Goal: Task Accomplishment & Management: Complete application form

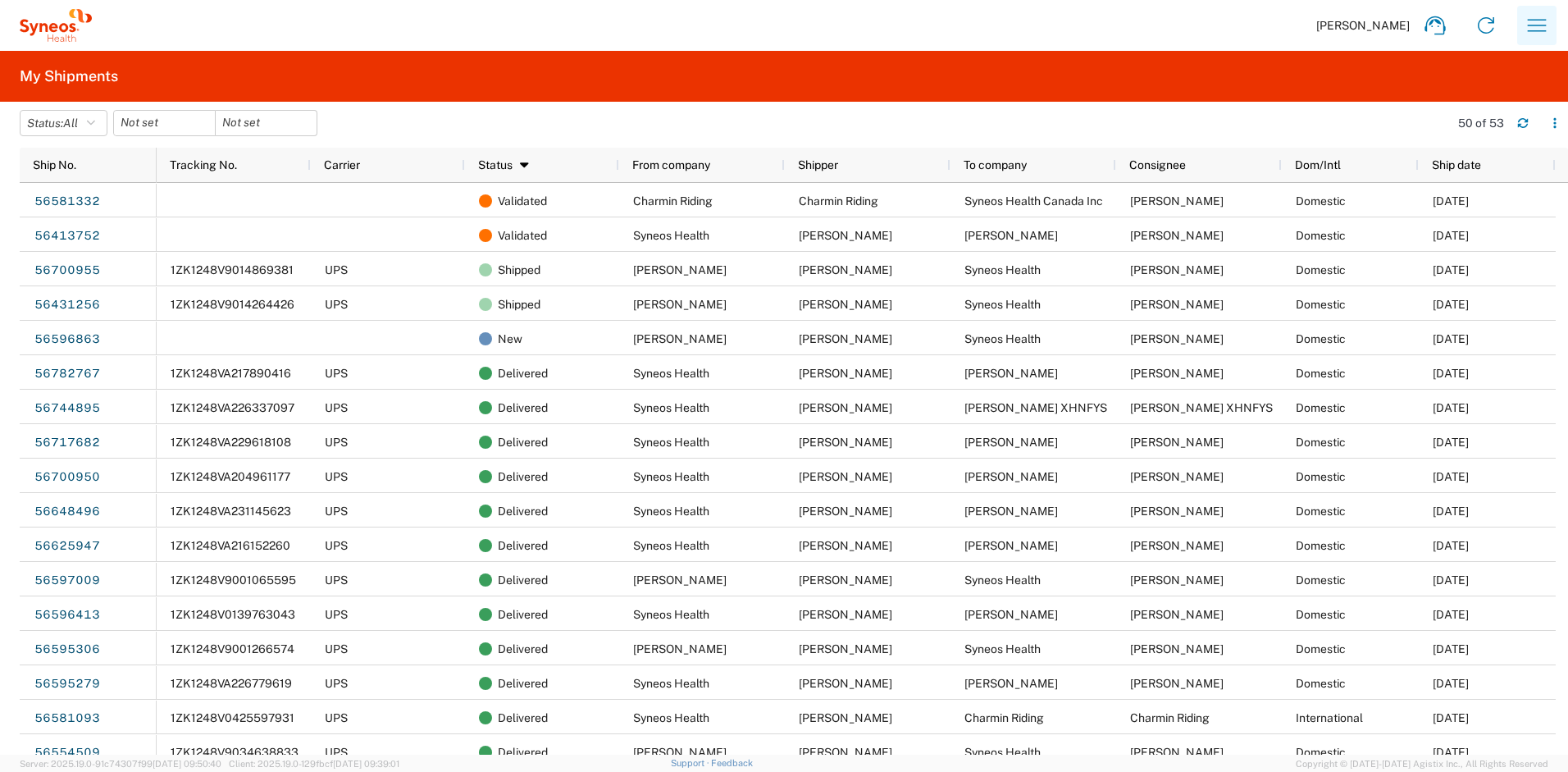
click at [1524, 23] on icon "button" at bounding box center [1537, 26] width 26 height 26
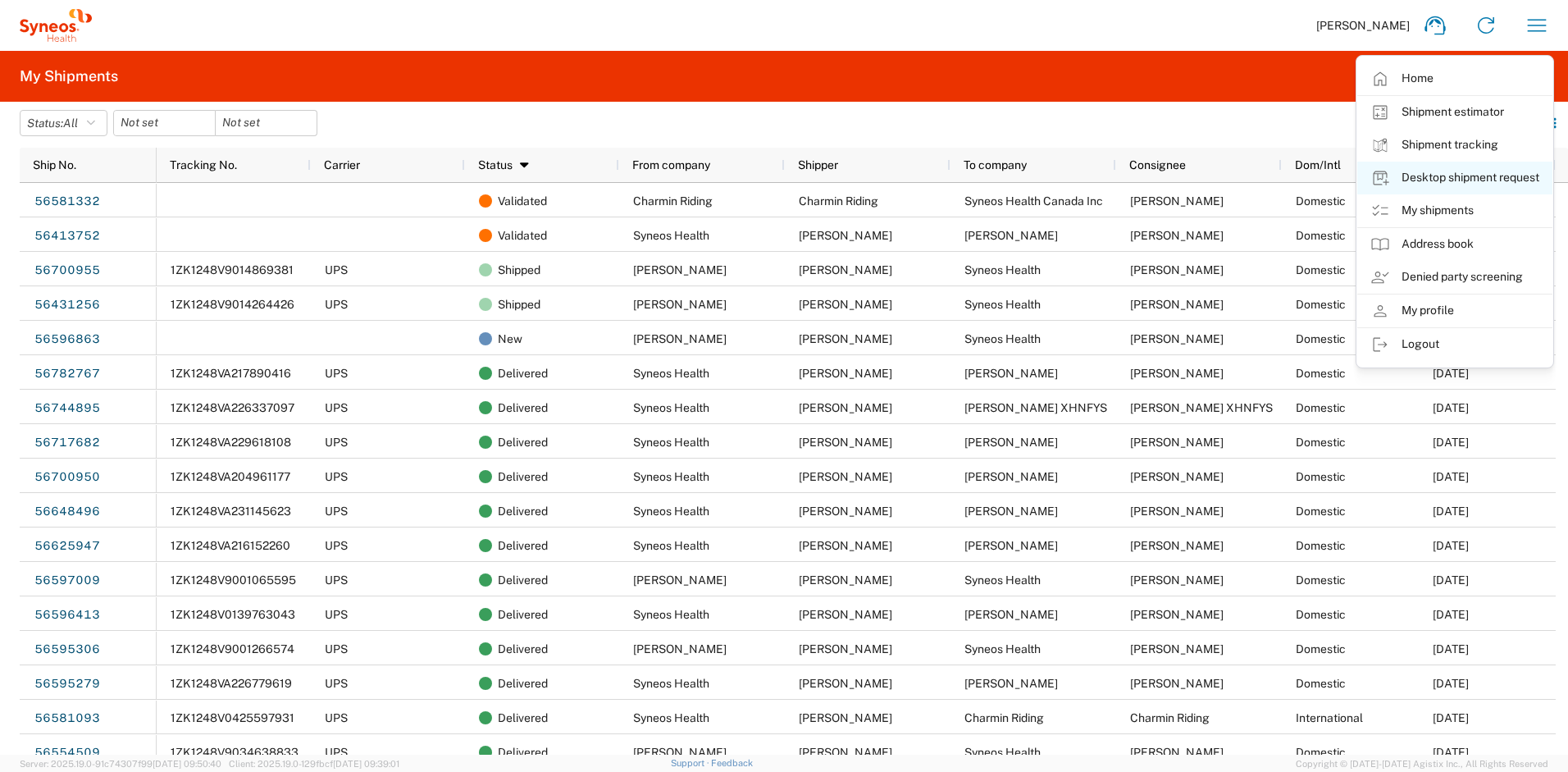
click at [1458, 181] on link "Desktop shipment request" at bounding box center [1455, 178] width 195 height 33
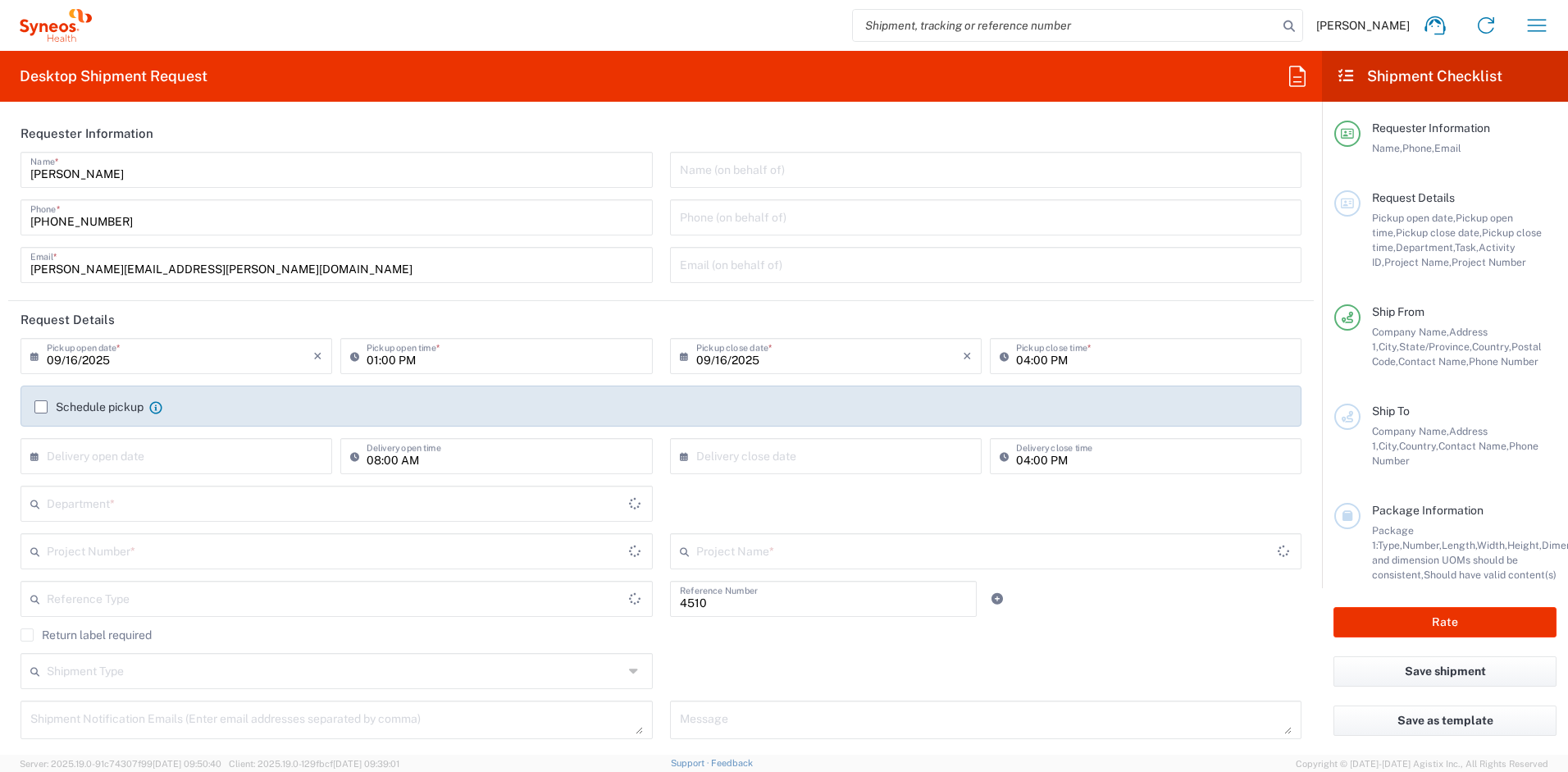
type input "Department"
type input "[US_STATE]"
type input "[GEOGRAPHIC_DATA]"
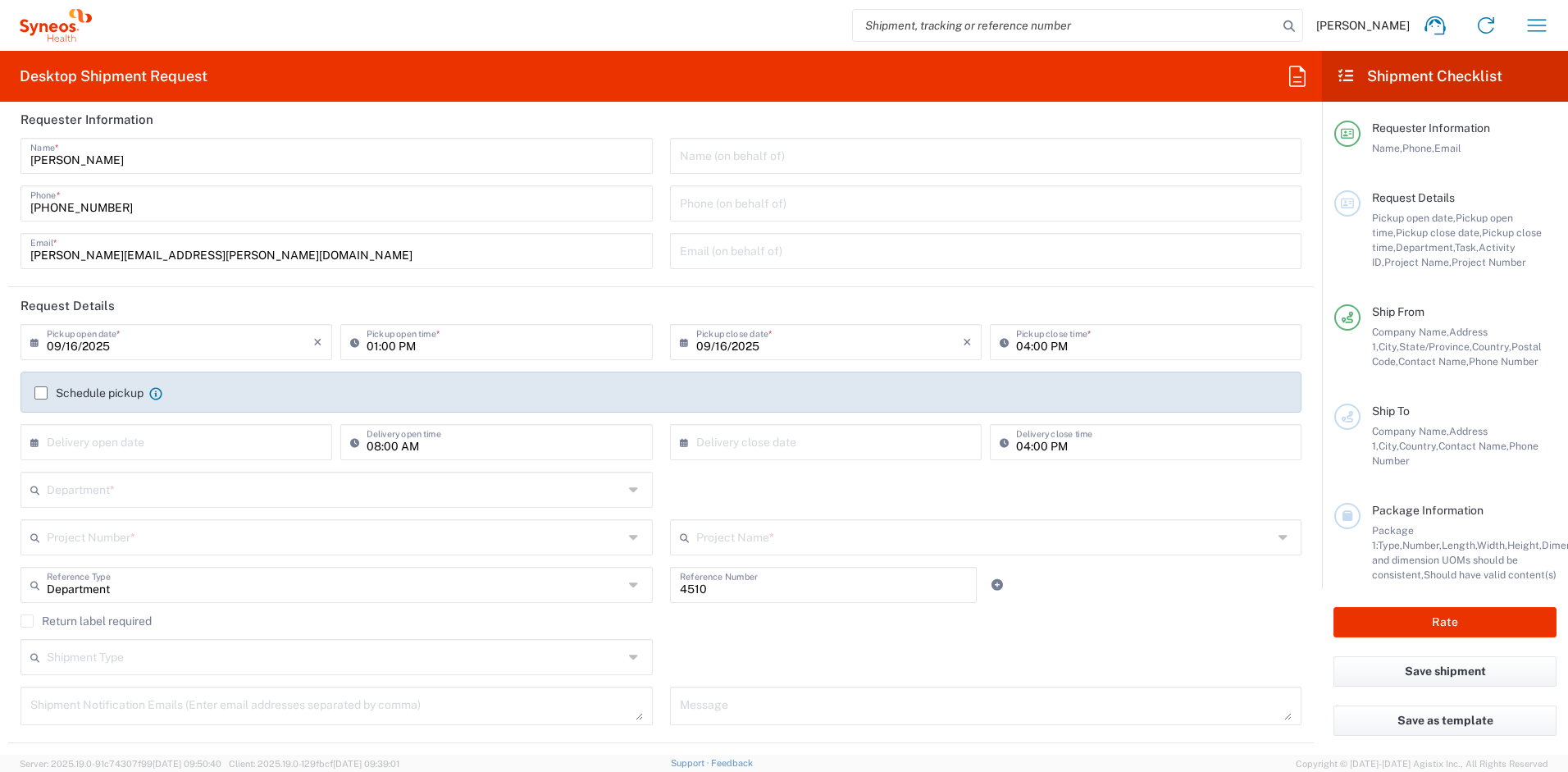
type input "Syneos Health, LLC-[GEOGRAPHIC_DATA] [GEOGRAPHIC_DATA] [GEOGRAPHIC_DATA]"
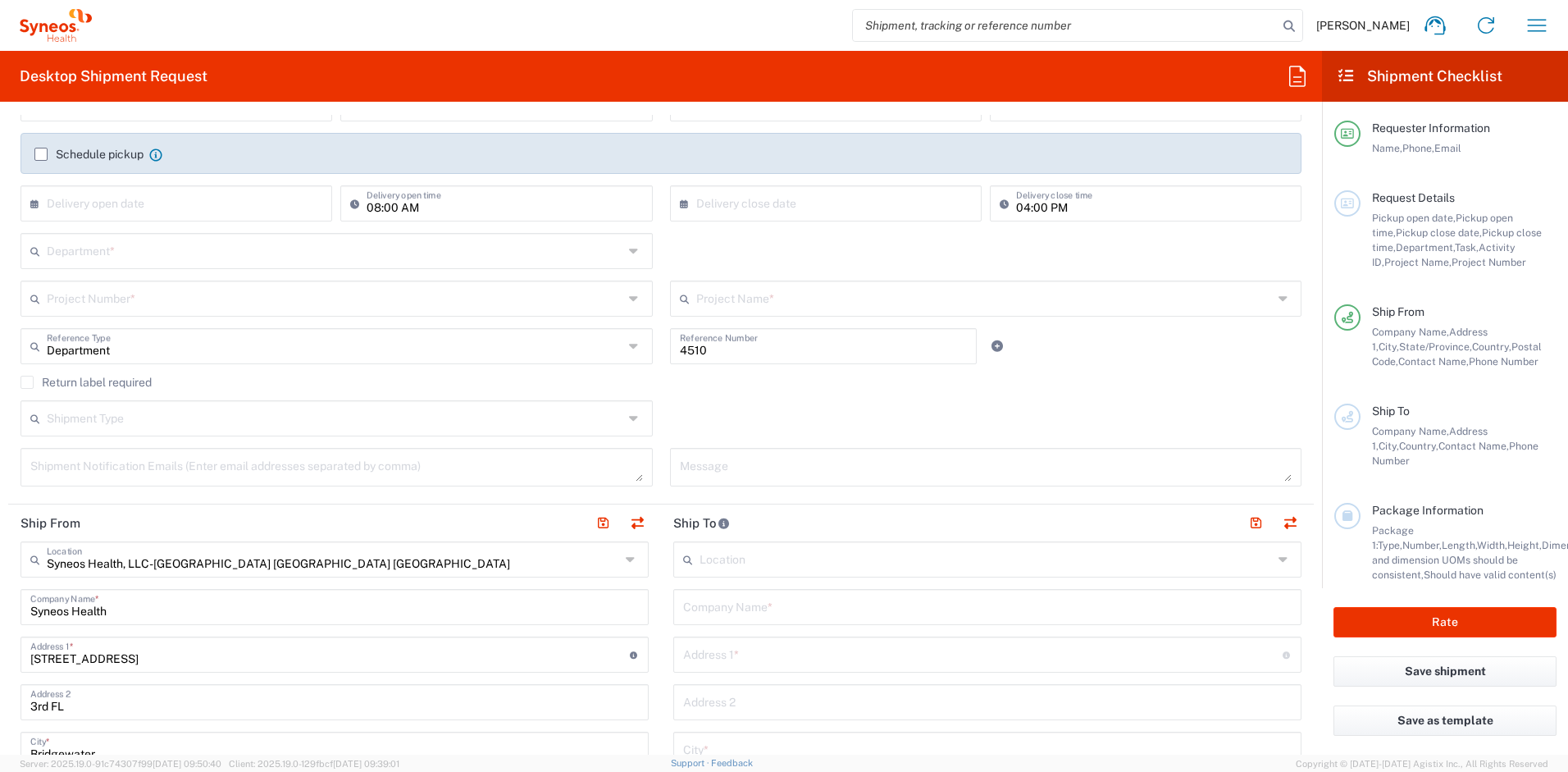
scroll to position [261, 0]
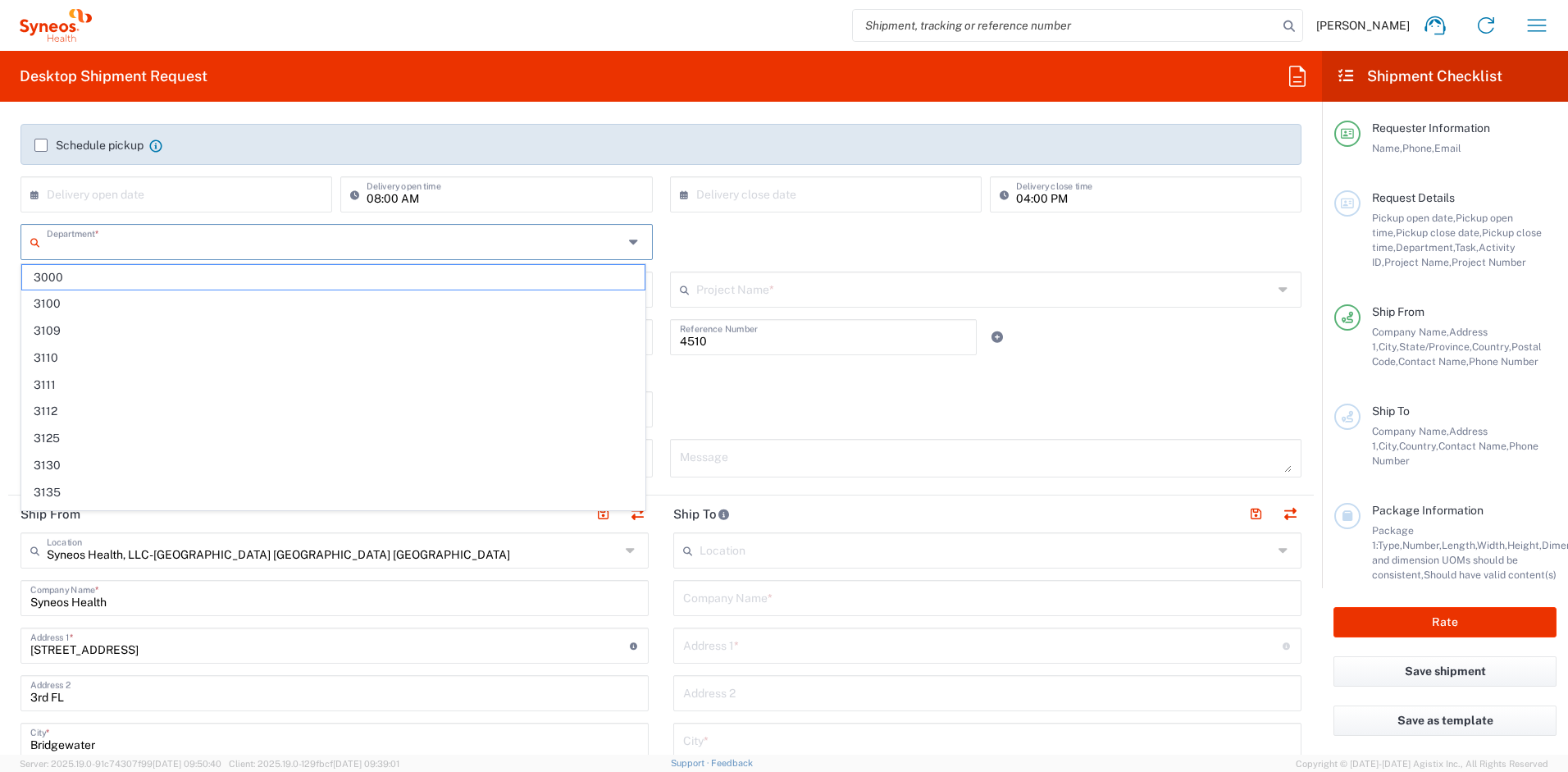
click at [217, 247] on input "text" at bounding box center [335, 240] width 577 height 29
click at [232, 217] on div "× Delivery open date Cancel Apply" at bounding box center [176, 200] width 320 height 48
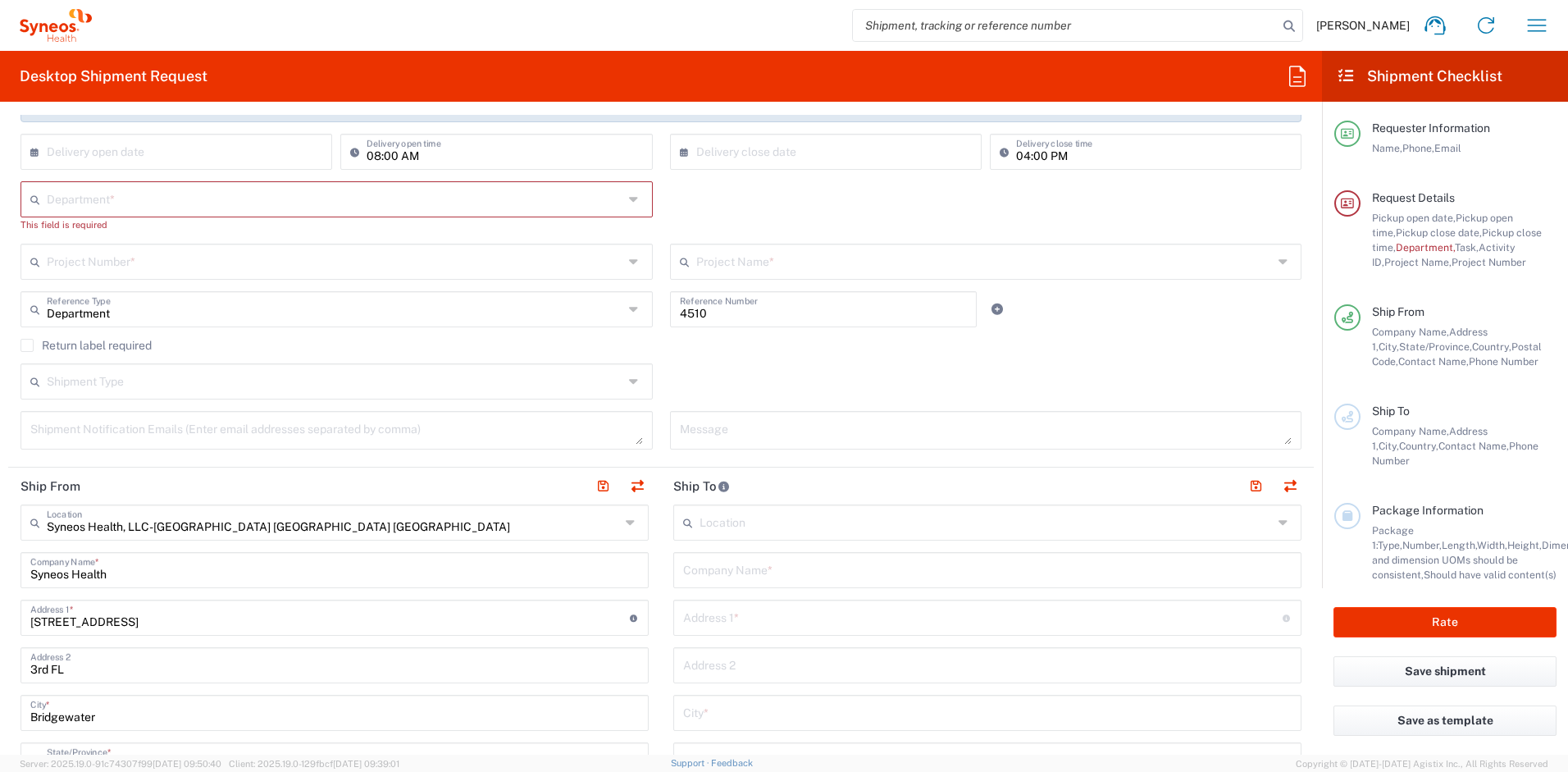
scroll to position [305, 0]
click at [274, 257] on input "text" at bounding box center [335, 260] width 577 height 29
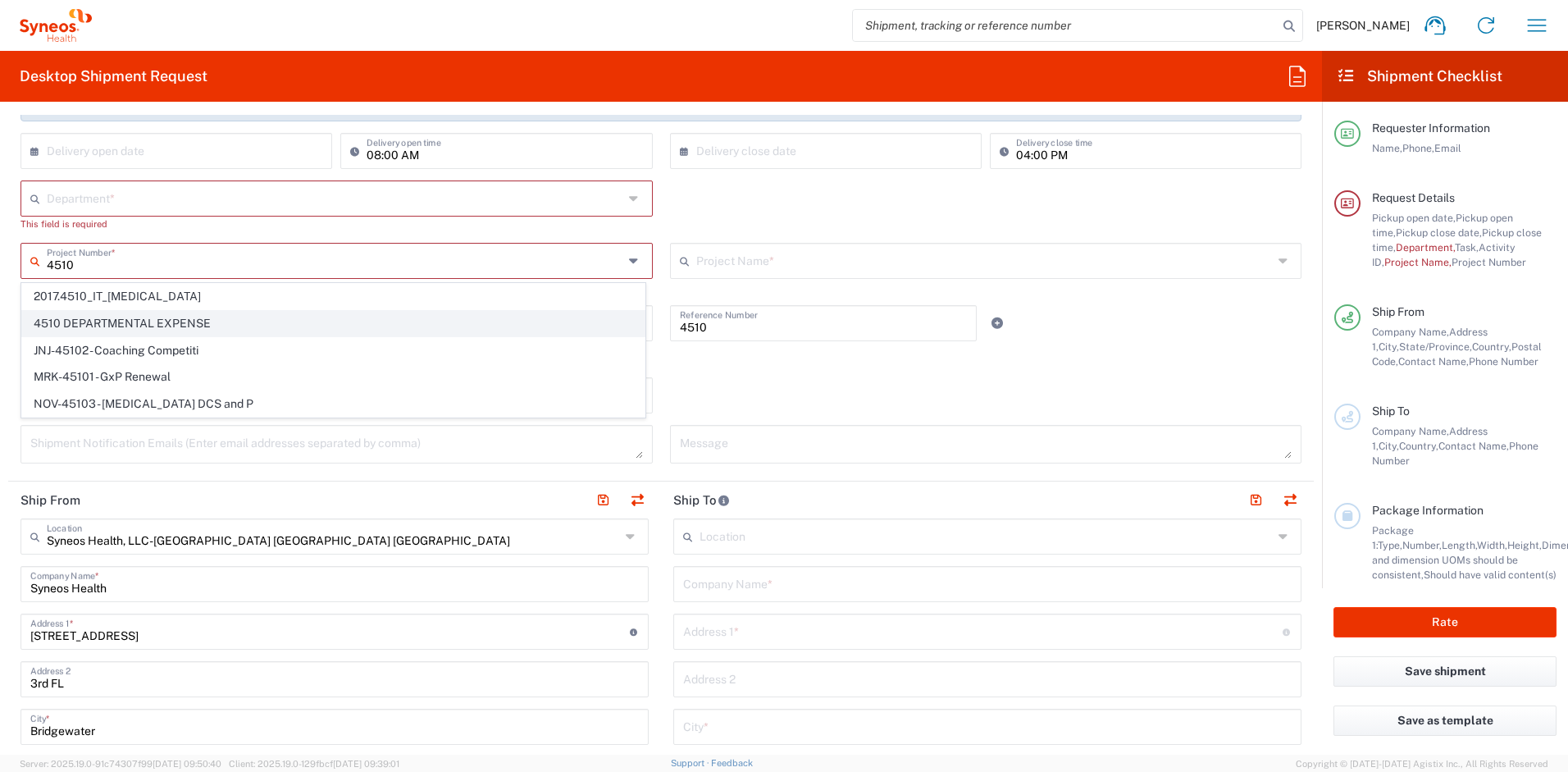
click at [176, 320] on span "4510 DEPARTMENTAL EXPENSE" at bounding box center [333, 323] width 622 height 26
type input "4510 DEPARTMENTAL EXPENSE"
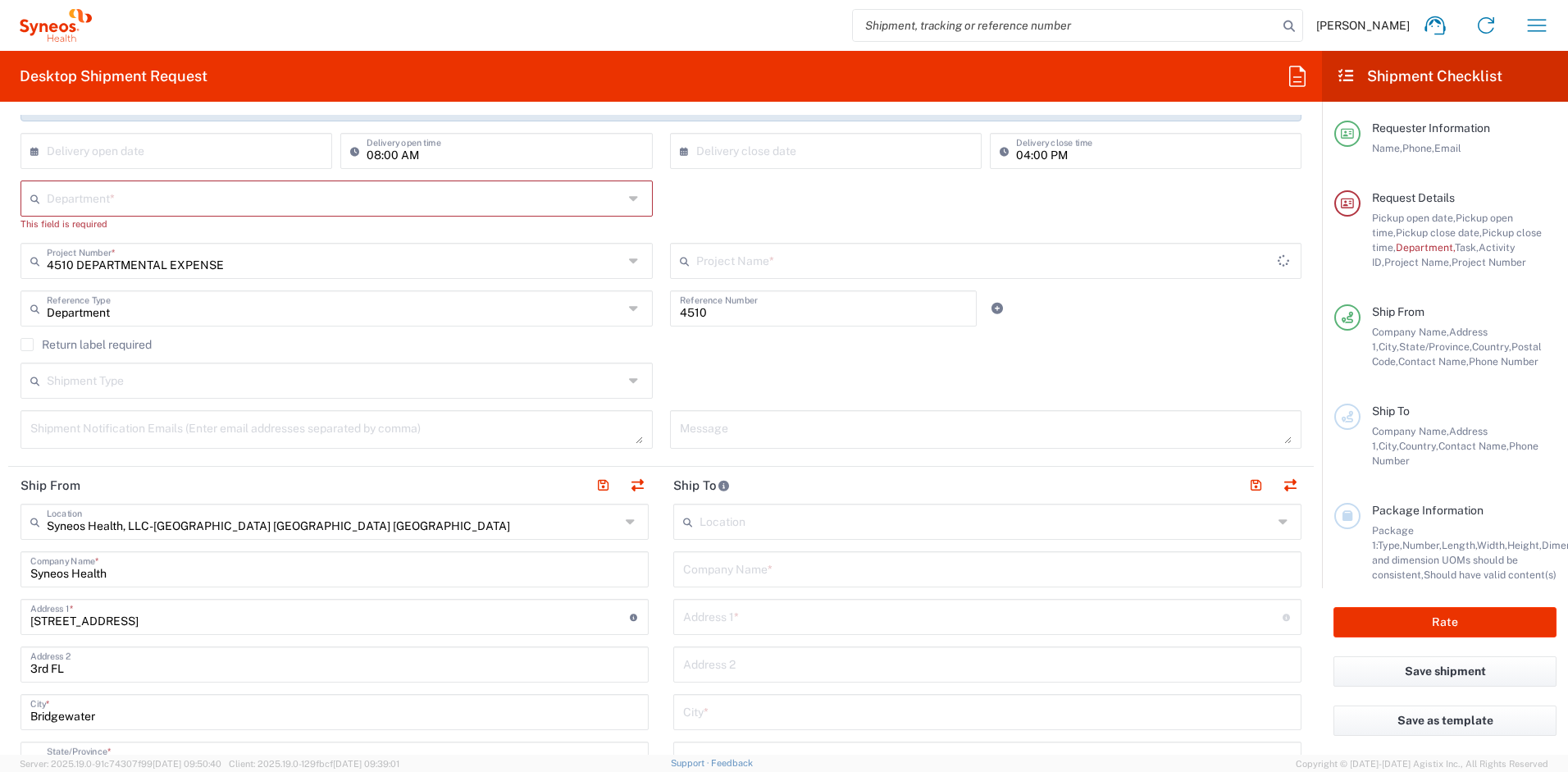
type input "4510 DEPARTMENTAL EXPENSE"
click at [28, 346] on label "Return label required" at bounding box center [85, 344] width 131 height 13
click at [27, 344] on input "Return label required" at bounding box center [27, 344] width 0 height 0
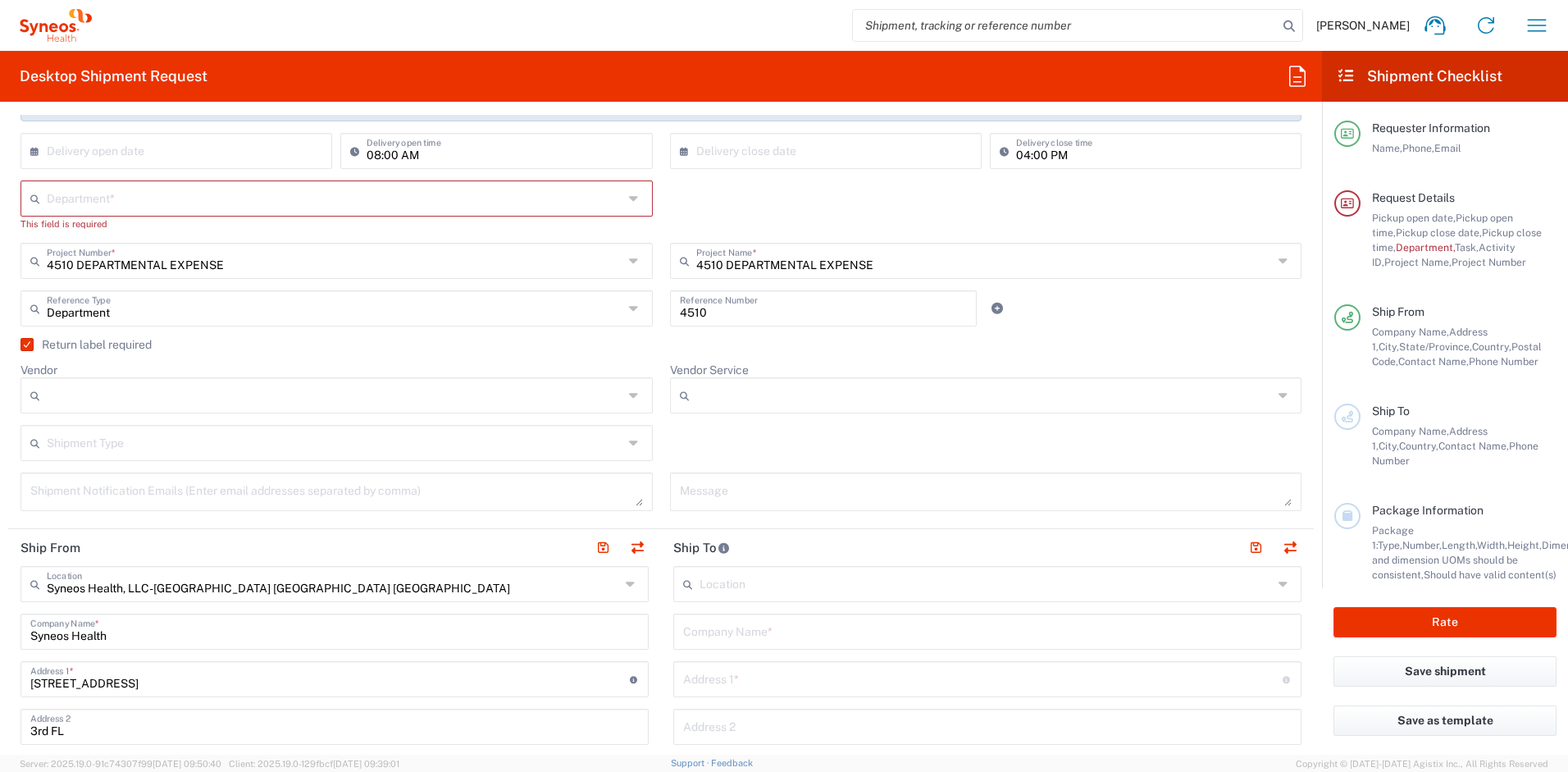
click at [108, 390] on input "Vendor" at bounding box center [335, 395] width 577 height 26
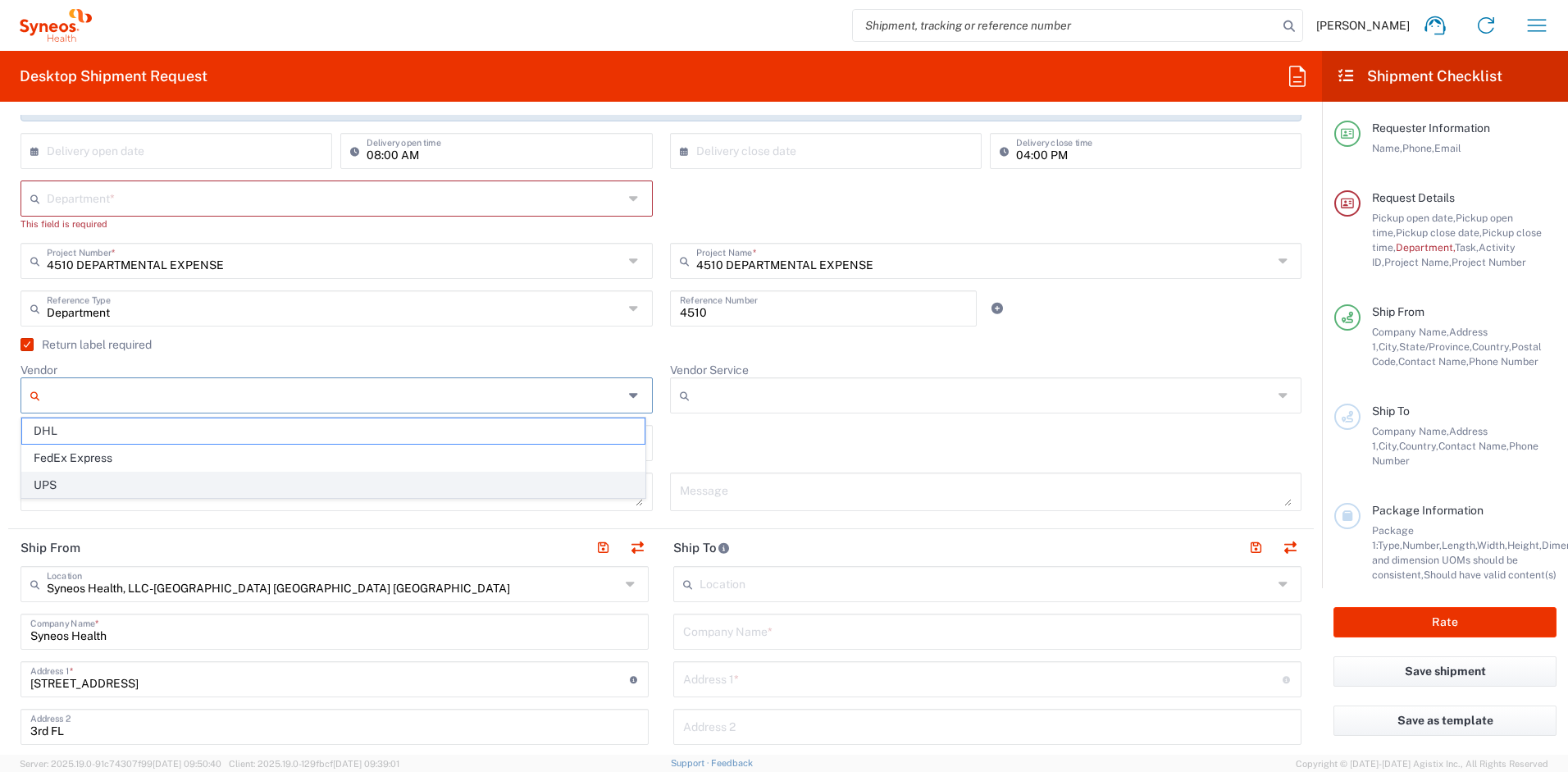
click at [99, 482] on span "UPS" at bounding box center [333, 485] width 622 height 26
type input "UPS"
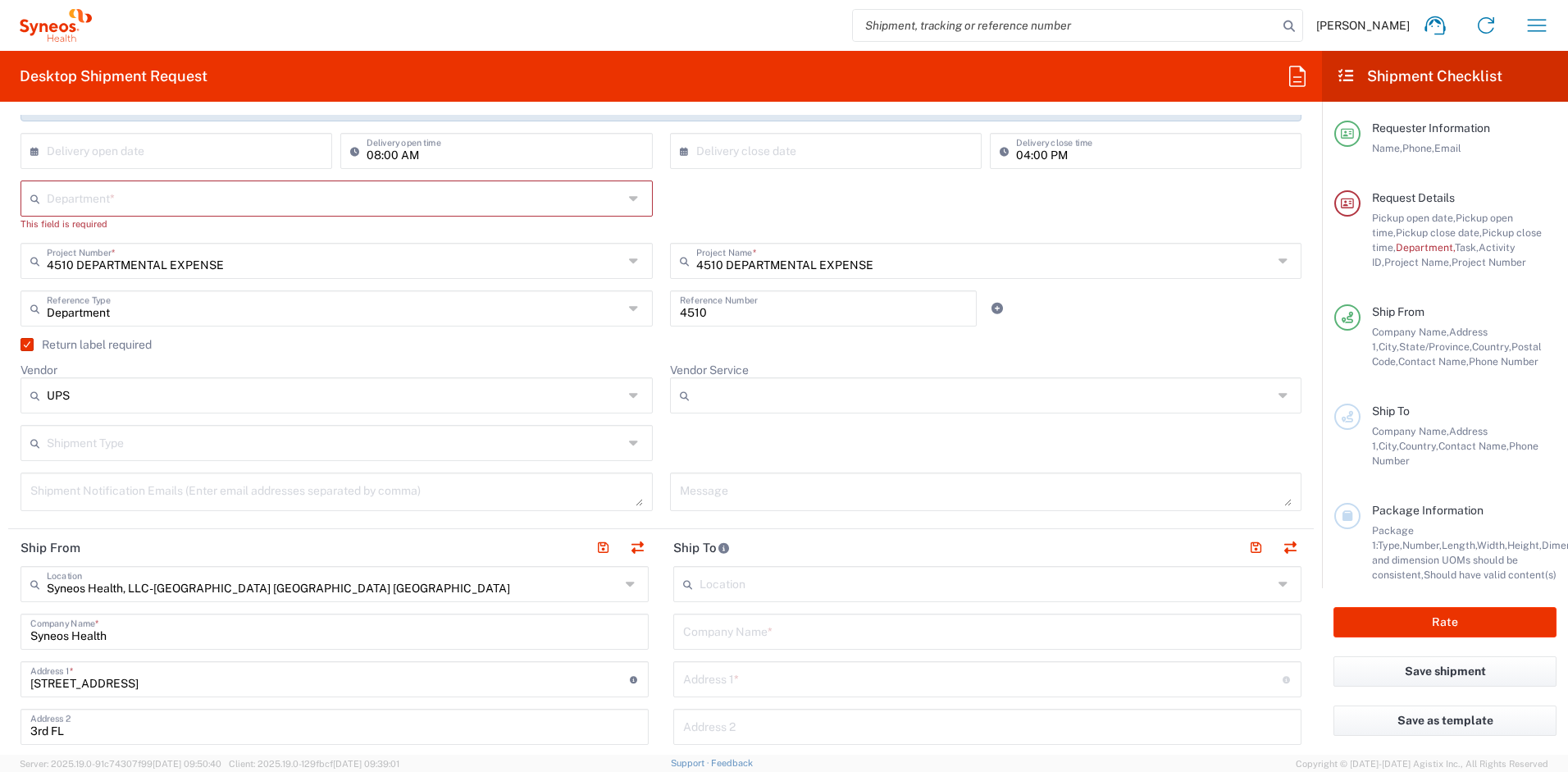
click at [713, 395] on input "Vendor Service" at bounding box center [984, 395] width 577 height 26
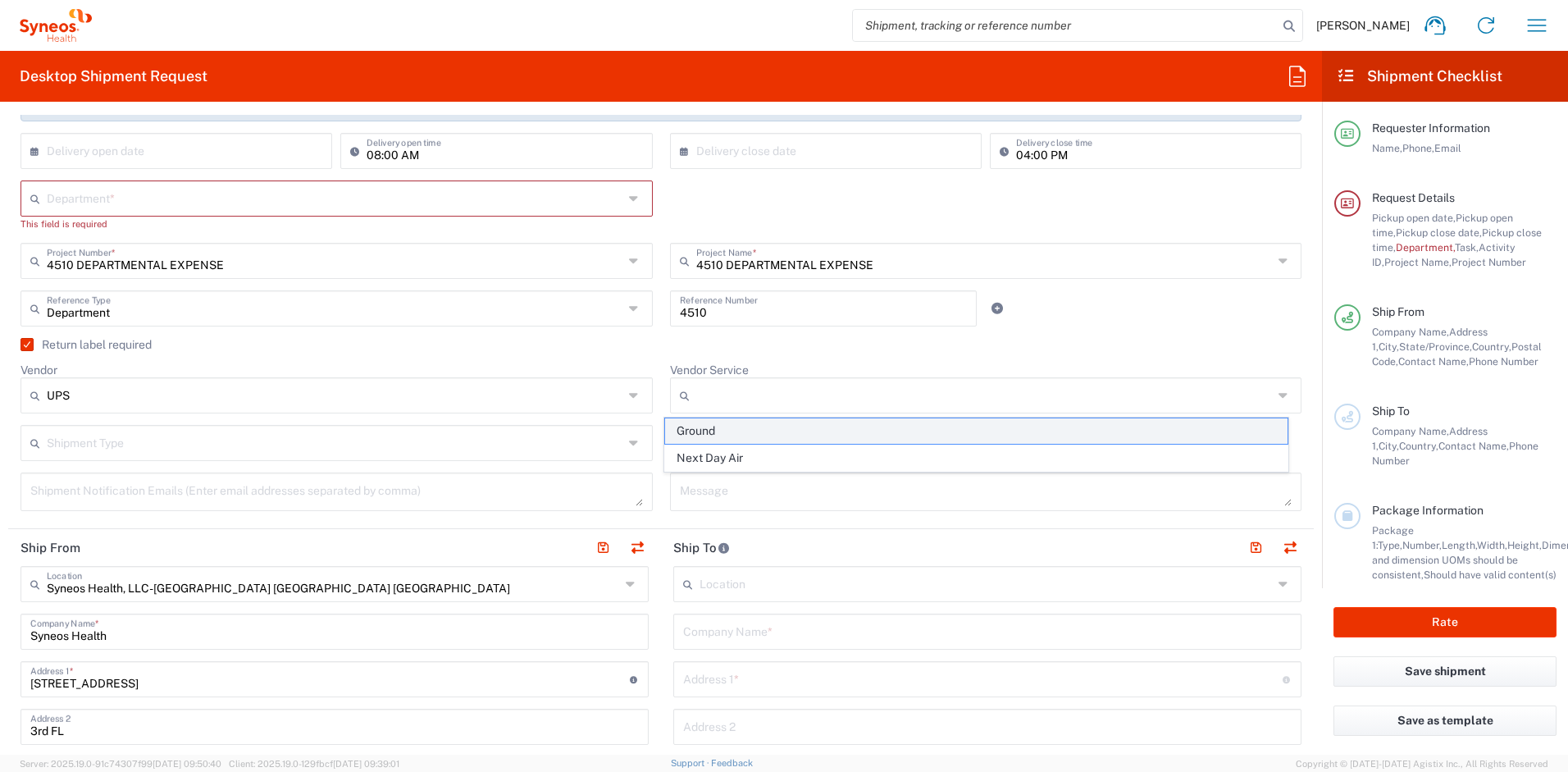
click at [721, 429] on span "Ground" at bounding box center [976, 430] width 622 height 26
type input "Ground"
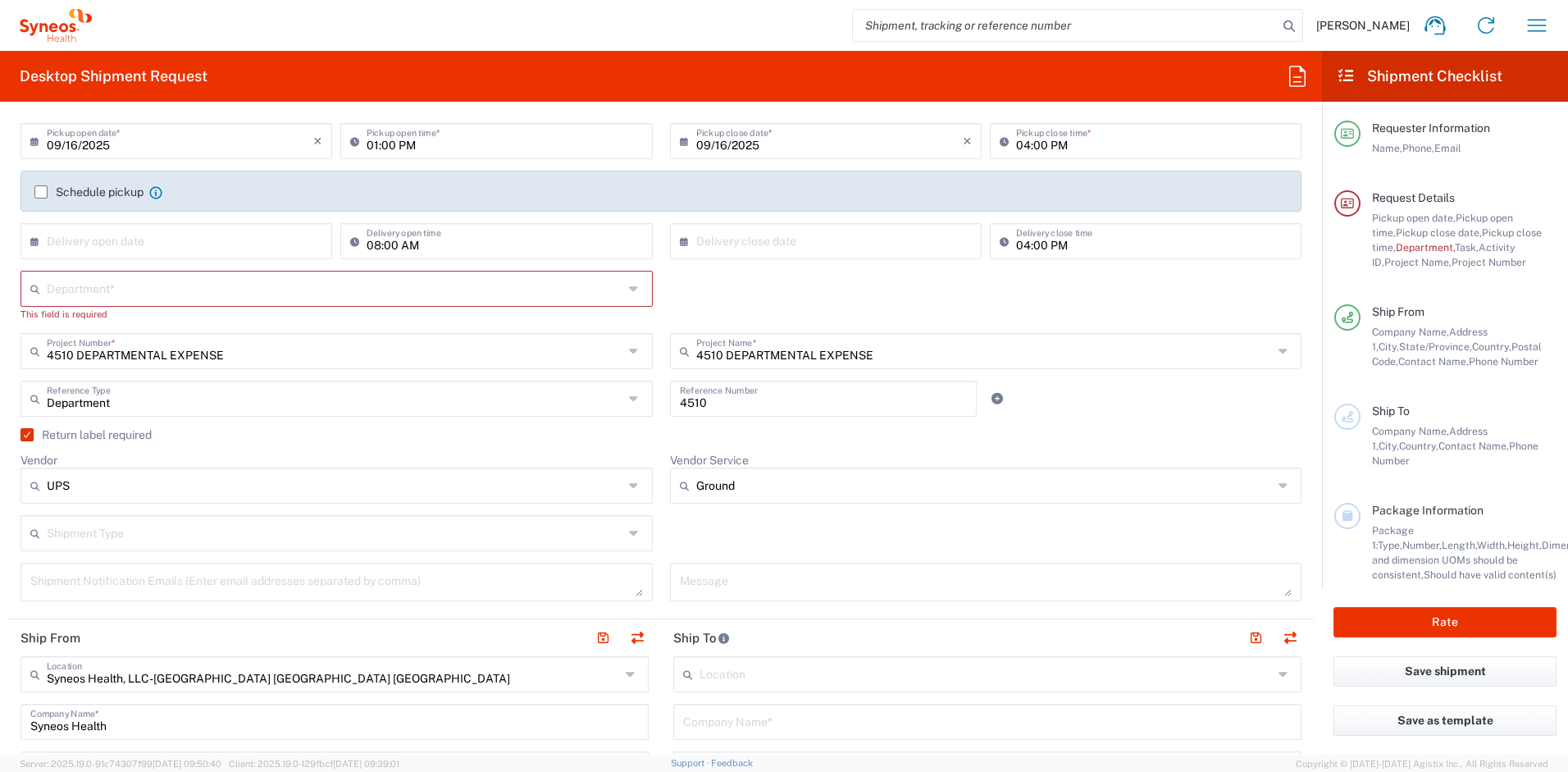
scroll to position [217, 0]
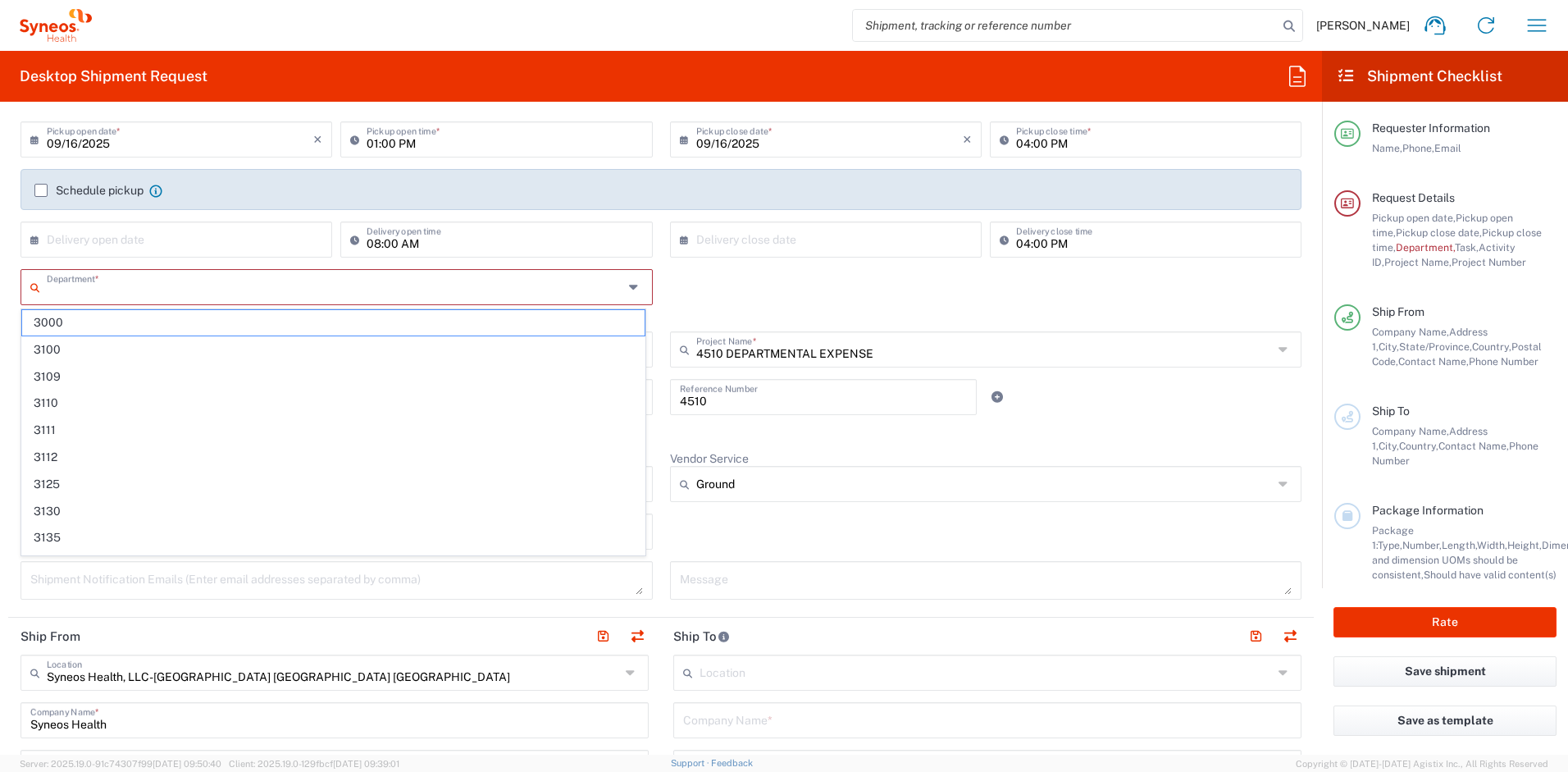
click at [195, 290] on input "text" at bounding box center [335, 285] width 577 height 29
click at [653, 262] on div "× Delivery open date Cancel Apply 08:00 AM Delivery open time" at bounding box center [337, 246] width 650 height 48
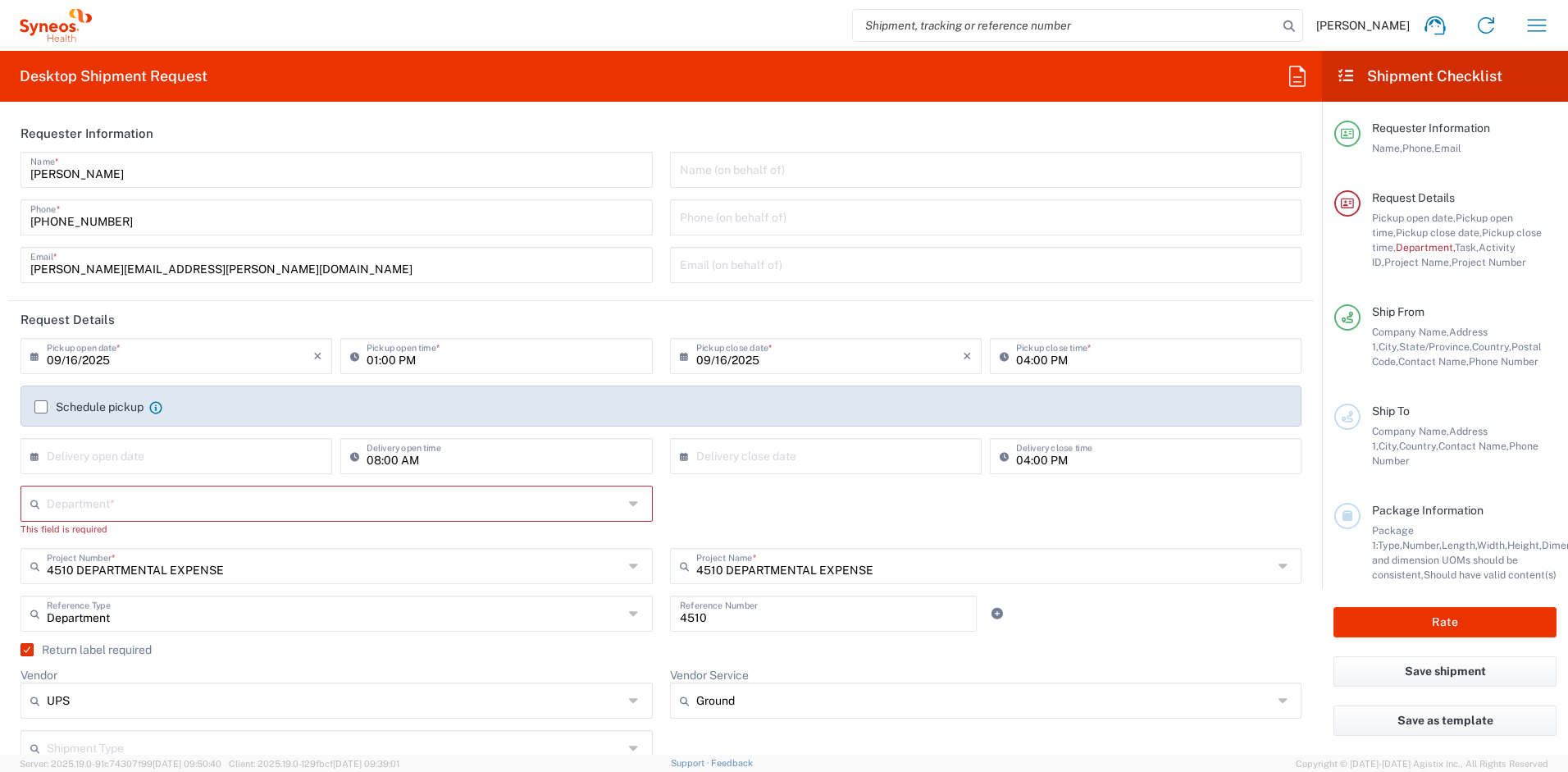
scroll to position [0, 0]
click at [1540, 26] on icon "button" at bounding box center [1537, 26] width 26 height 26
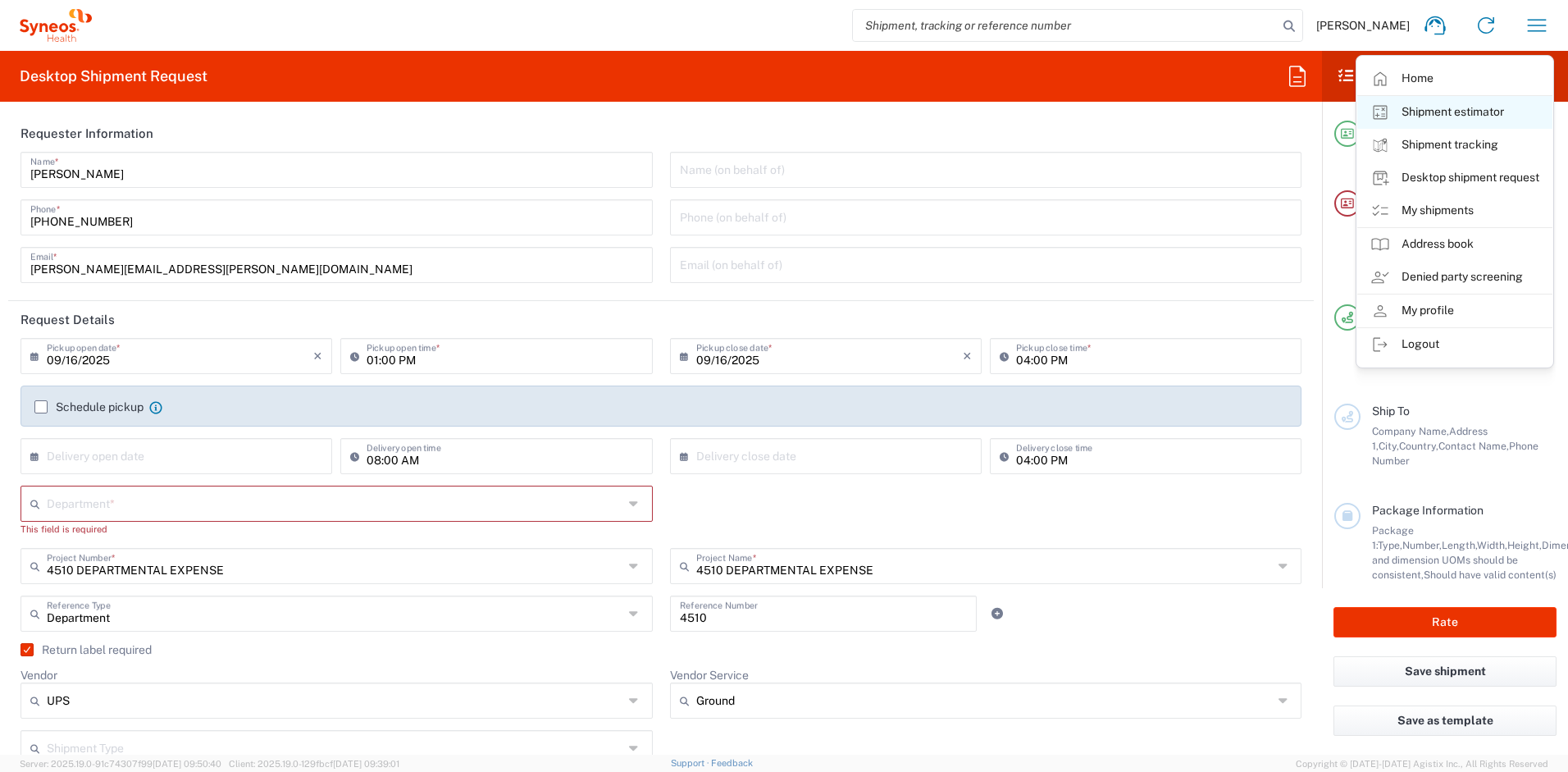
click at [1492, 108] on link "Shipment estimator" at bounding box center [1455, 112] width 195 height 33
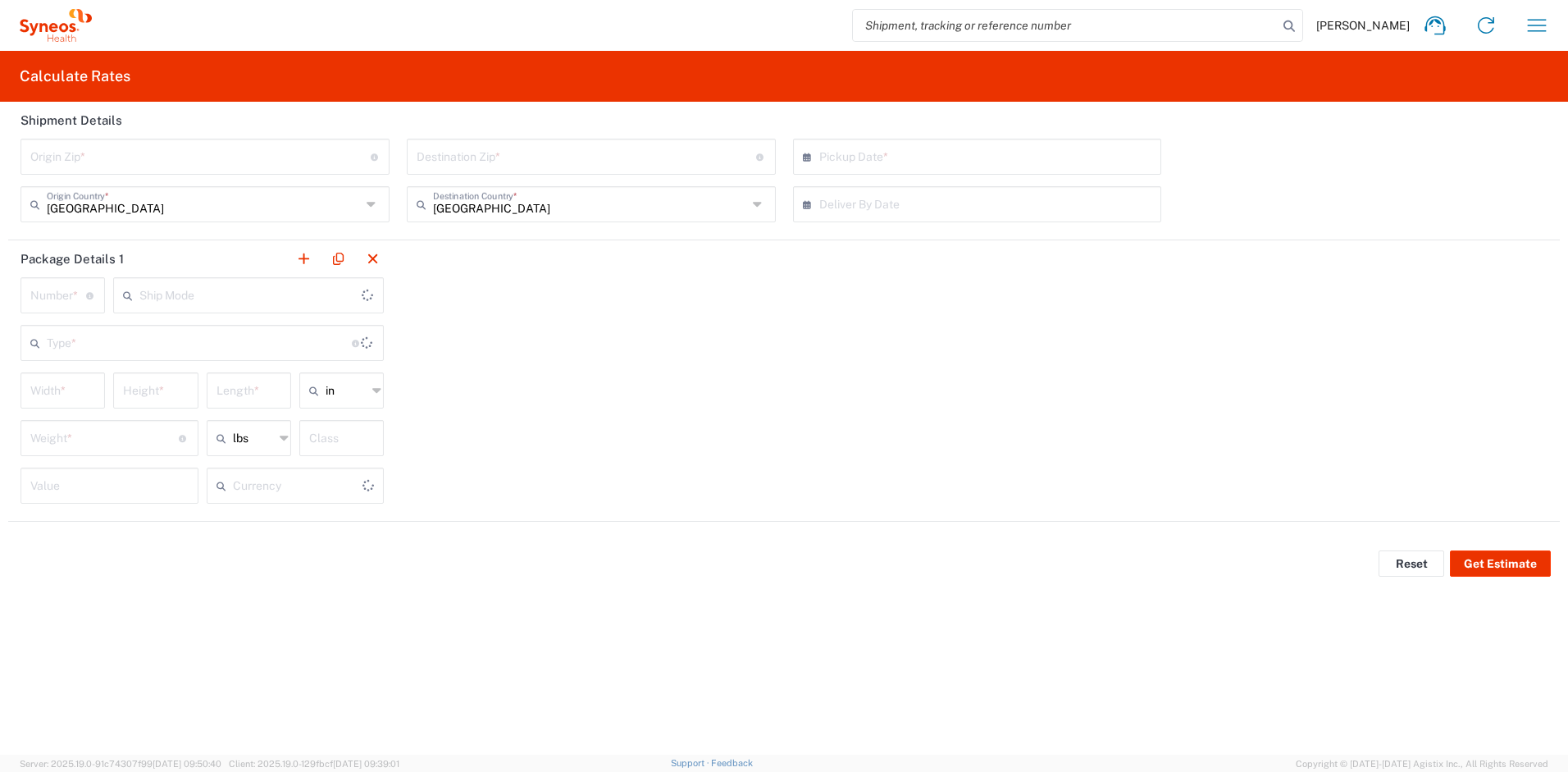
type input "US Dollar"
click at [1529, 31] on icon "button" at bounding box center [1537, 25] width 18 height 12
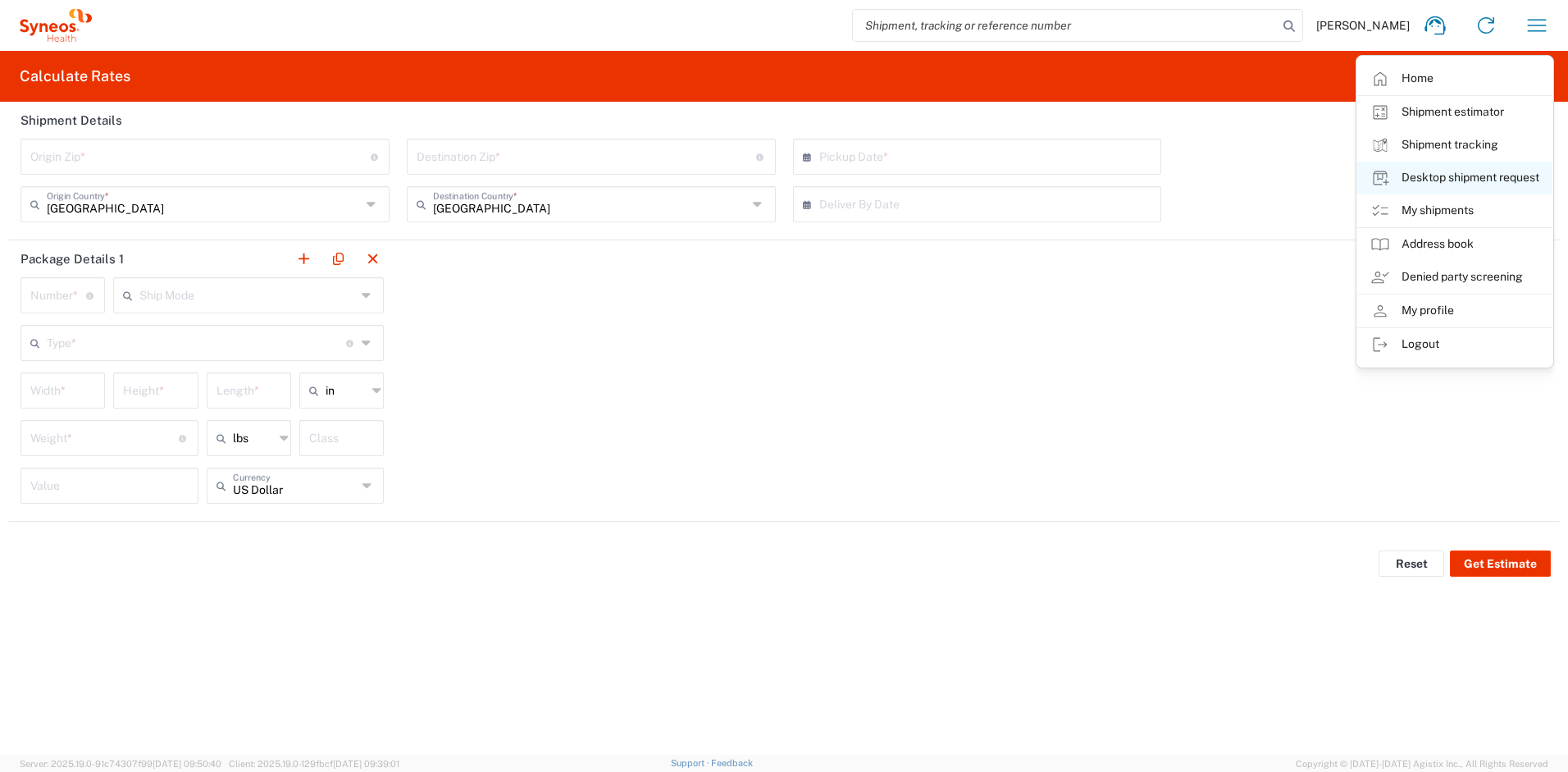
click at [1483, 180] on link "Desktop shipment request" at bounding box center [1455, 178] width 195 height 33
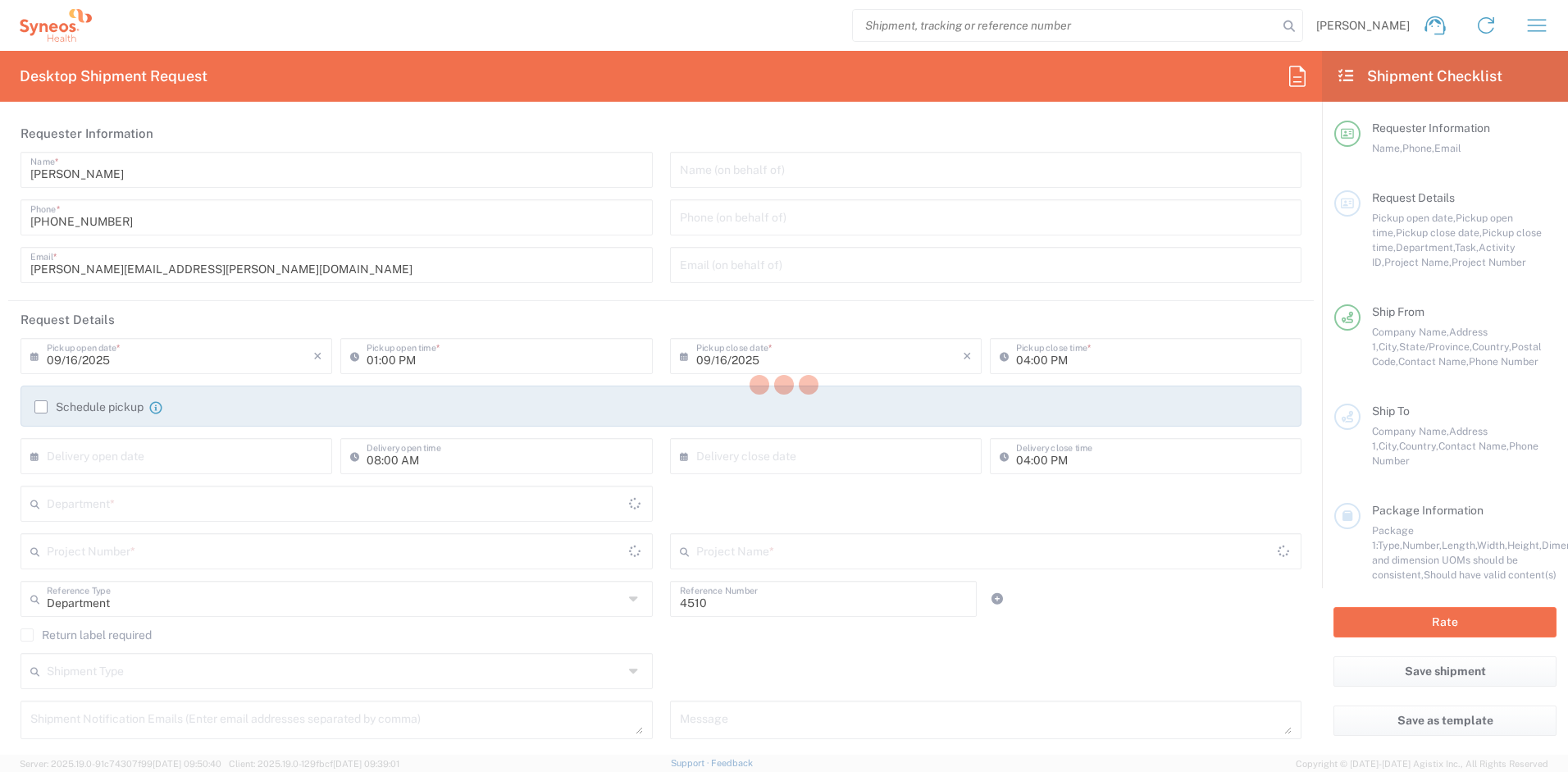
type input "[US_STATE]"
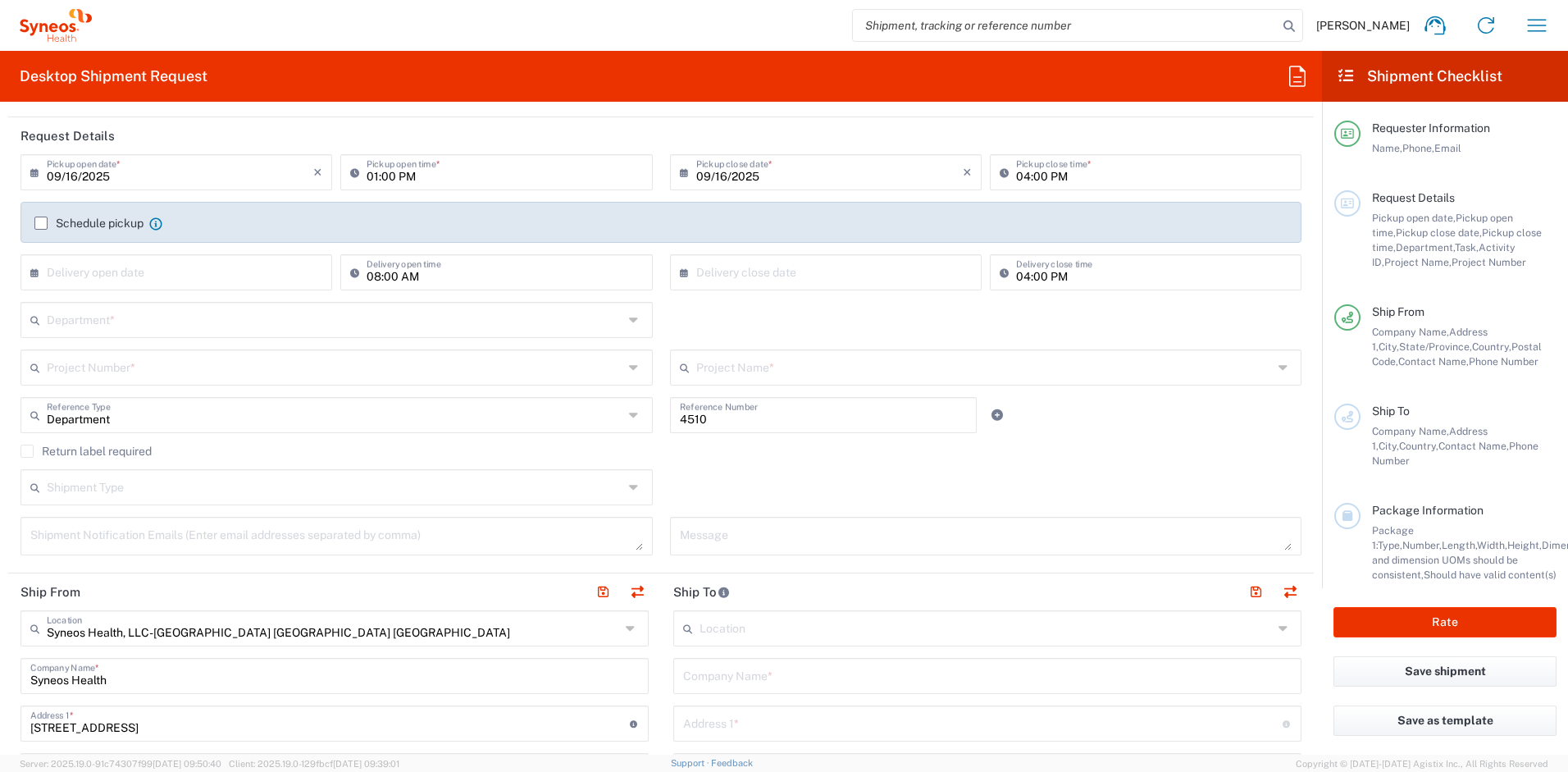
scroll to position [202, 0]
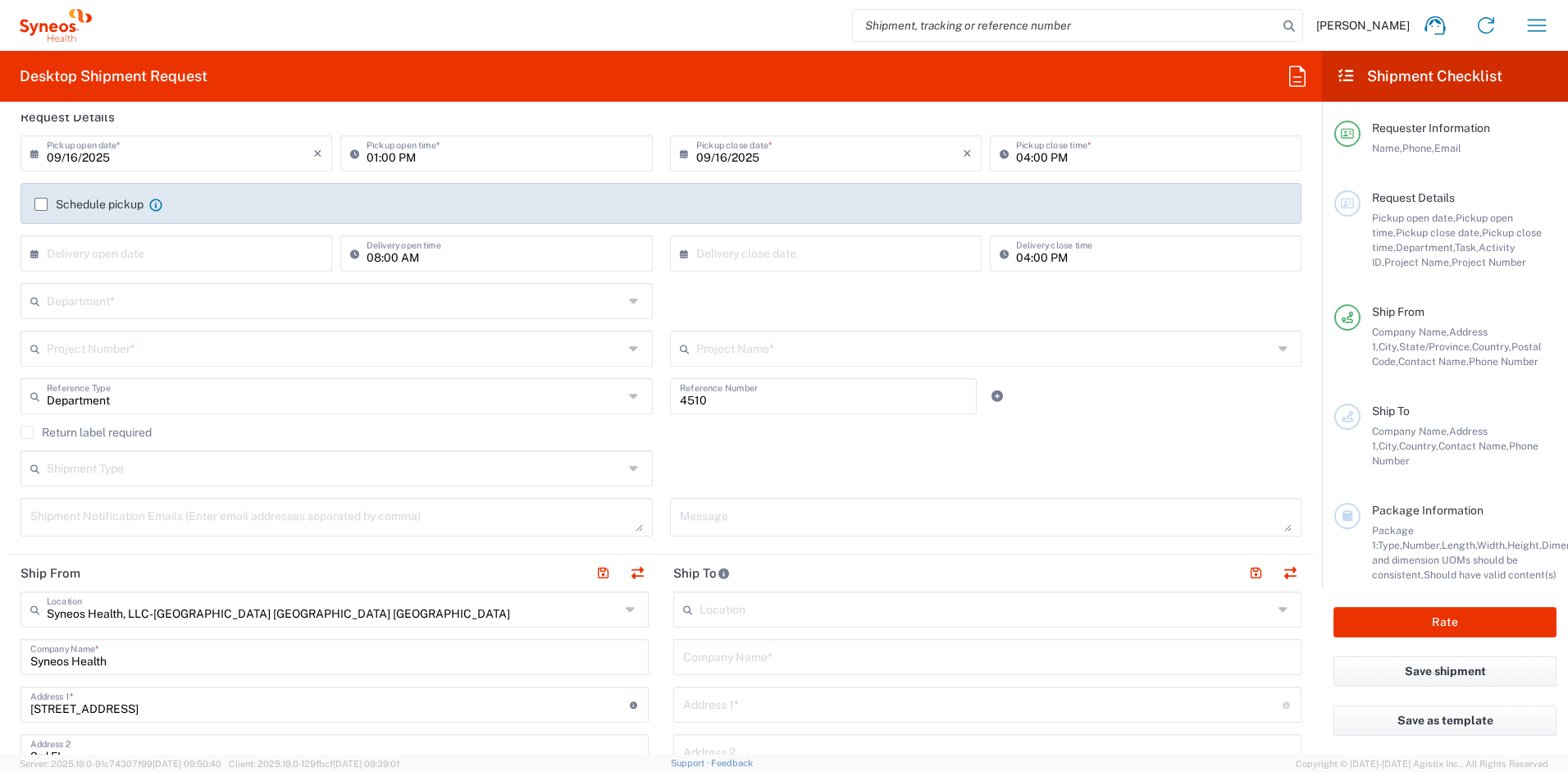
click at [198, 308] on input "text" at bounding box center [335, 299] width 577 height 29
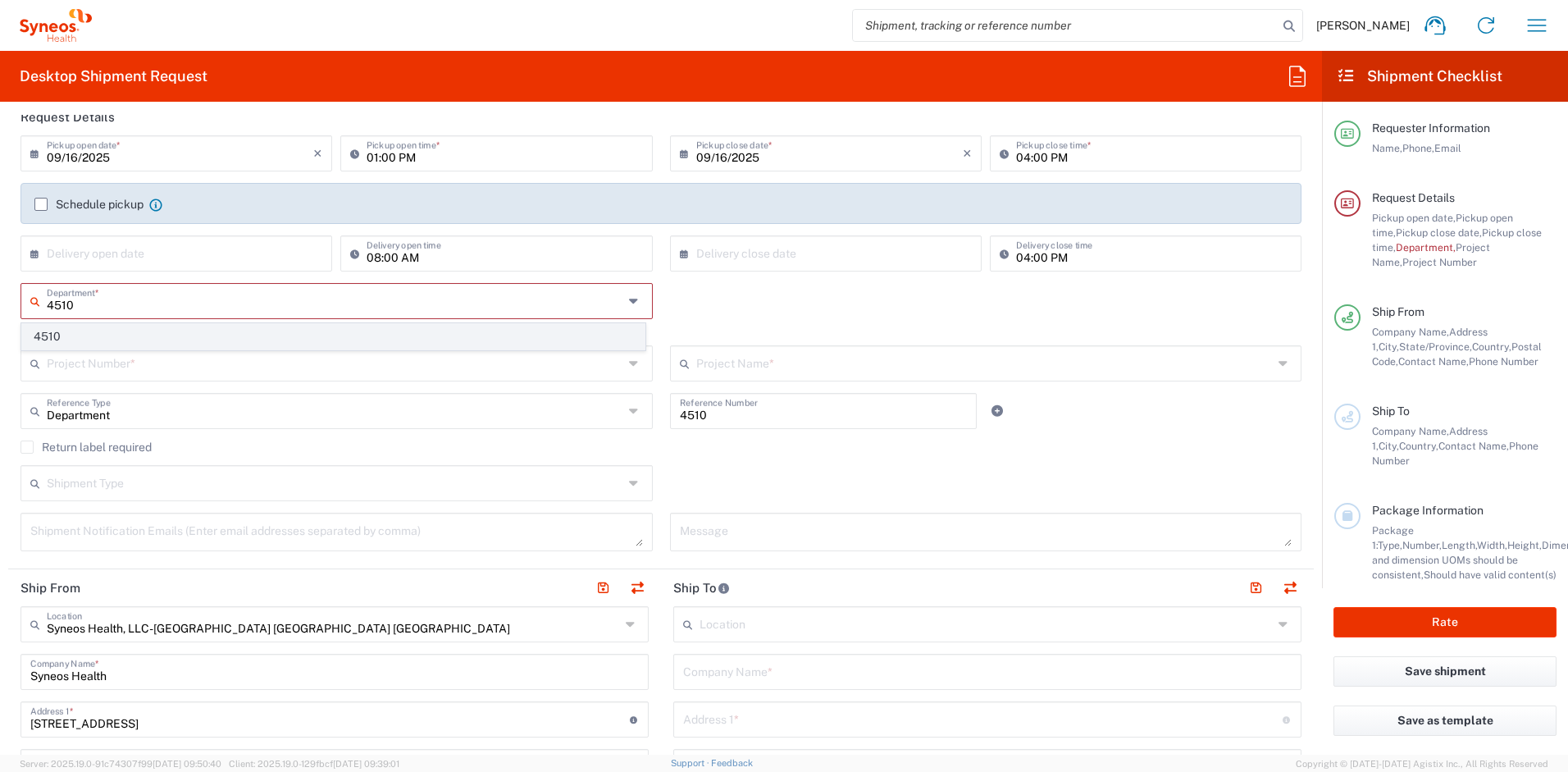
type input "4510"
click at [160, 336] on span "4510" at bounding box center [333, 336] width 622 height 26
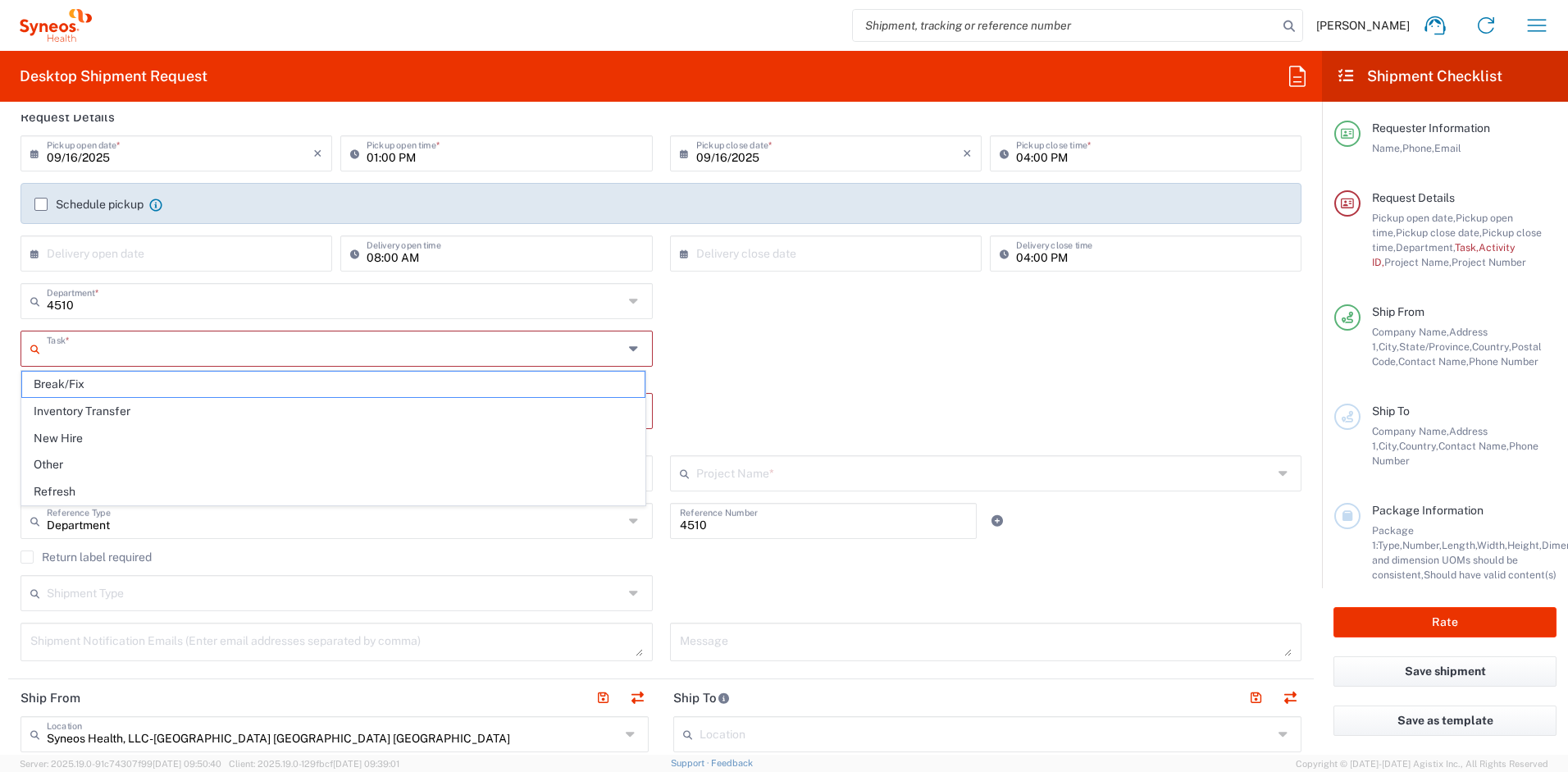
click at [211, 349] on input "text" at bounding box center [335, 347] width 577 height 29
click at [99, 386] on span "Break/Fix" at bounding box center [333, 384] width 622 height 26
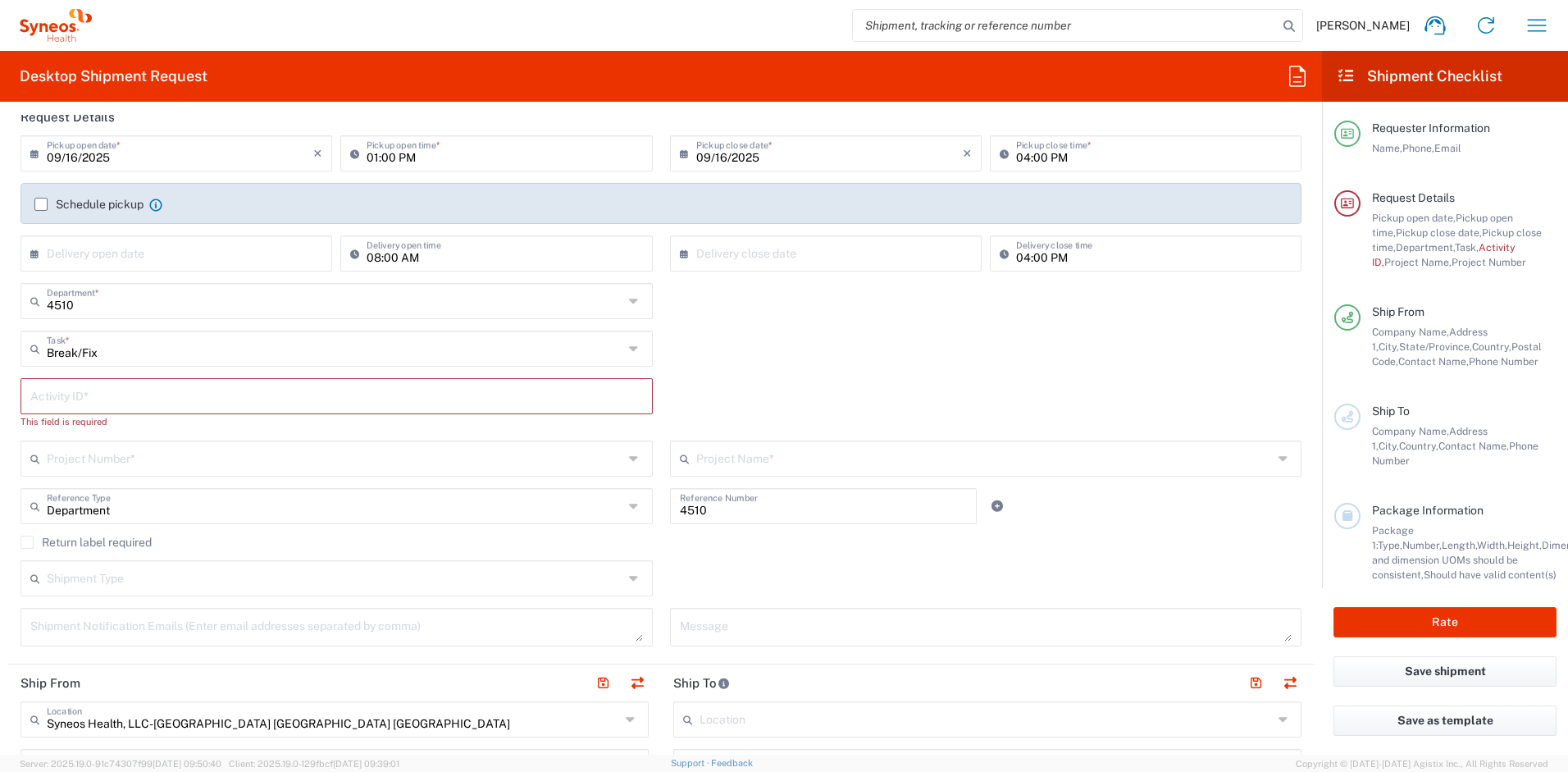
click at [111, 355] on input "Break/Fix" at bounding box center [335, 347] width 577 height 29
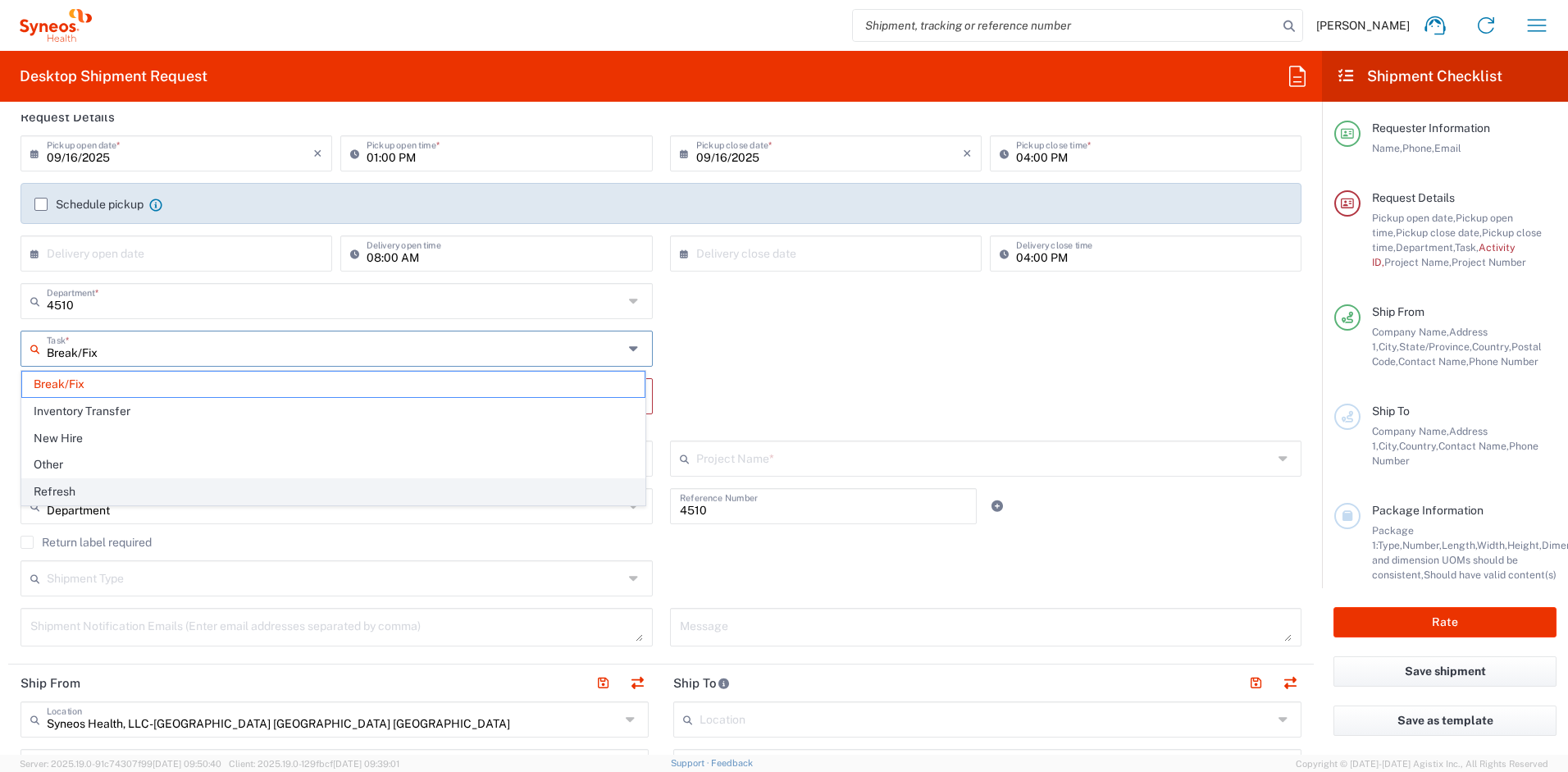
click at [67, 496] on span "Refresh" at bounding box center [333, 491] width 622 height 26
type input "Refresh"
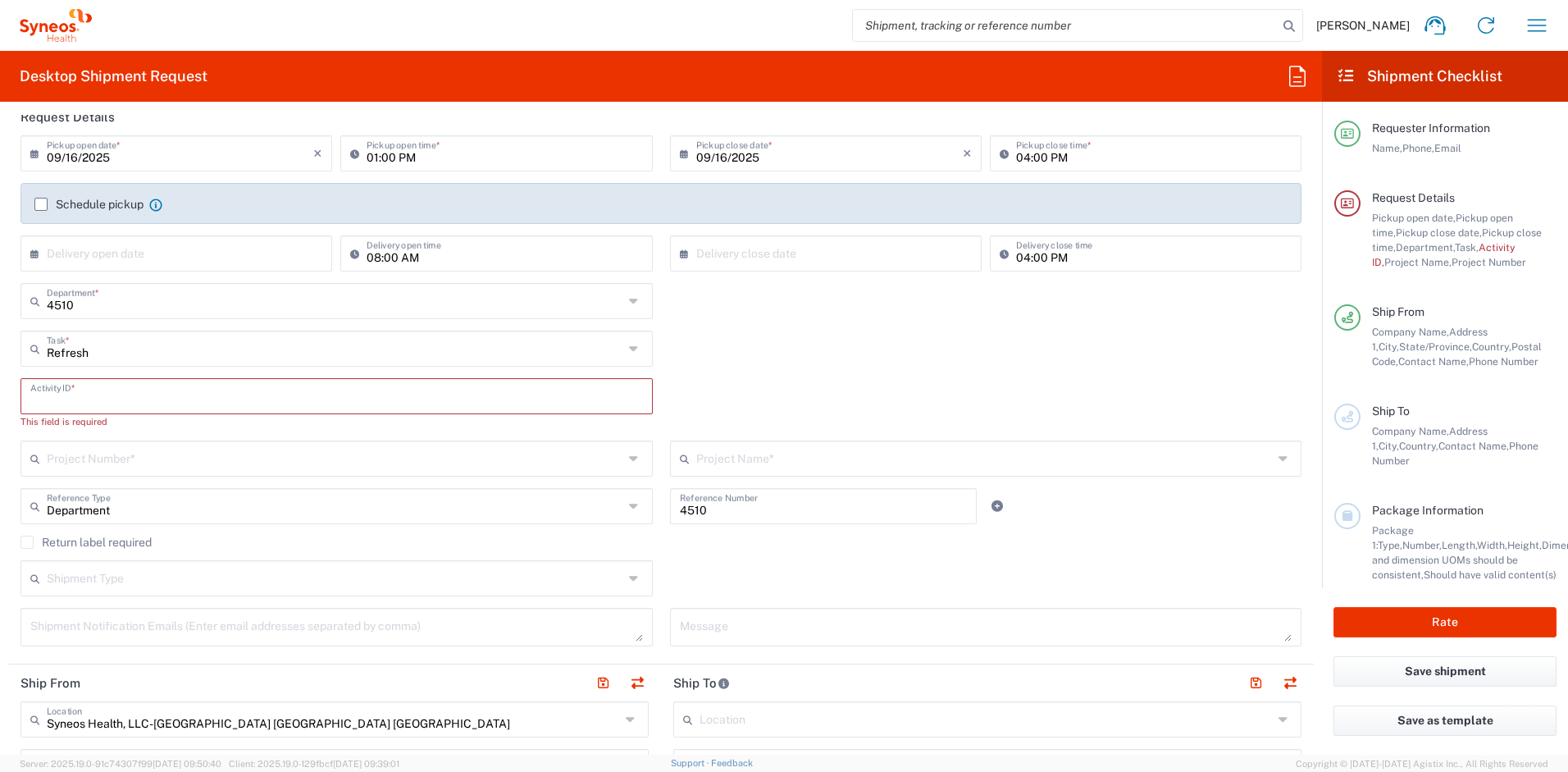
click at [81, 400] on input "text" at bounding box center [336, 394] width 613 height 29
paste input "[PERSON_NAME]"
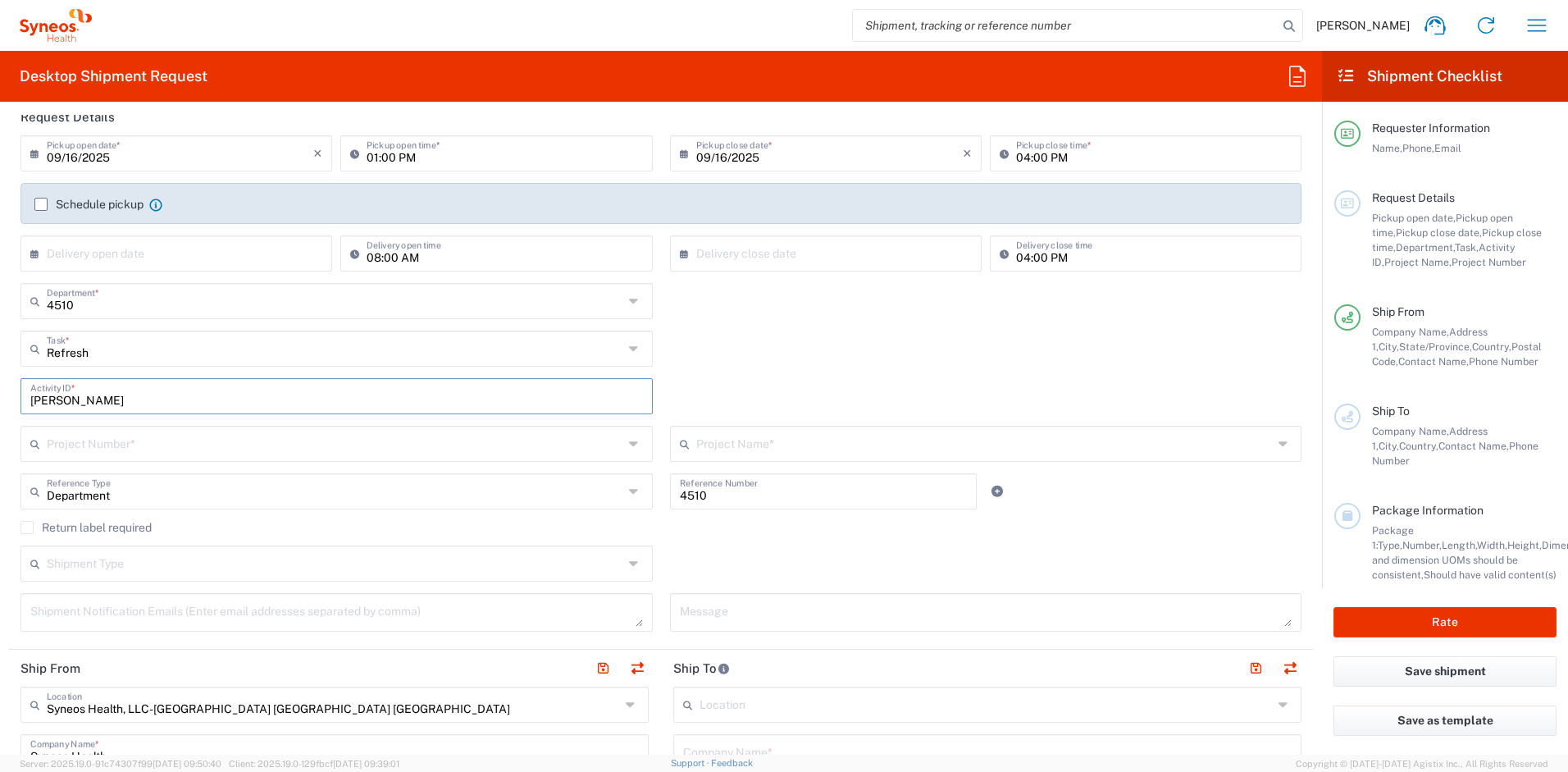
type input "[PERSON_NAME]"
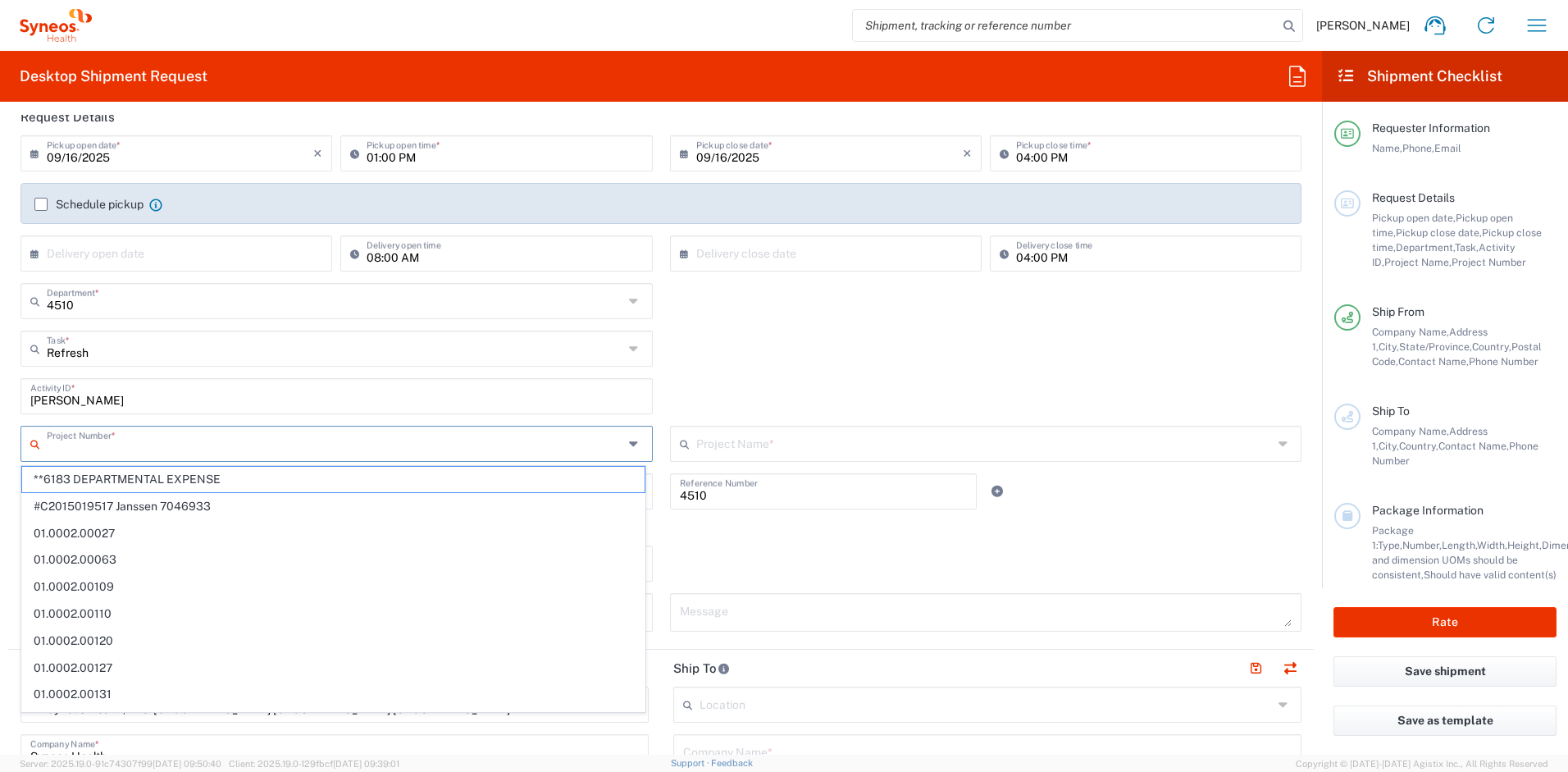
click at [166, 448] on input "text" at bounding box center [335, 442] width 577 height 29
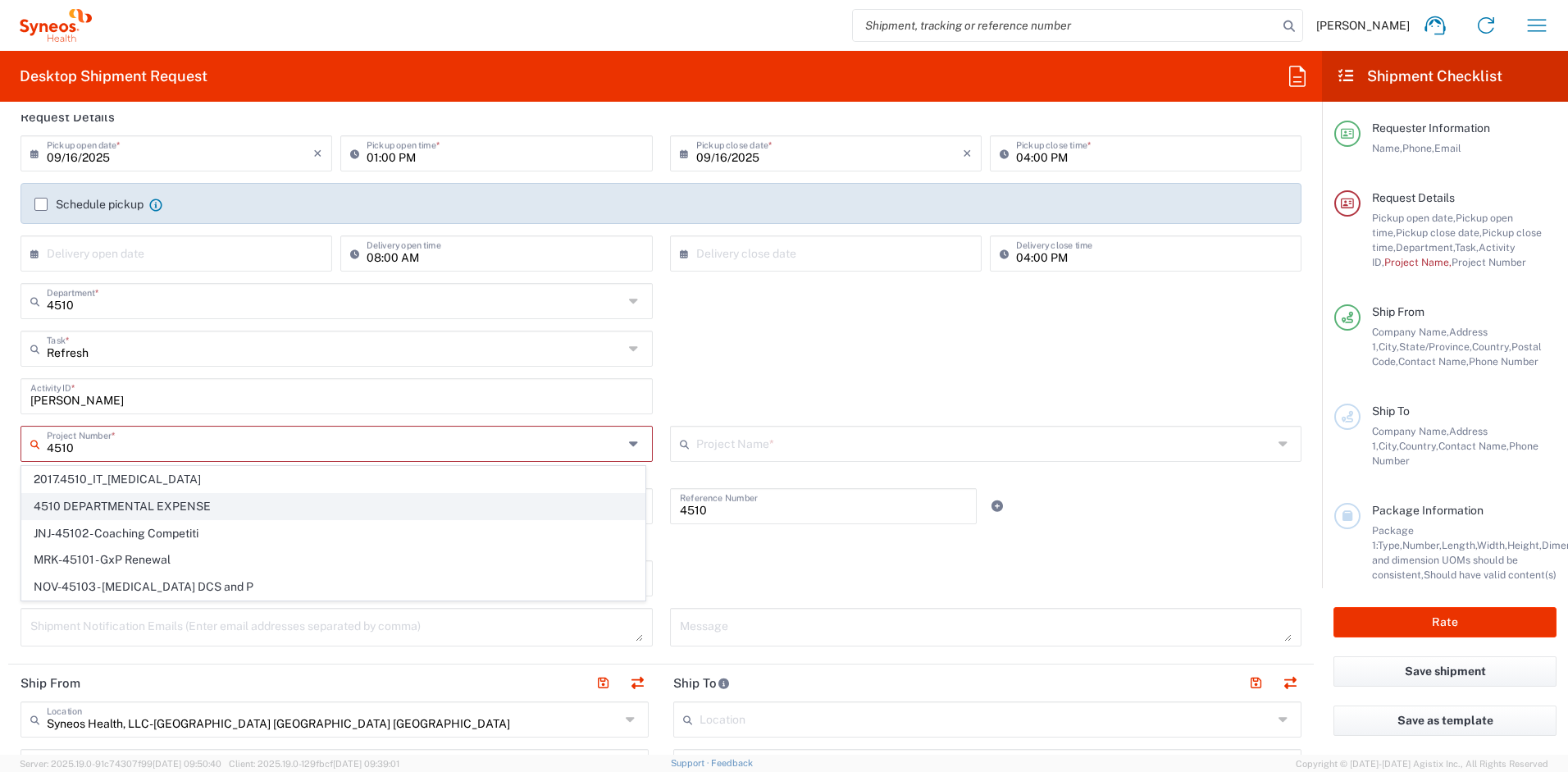
click at [171, 501] on span "4510 DEPARTMENTAL EXPENSE" at bounding box center [333, 506] width 622 height 26
type input "4510 DEPARTMENTAL EXPENSE"
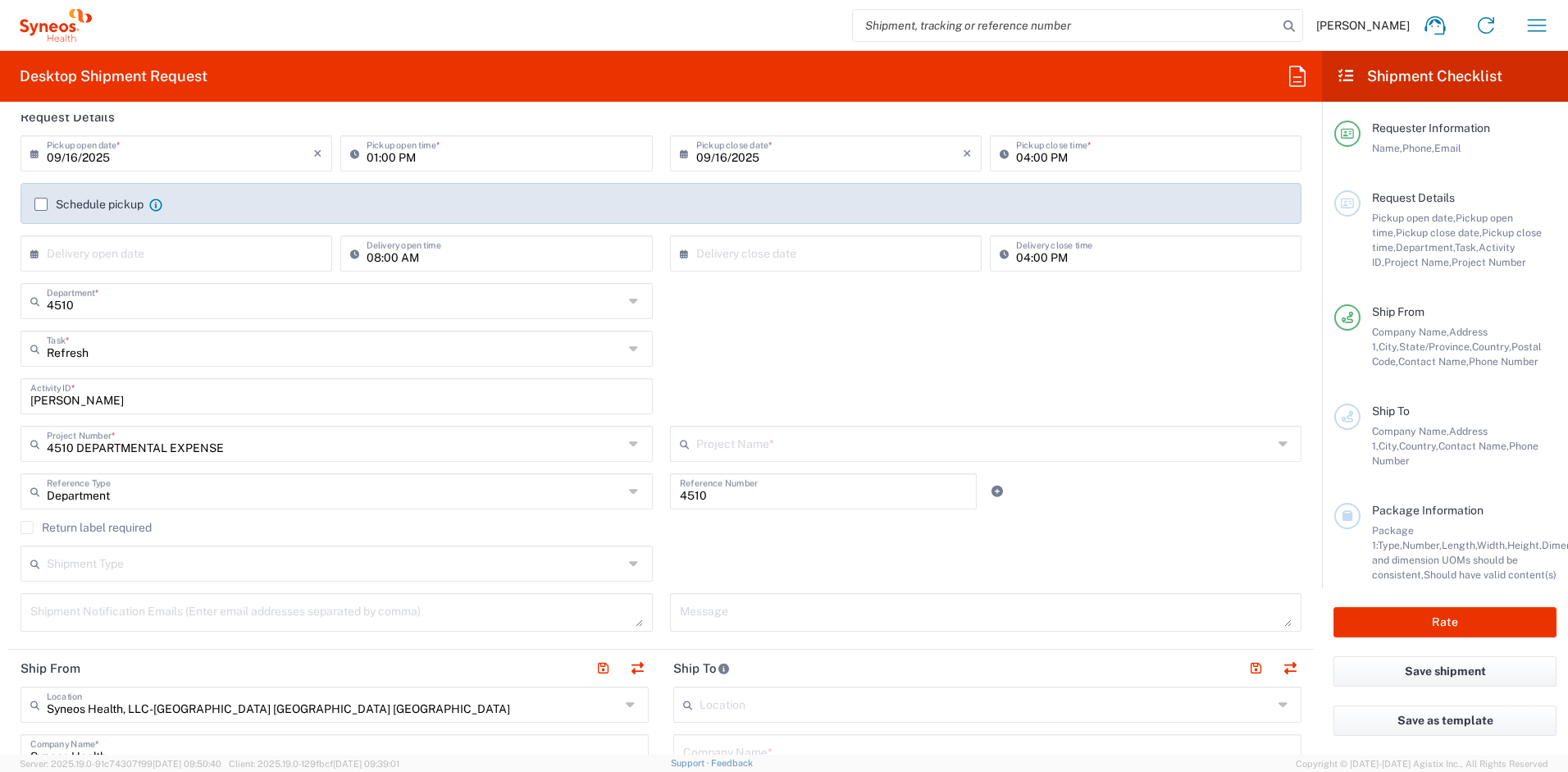
type input "4510 DEPARTMENTAL EXPENSE"
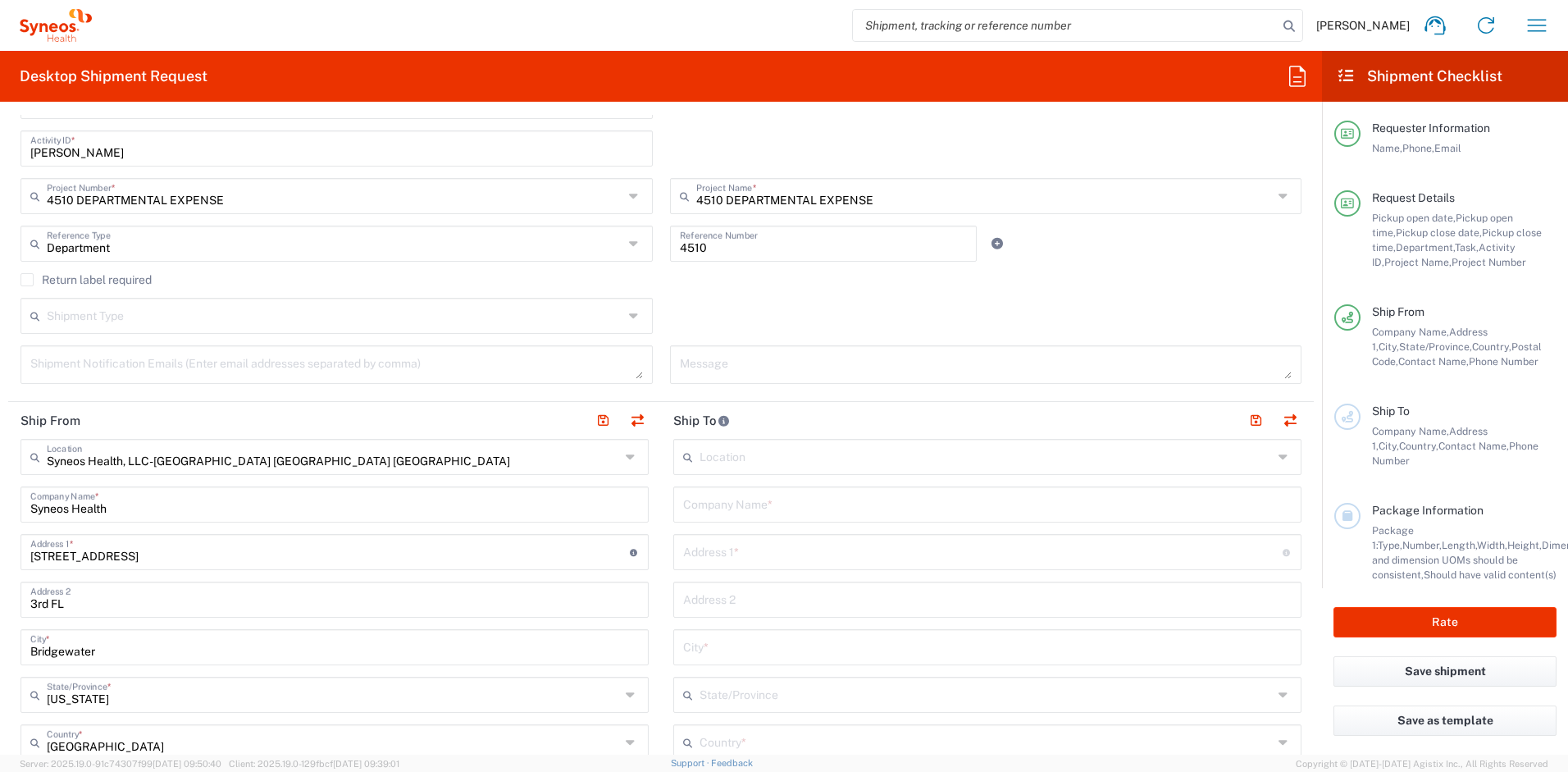
scroll to position [451, 0]
click at [30, 280] on label "Return label required" at bounding box center [85, 278] width 131 height 13
click at [27, 279] on input "Return label required" at bounding box center [27, 279] width 0 height 0
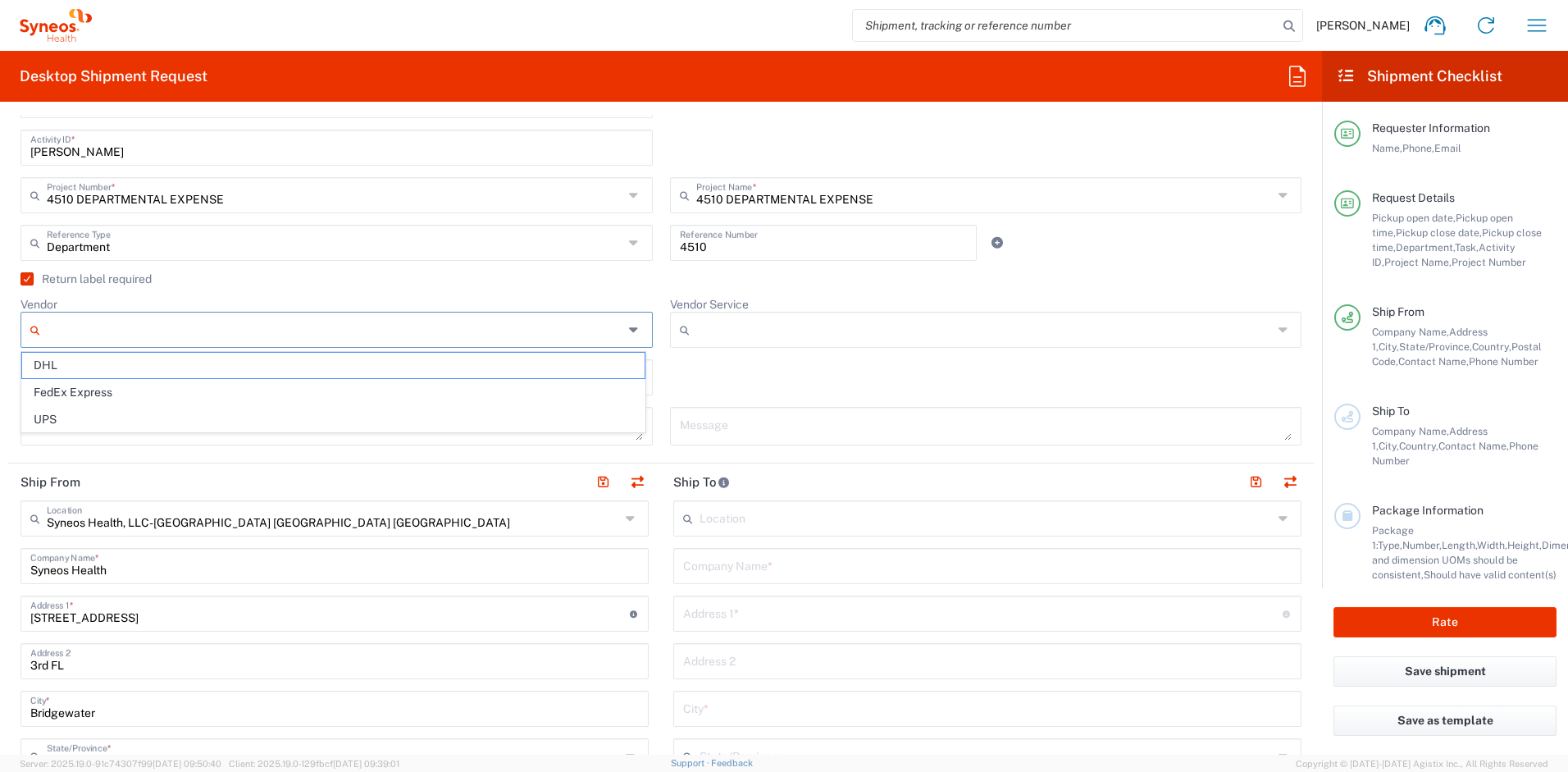
click at [161, 331] on input "Vendor" at bounding box center [335, 330] width 577 height 26
click at [142, 413] on span "UPS" at bounding box center [333, 419] width 622 height 26
type input "UPS"
click at [742, 329] on input "Vendor Service" at bounding box center [984, 330] width 577 height 26
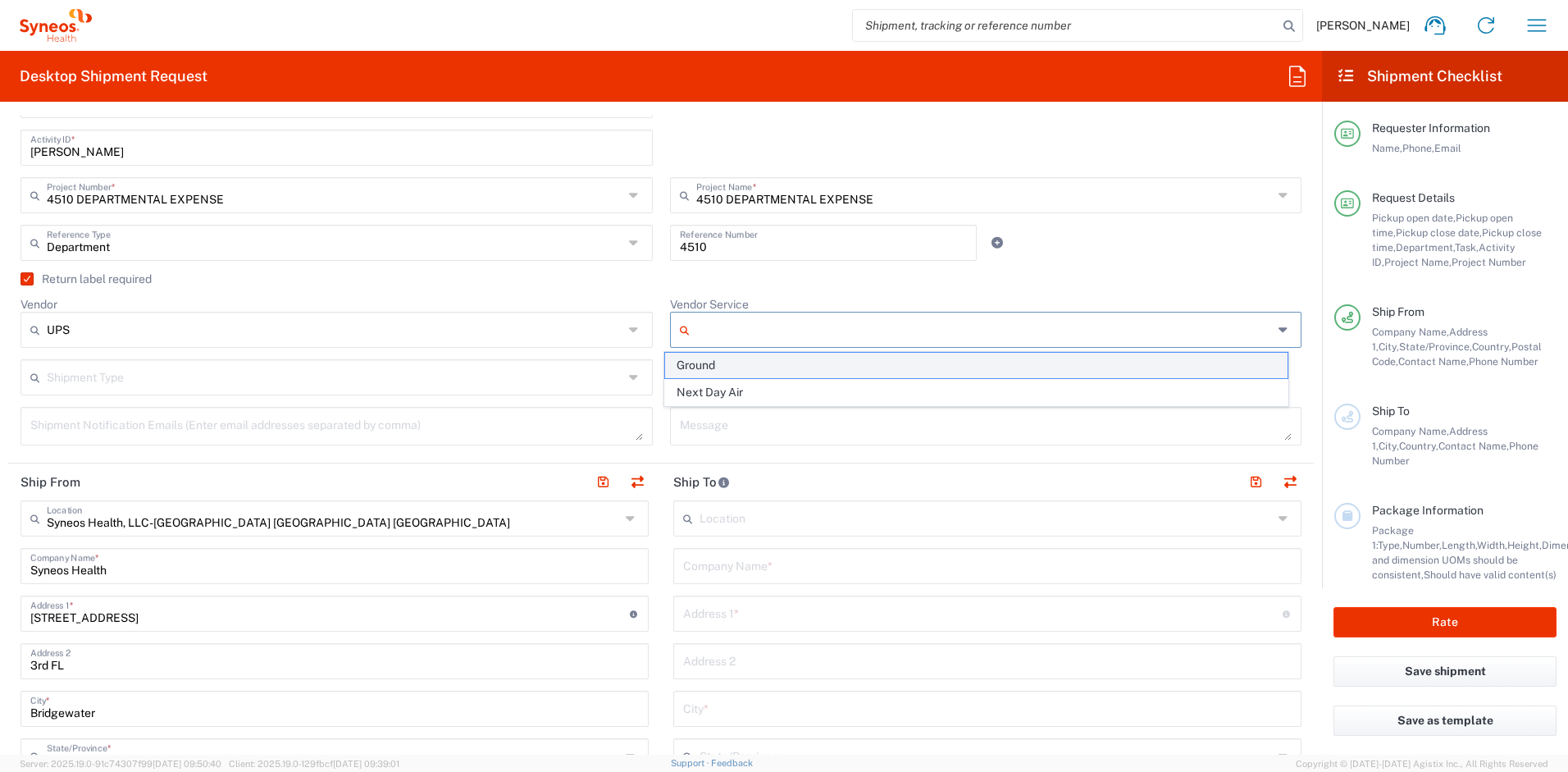
click at [713, 371] on span "Ground" at bounding box center [976, 365] width 622 height 26
type input "Ground"
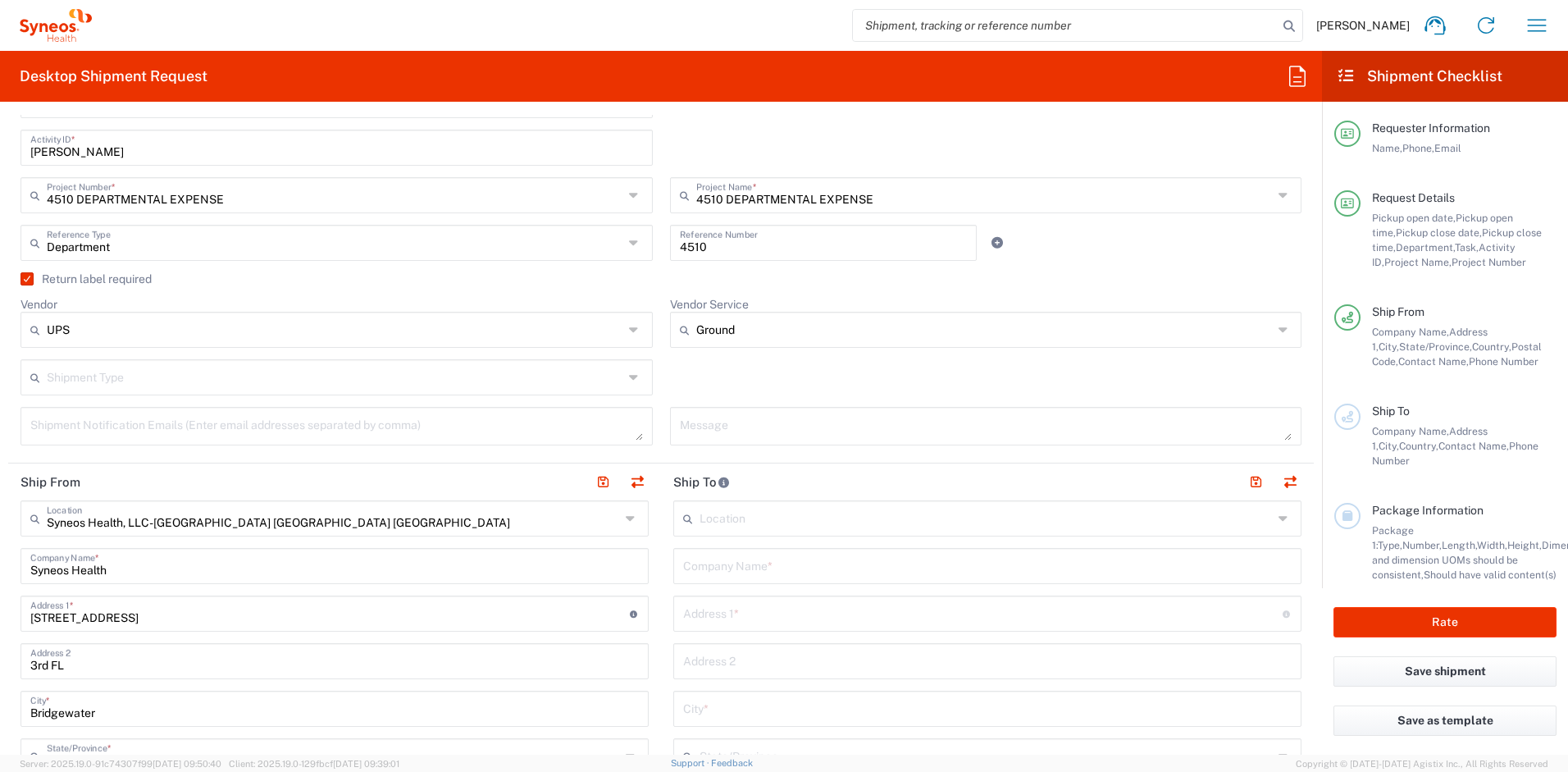
click at [661, 358] on div "Vendor Service Ground Ground Next Day Air" at bounding box center [986, 327] width 650 height 62
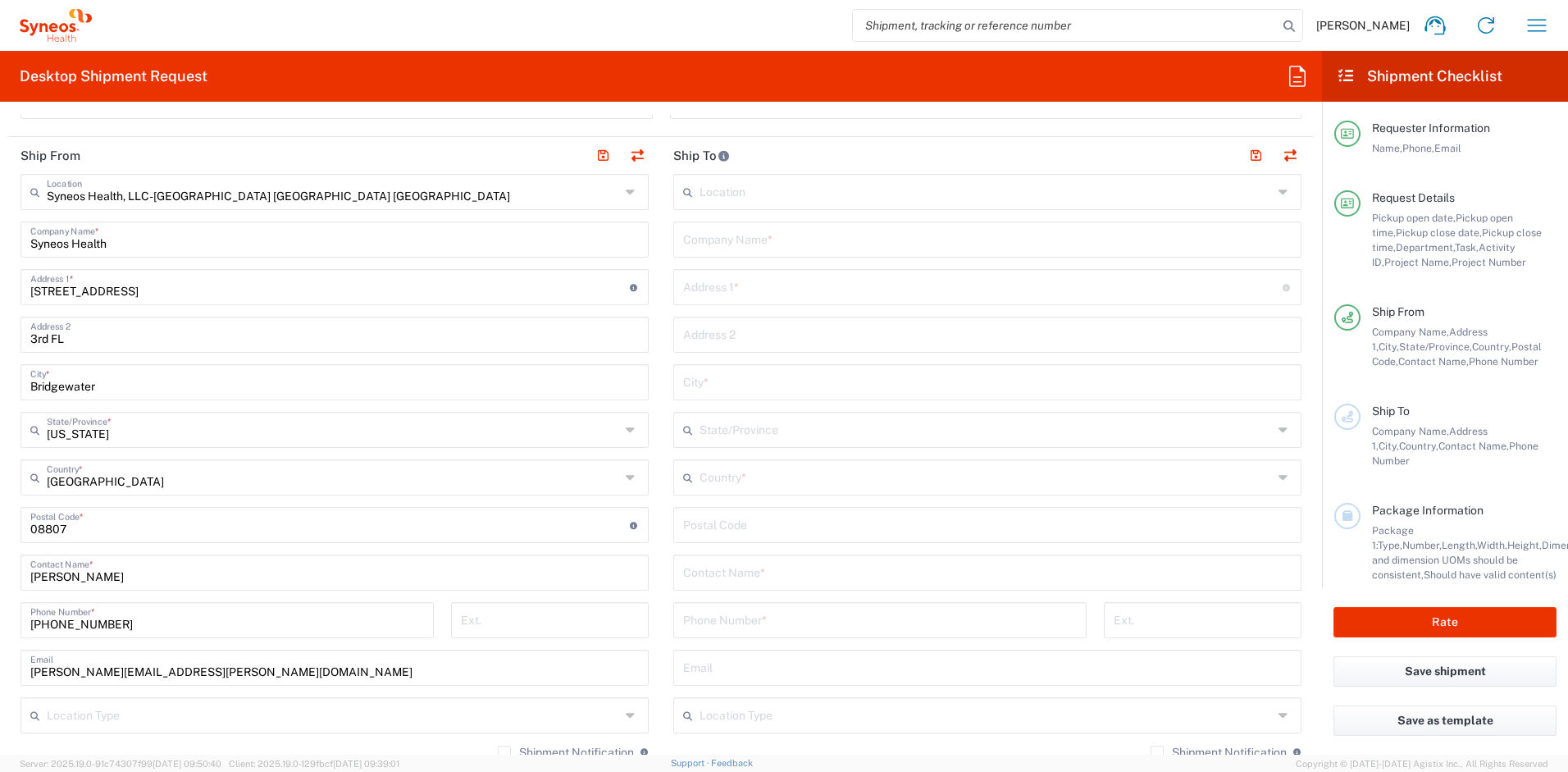
scroll to position [824, 0]
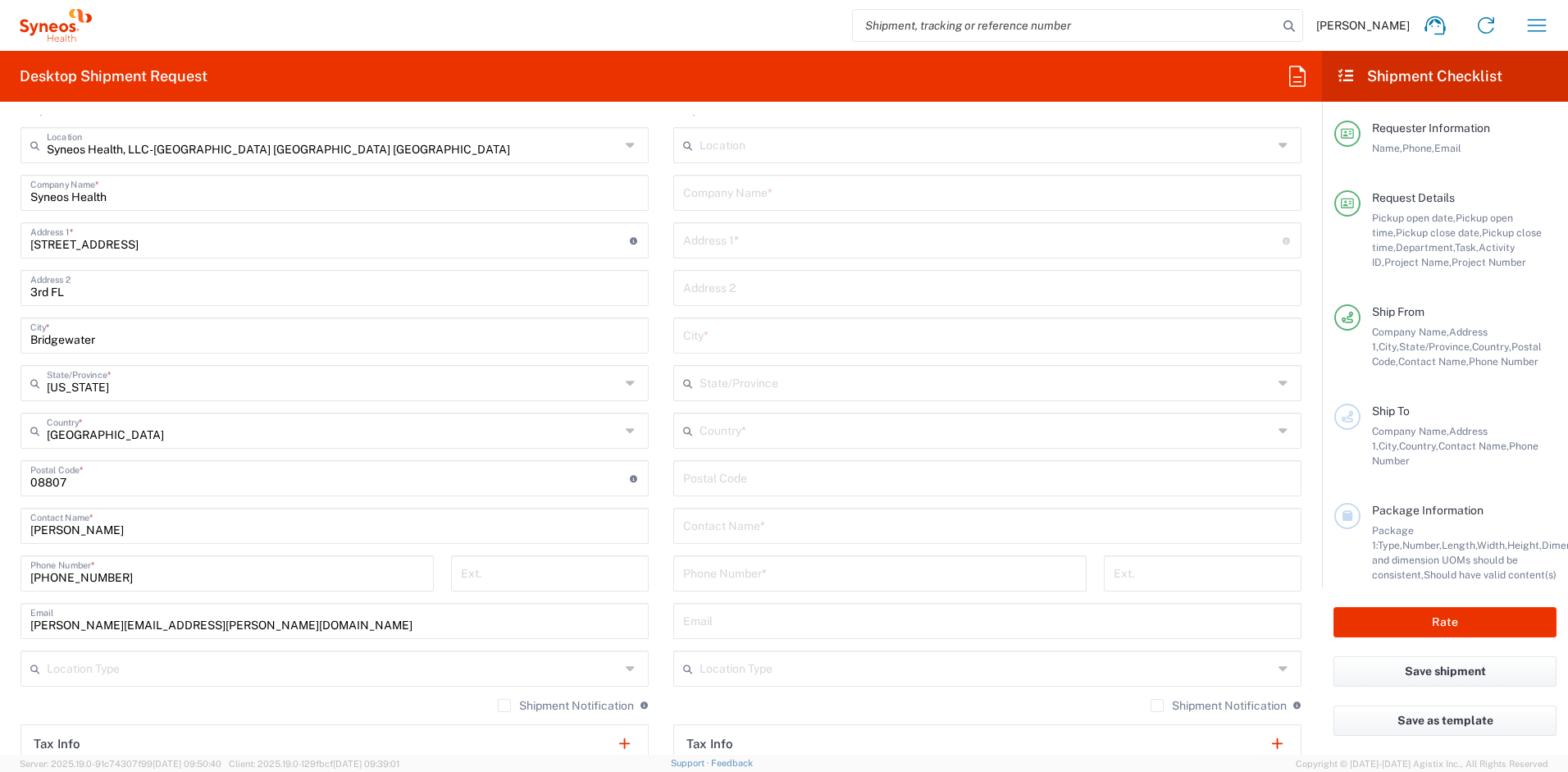
drag, startPoint x: 86, startPoint y: 533, endPoint x: 114, endPoint y: 578, distance: 53.0
click at [86, 533] on input "[PERSON_NAME]" at bounding box center [334, 524] width 608 height 29
type input "[PERSON_NAME]"
drag, startPoint x: 216, startPoint y: 625, endPoint x: 53, endPoint y: 622, distance: 163.0
click at [53, 622] on input "[PERSON_NAME][EMAIL_ADDRESS][PERSON_NAME][DOMAIN_NAME]" at bounding box center [334, 620] width 608 height 29
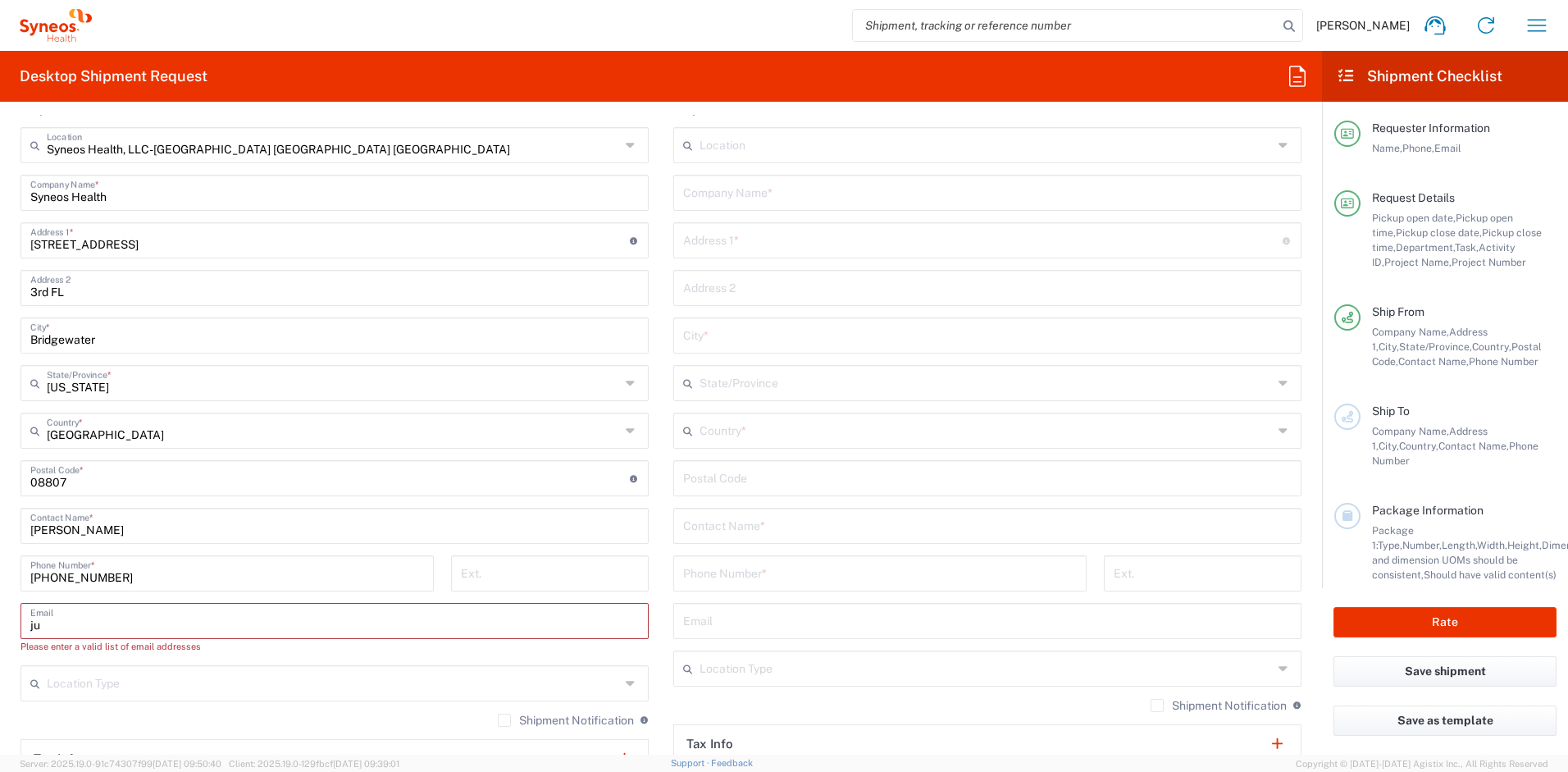
type input "j"
paste input "[PERSON_NAME]"
type input "[PERSON_NAME]"
paste input "[PERSON_NAME]"
type input "[PERSON_NAME]"
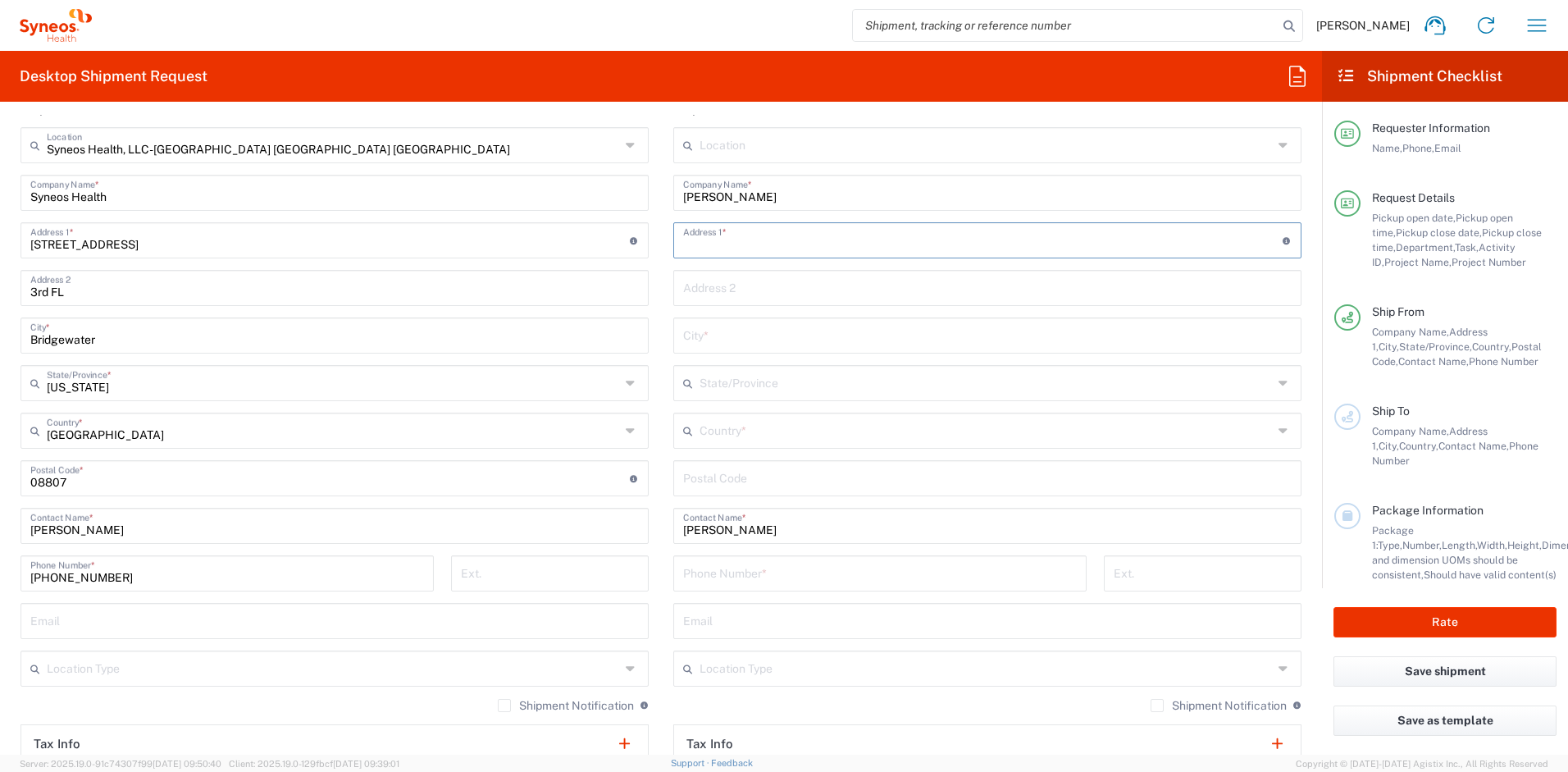
paste input "[STREET_ADDRESS][US_STATE]. My phone number is [PHONE_NUMBER]"
drag, startPoint x: 1041, startPoint y: 240, endPoint x: 1123, endPoint y: 246, distance: 82.2
click at [1123, 246] on input "[STREET_ADDRESS][US_STATE]. My phone number is [PHONE_NUMBER]" at bounding box center [983, 239] width 600 height 29
type input "[STREET_ADDRESS][US_STATE]. My phone number is"
type input "[PHONE_NUMBER]"
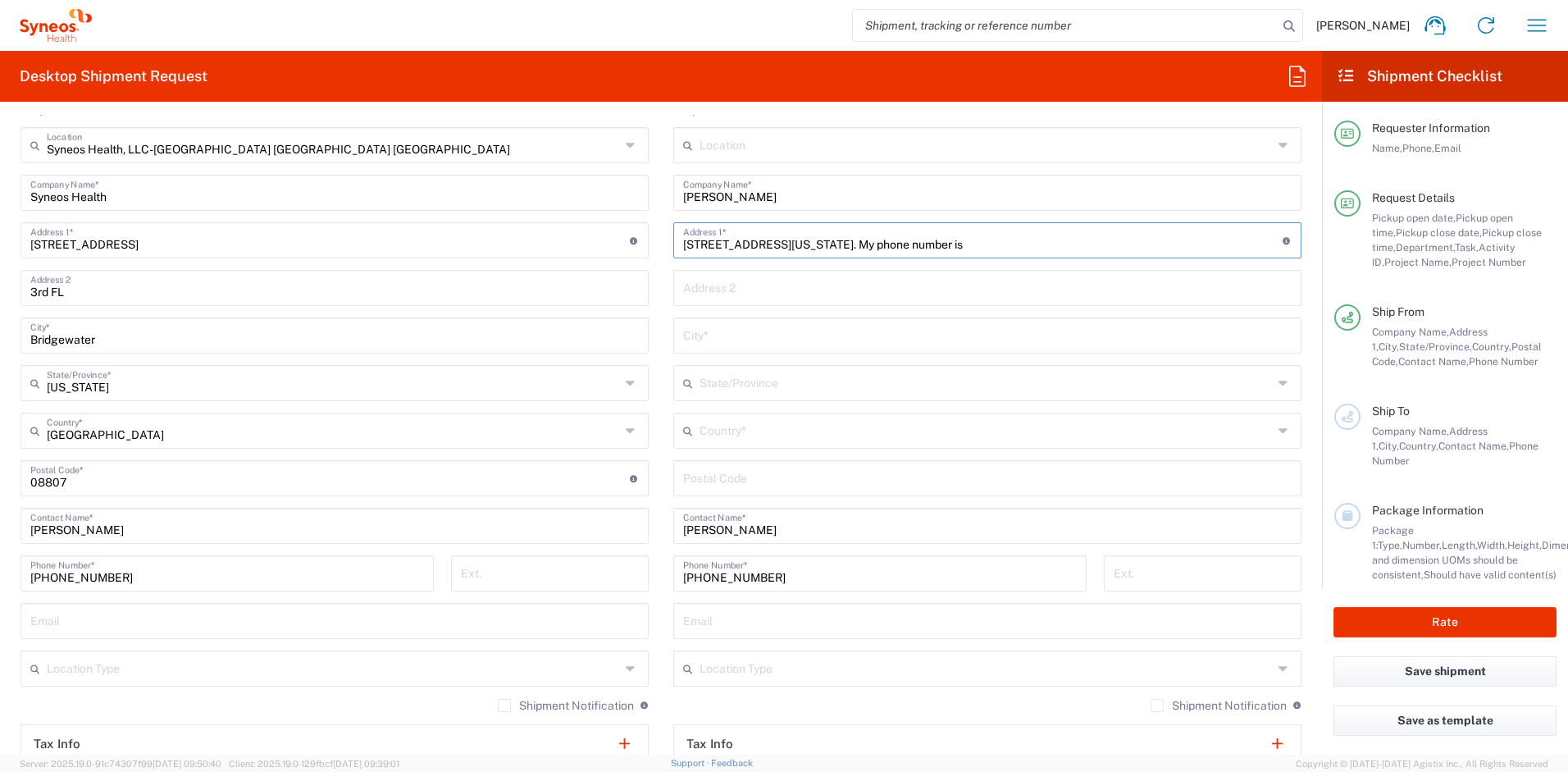
drag, startPoint x: 1045, startPoint y: 245, endPoint x: 941, endPoint y: 246, distance: 104.0
click at [941, 246] on input "[STREET_ADDRESS][US_STATE]. My phone number is" at bounding box center [983, 239] width 600 height 29
click at [909, 244] on input "[STREET_ADDRESS][US_STATE]" at bounding box center [983, 239] width 600 height 29
type input "[STREET_ADDRESS][US_STATE],"
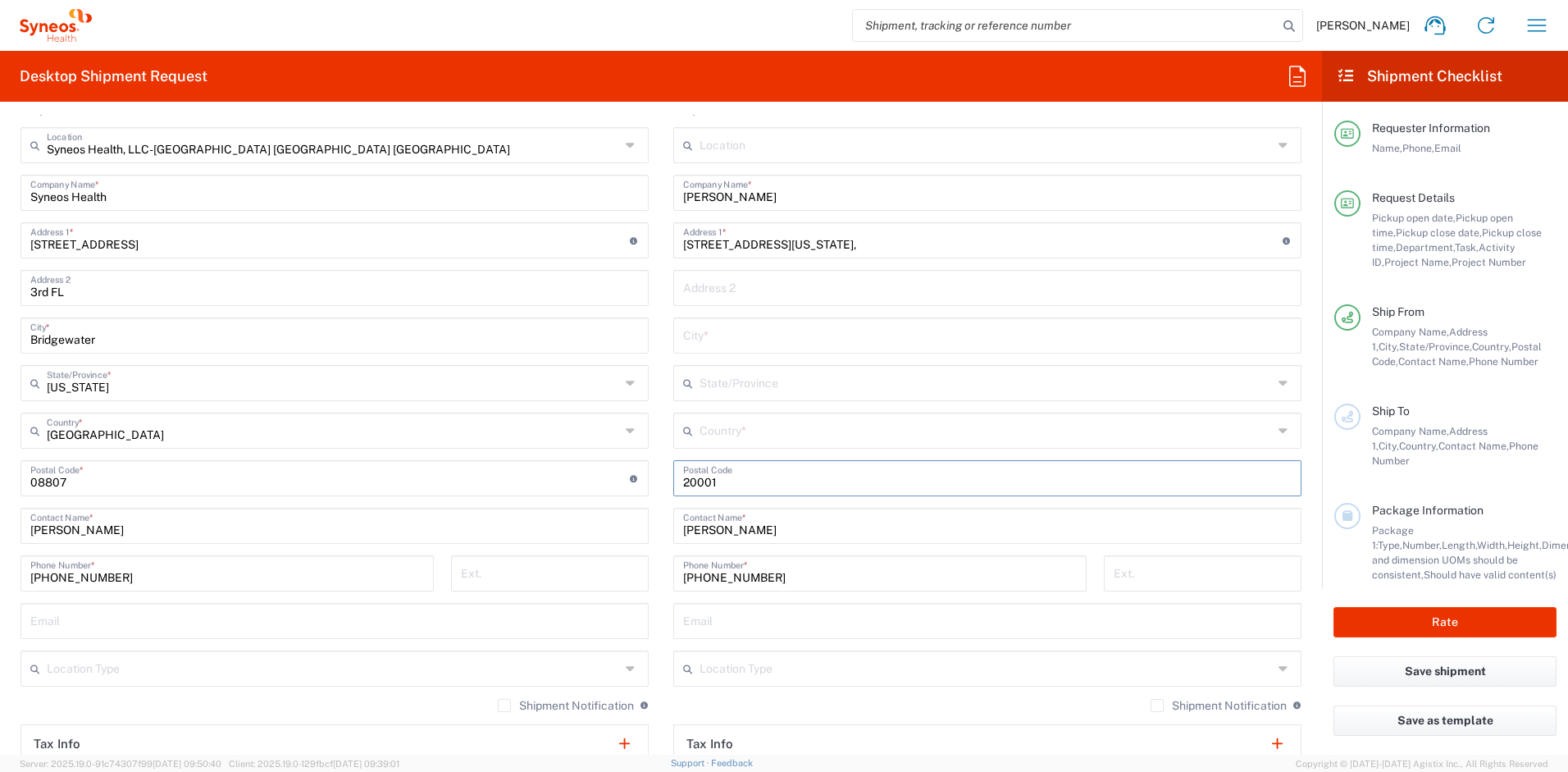
type input "20001"
click at [796, 431] on input "text" at bounding box center [986, 429] width 573 height 29
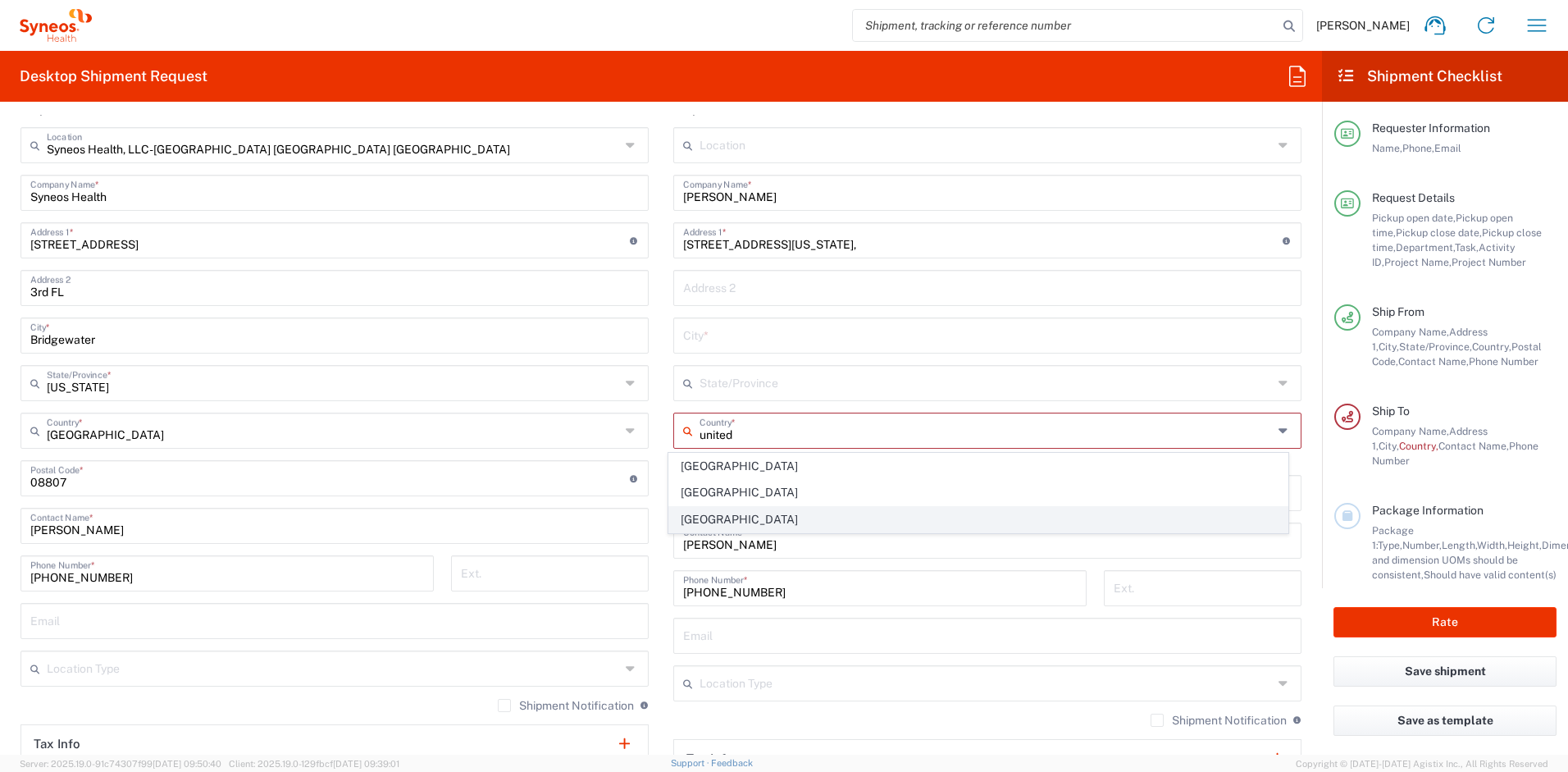
click at [700, 521] on span "[GEOGRAPHIC_DATA]" at bounding box center [978, 519] width 619 height 26
type input "[GEOGRAPHIC_DATA]"
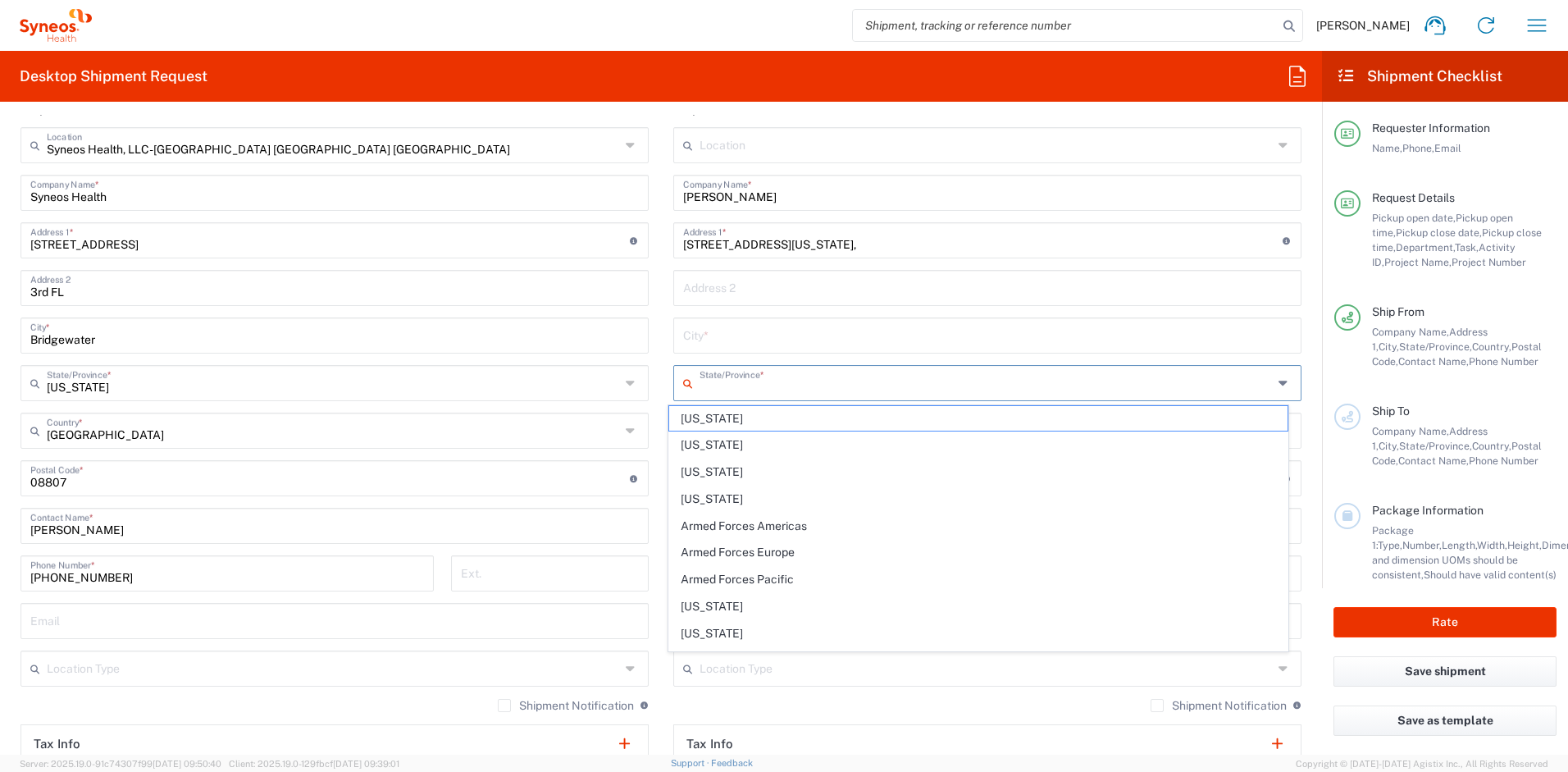
click at [755, 386] on input "text" at bounding box center [986, 381] width 573 height 29
click at [706, 416] on span "[US_STATE]" at bounding box center [978, 418] width 619 height 26
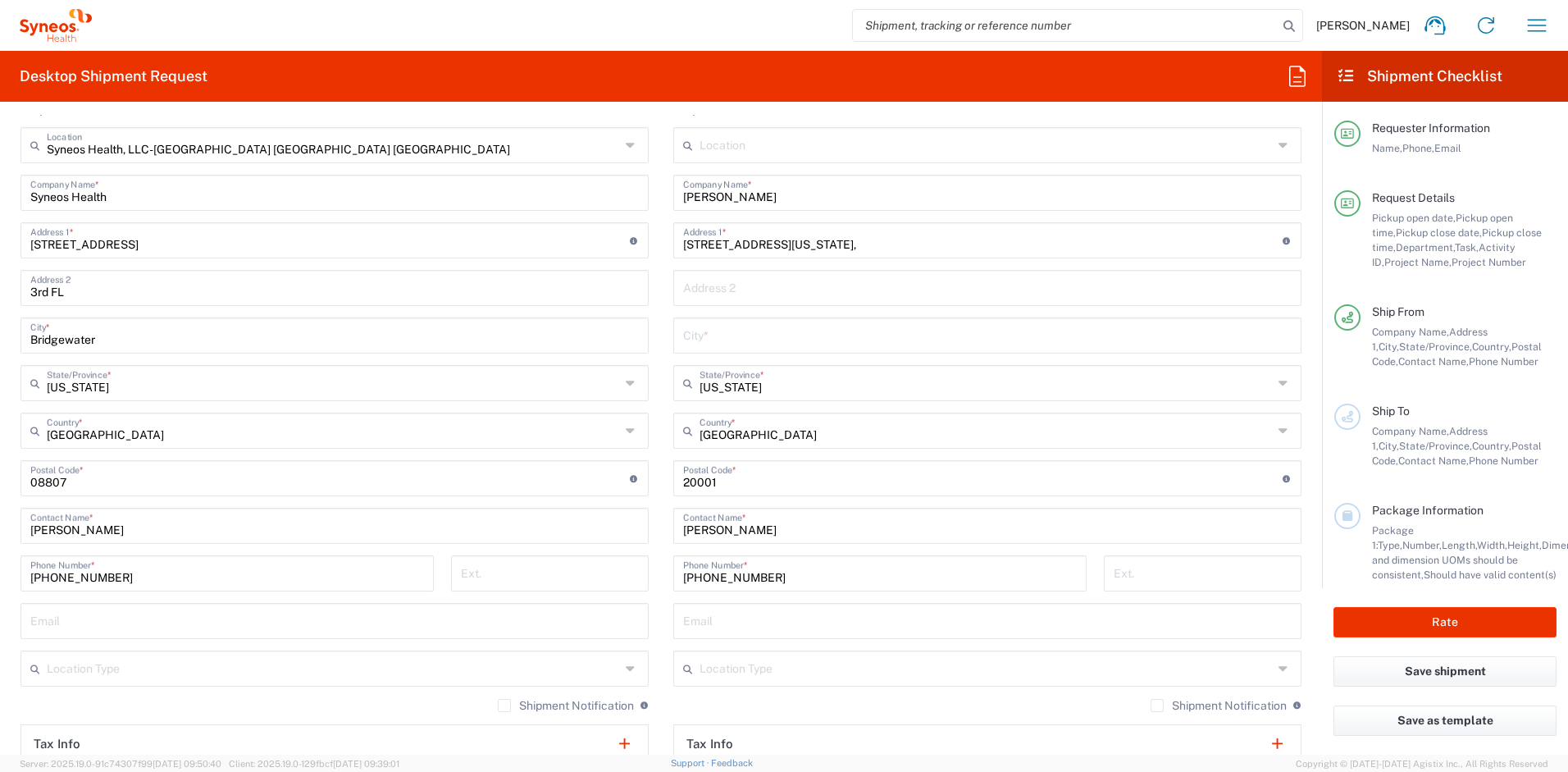
type input "[US_STATE]"
click at [771, 386] on input "[US_STATE]" at bounding box center [986, 381] width 573 height 29
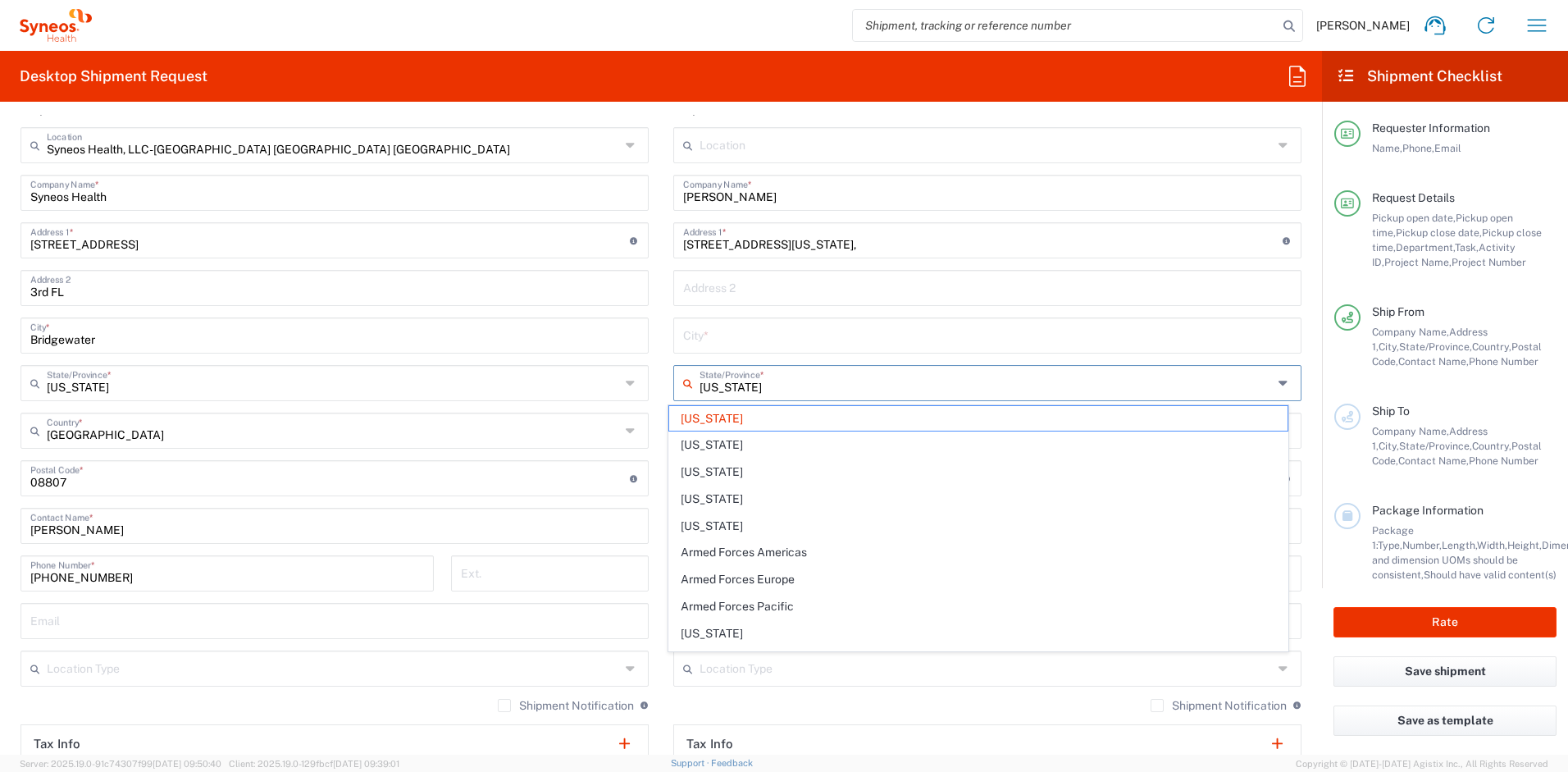
drag, startPoint x: 771, startPoint y: 386, endPoint x: 696, endPoint y: 388, distance: 75.0
click at [700, 388] on input "[US_STATE]" at bounding box center [986, 381] width 573 height 29
type input "w"
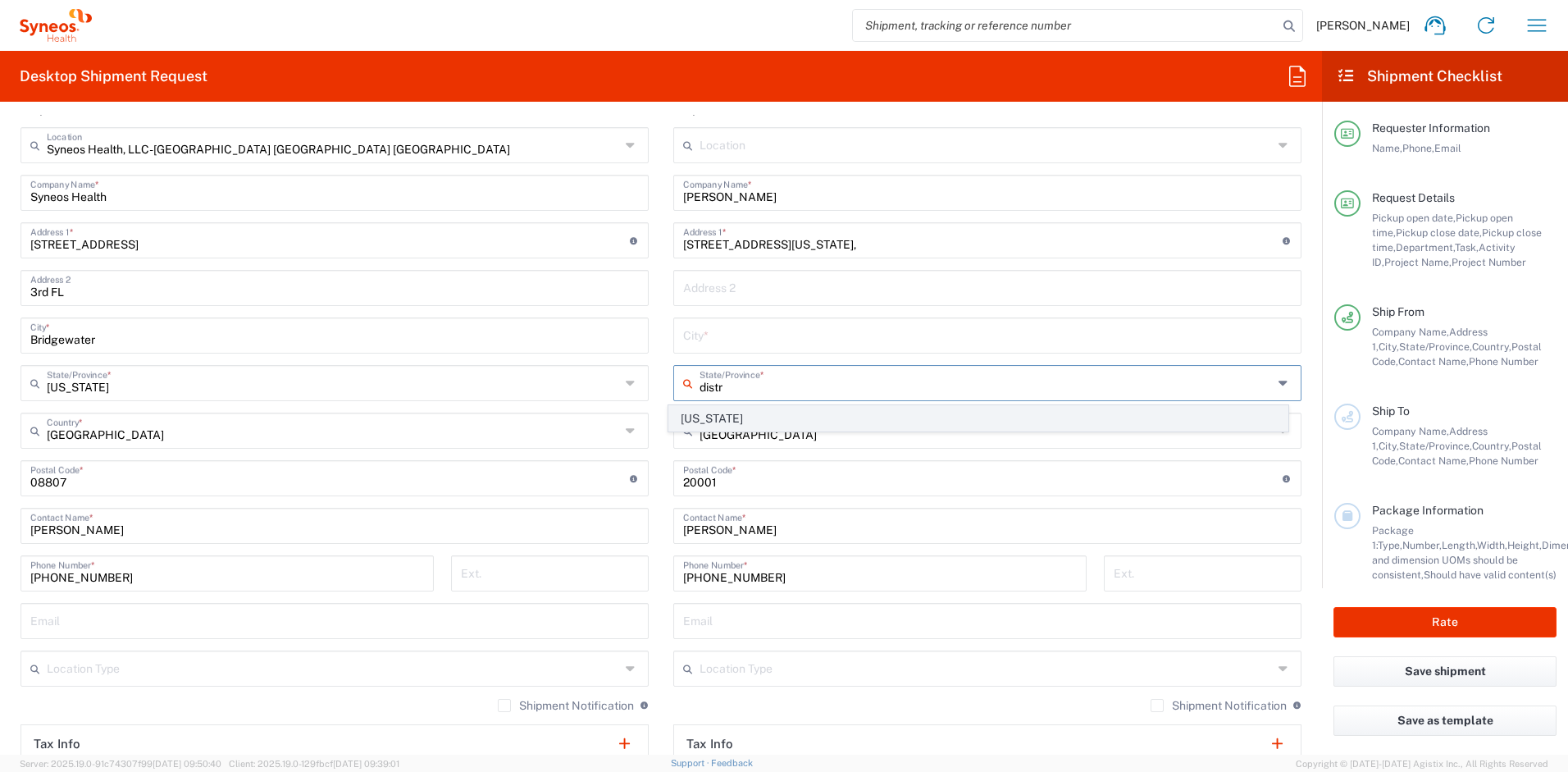
click at [754, 417] on span "[US_STATE]" at bounding box center [978, 418] width 619 height 26
type input "[US_STATE]"
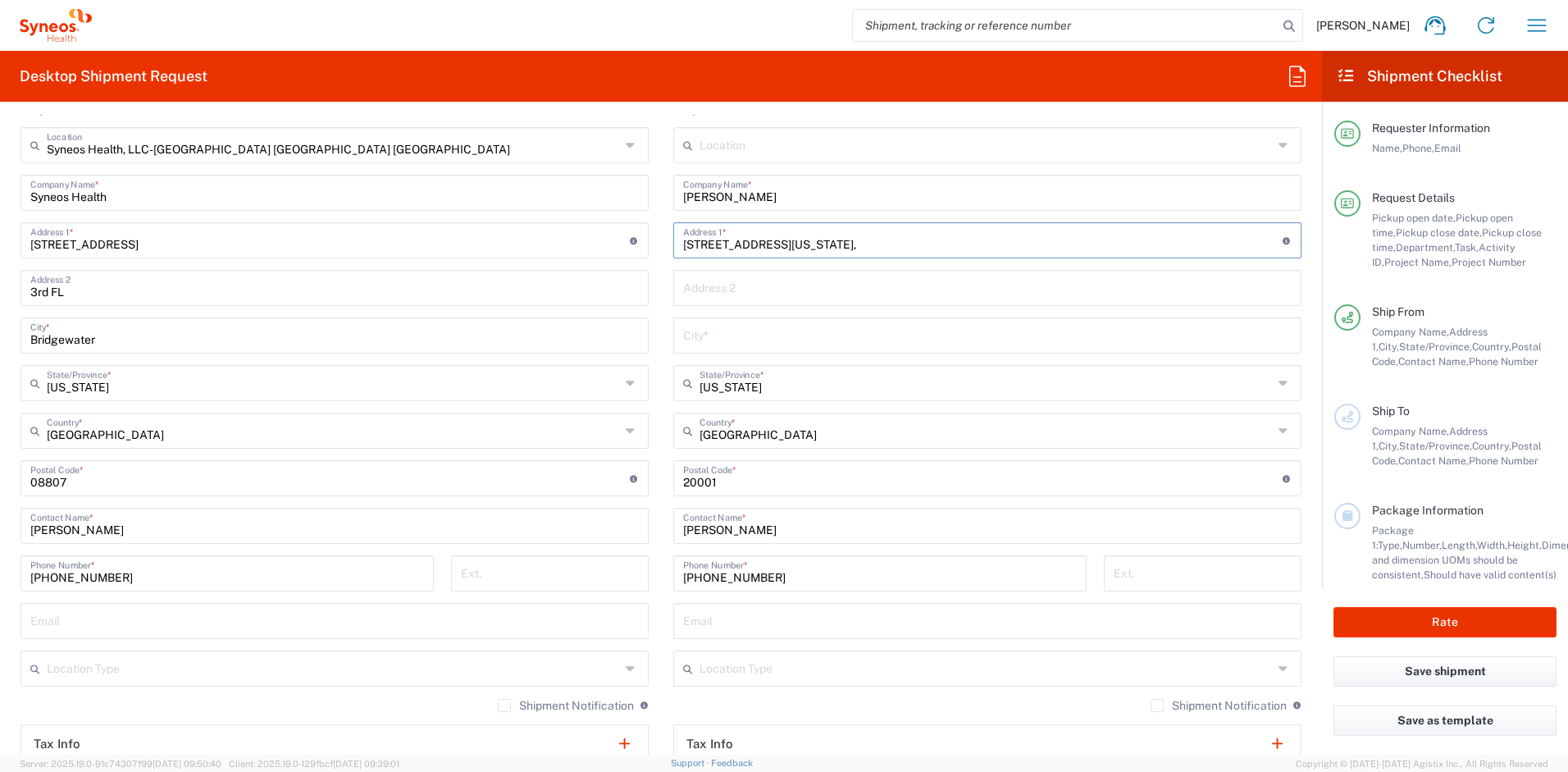
click at [902, 248] on input "[STREET_ADDRESS][US_STATE]," at bounding box center [983, 239] width 600 height 29
click at [817, 239] on input "[STREET_ADDRESS][US_STATE]" at bounding box center [983, 239] width 600 height 29
type input "[STREET_ADDRESS],"
click at [811, 342] on input "[US_STATE]" at bounding box center [987, 334] width 608 height 29
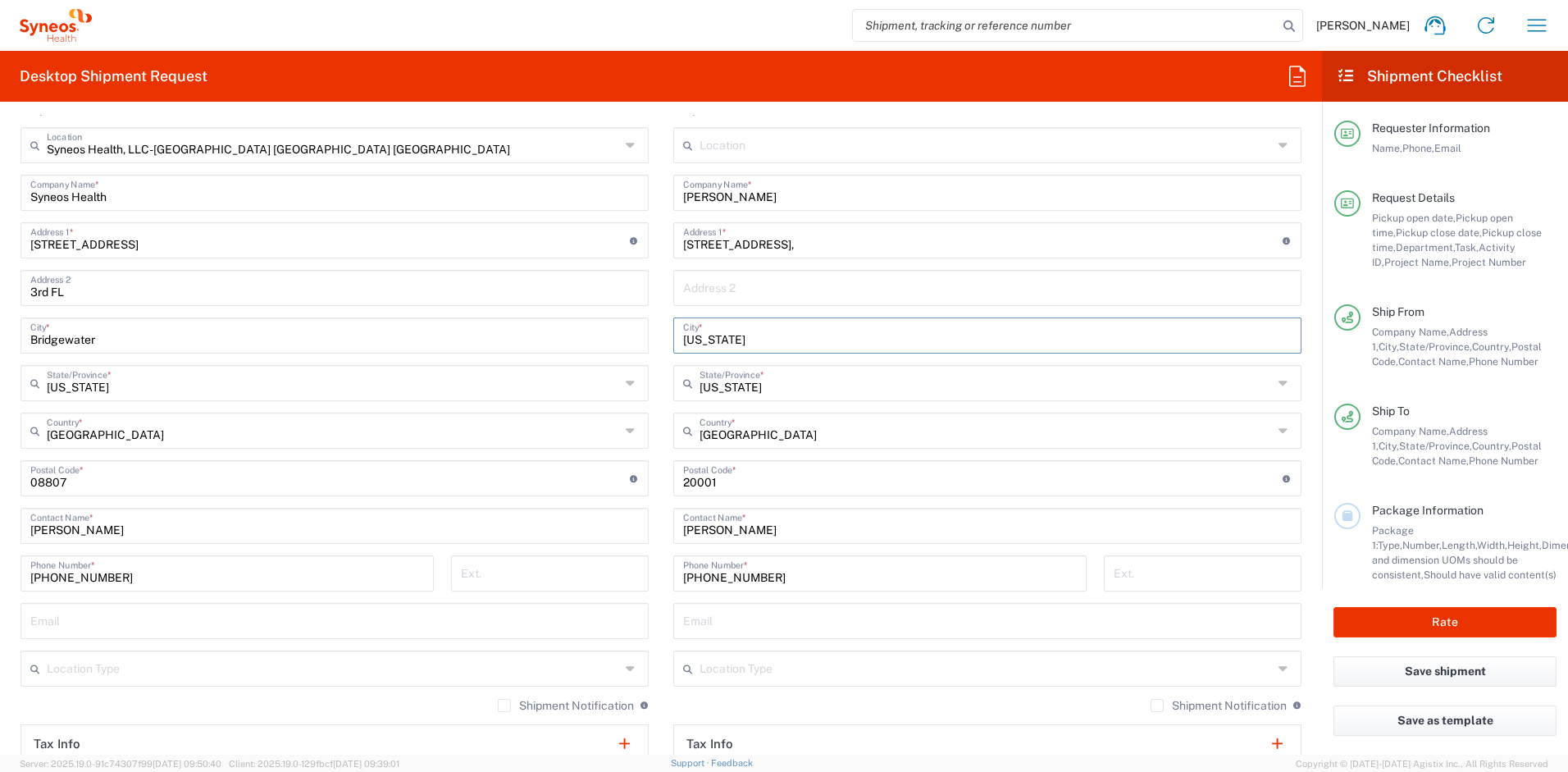
type input "[US_STATE]"
click at [816, 240] on input "[STREET_ADDRESS]," at bounding box center [983, 239] width 600 height 29
drag, startPoint x: 773, startPoint y: 244, endPoint x: 855, endPoint y: 247, distance: 82.1
click at [855, 247] on input "[STREET_ADDRESS]" at bounding box center [983, 239] width 600 height 29
click at [819, 246] on input "[STREET_ADDRESS]" at bounding box center [983, 239] width 600 height 29
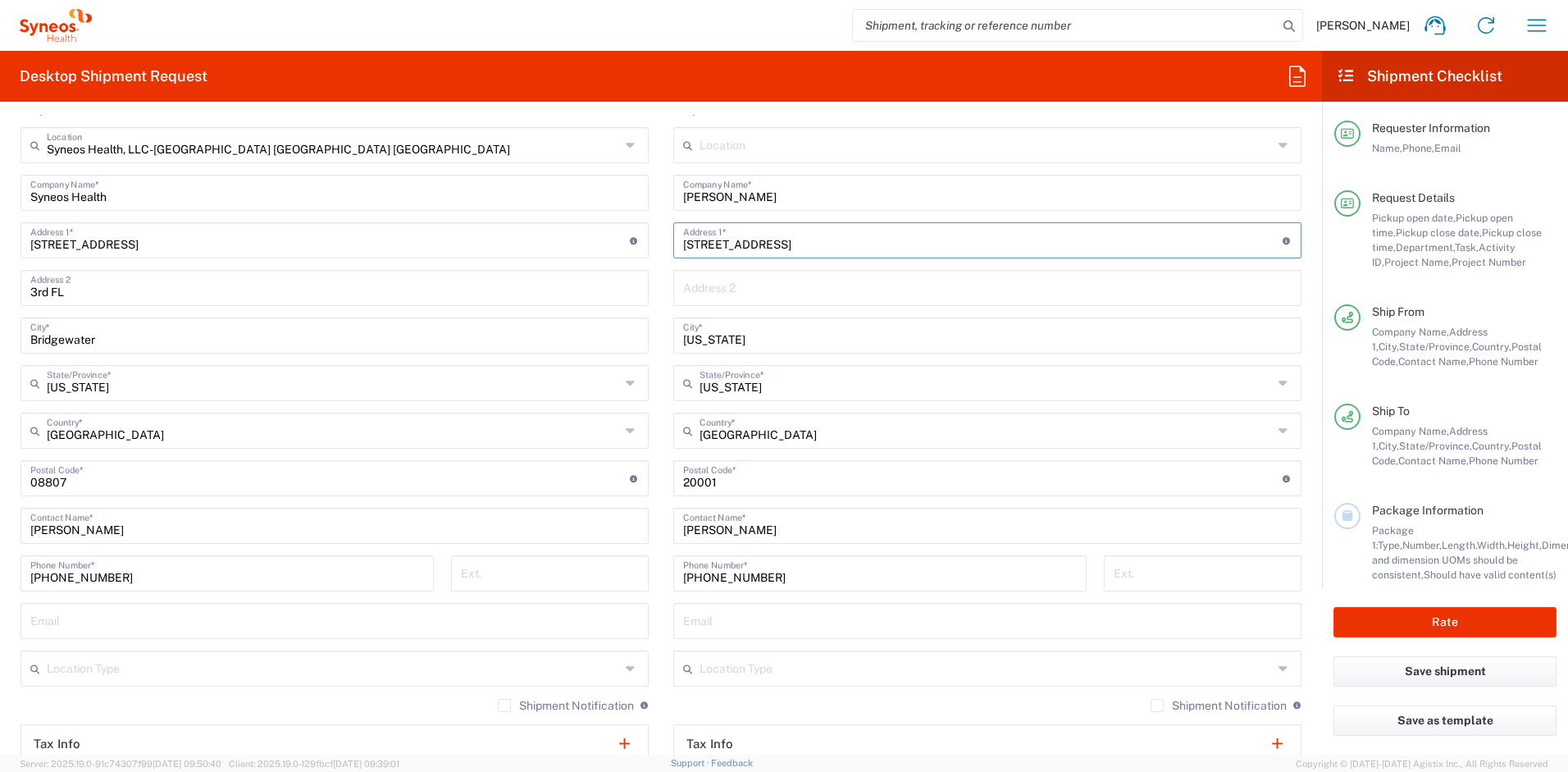
drag, startPoint x: 773, startPoint y: 245, endPoint x: 822, endPoint y: 242, distance: 49.1
click at [822, 242] on input "[STREET_ADDRESS]" at bounding box center [983, 239] width 600 height 29
type input "[STREET_ADDRESS]"
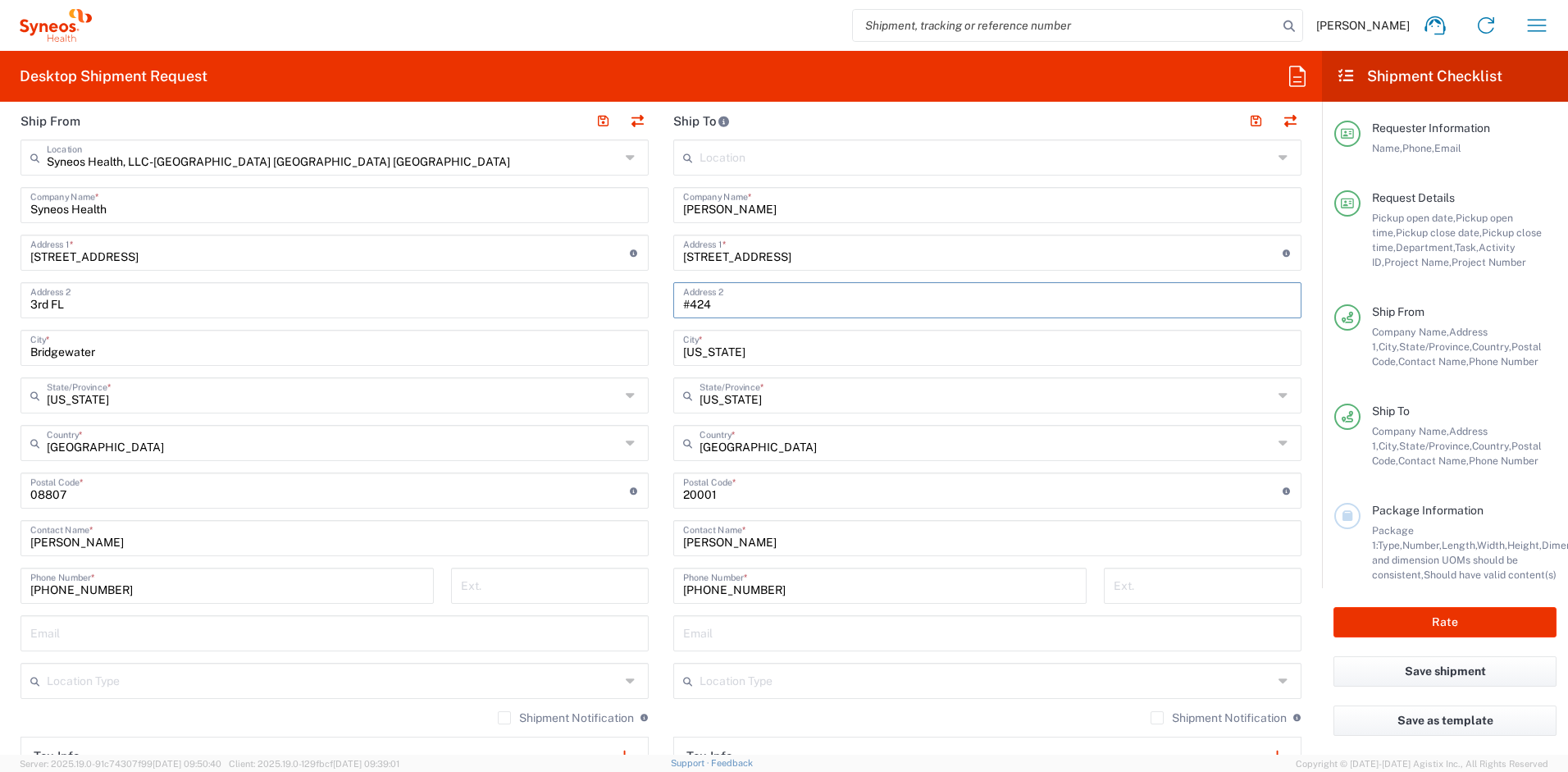
scroll to position [825, 0]
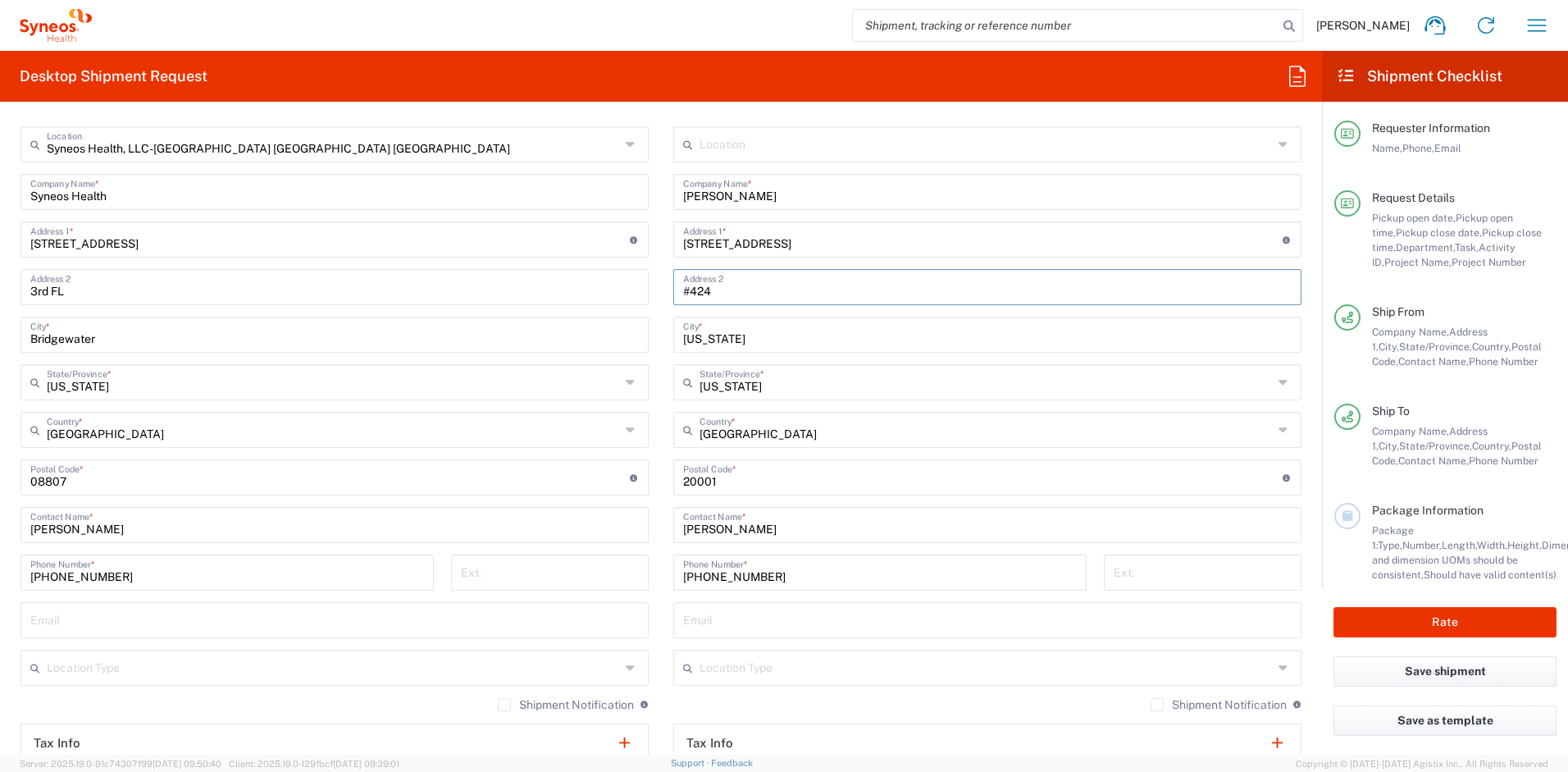
type input "#424"
drag, startPoint x: 791, startPoint y: 244, endPoint x: 601, endPoint y: 2, distance: 307.7
click at [661, 467] on main "Location [PERSON_NAME] LLC-[GEOGRAPHIC_DATA] [GEOGRAPHIC_DATA] [GEOGRAPHIC_DATA…" at bounding box center [988, 470] width 653 height 689
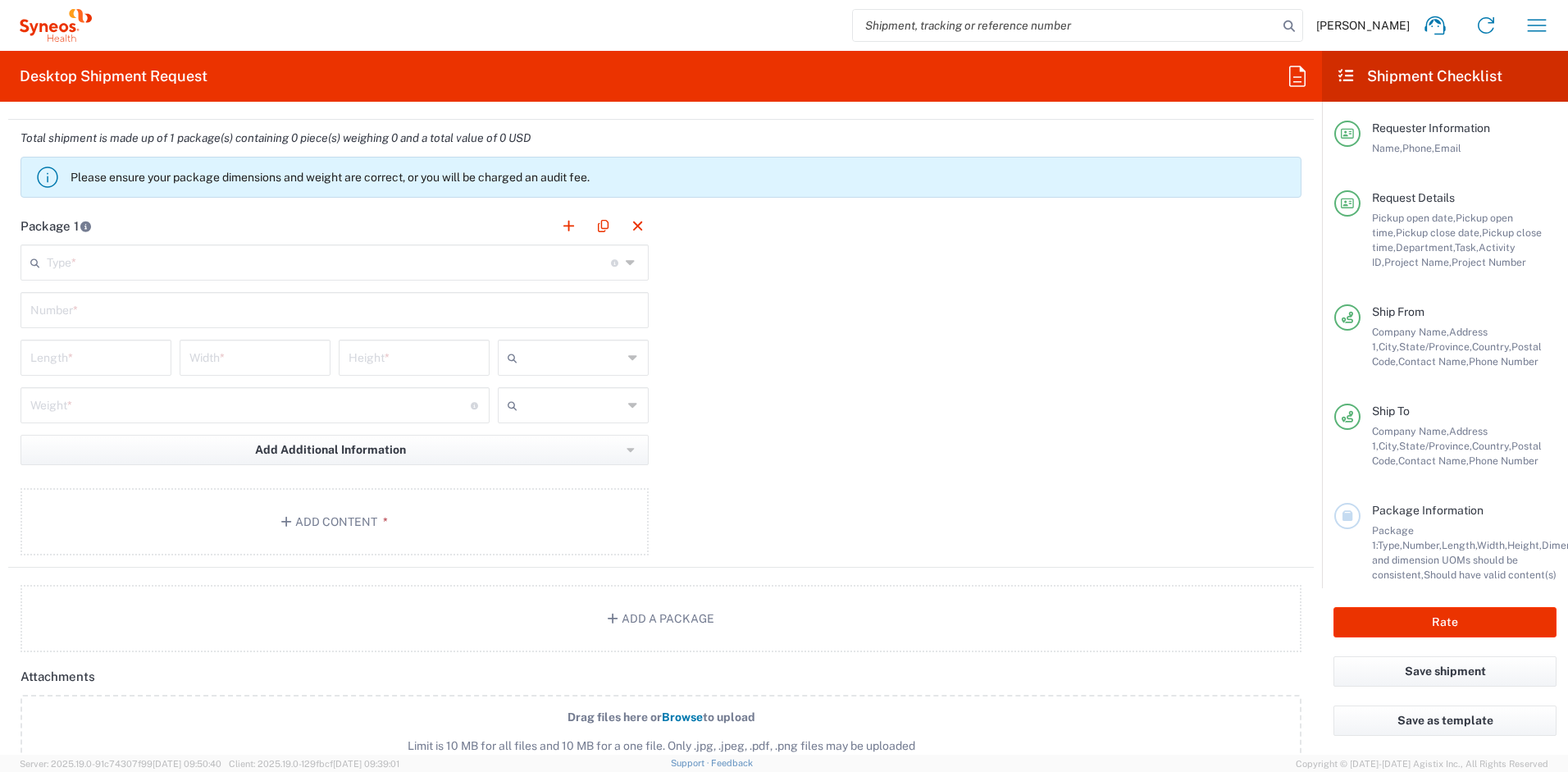
scroll to position [1527, 0]
click at [180, 270] on input "text" at bounding box center [328, 261] width 564 height 29
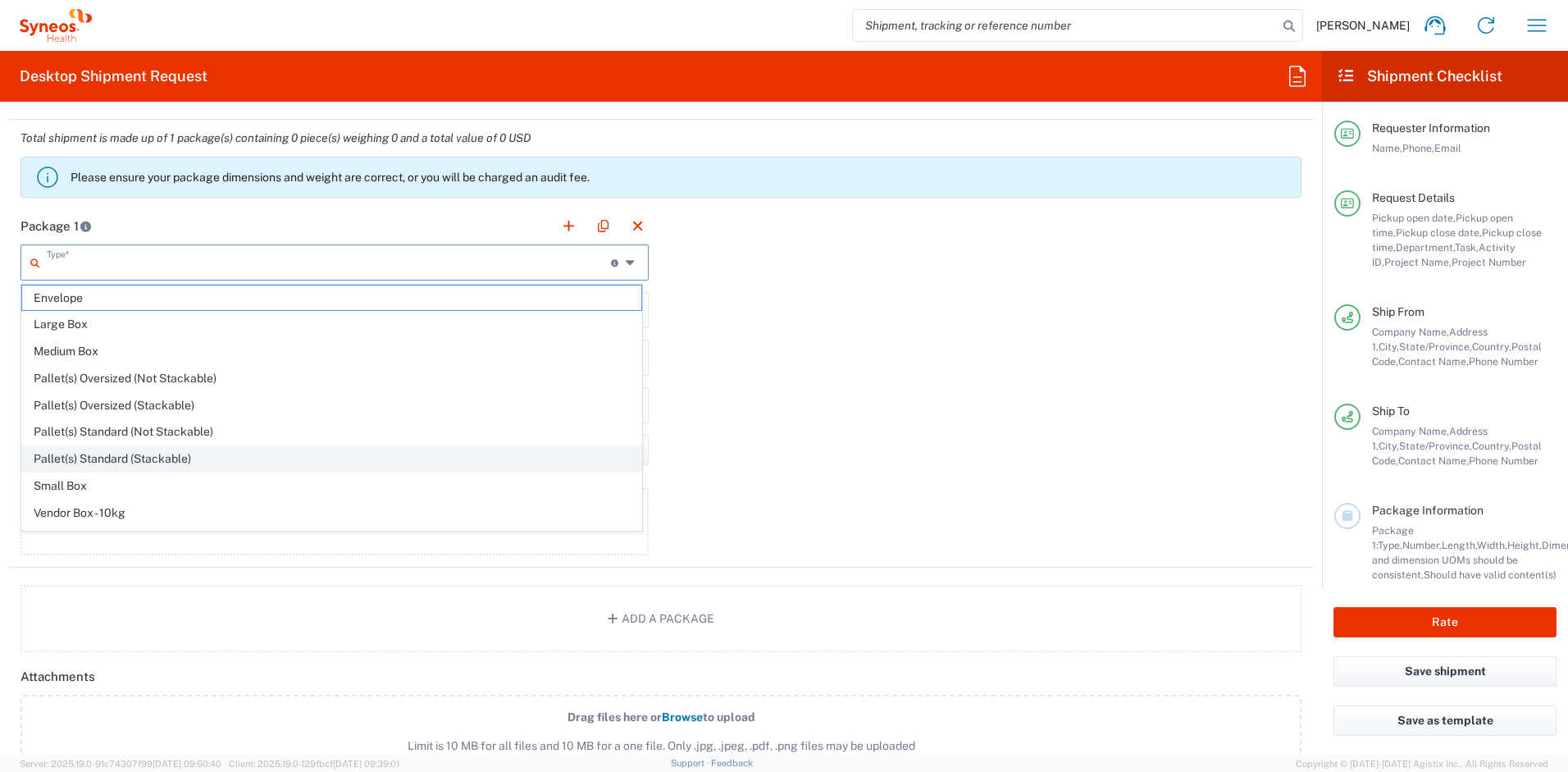
scroll to position [50, 0]
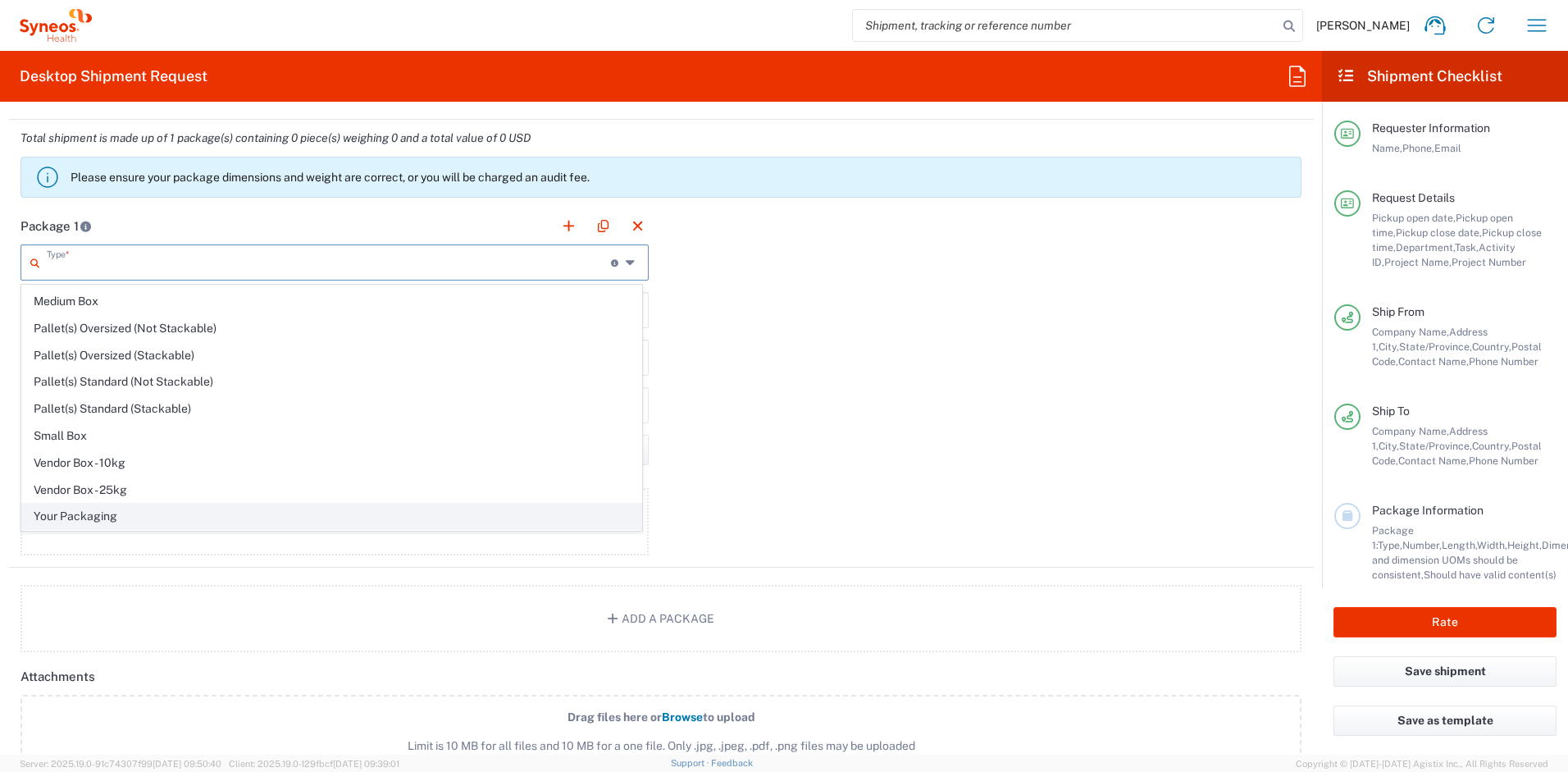
click at [108, 513] on span "Your Packaging" at bounding box center [331, 516] width 619 height 26
type input "Your Packaging"
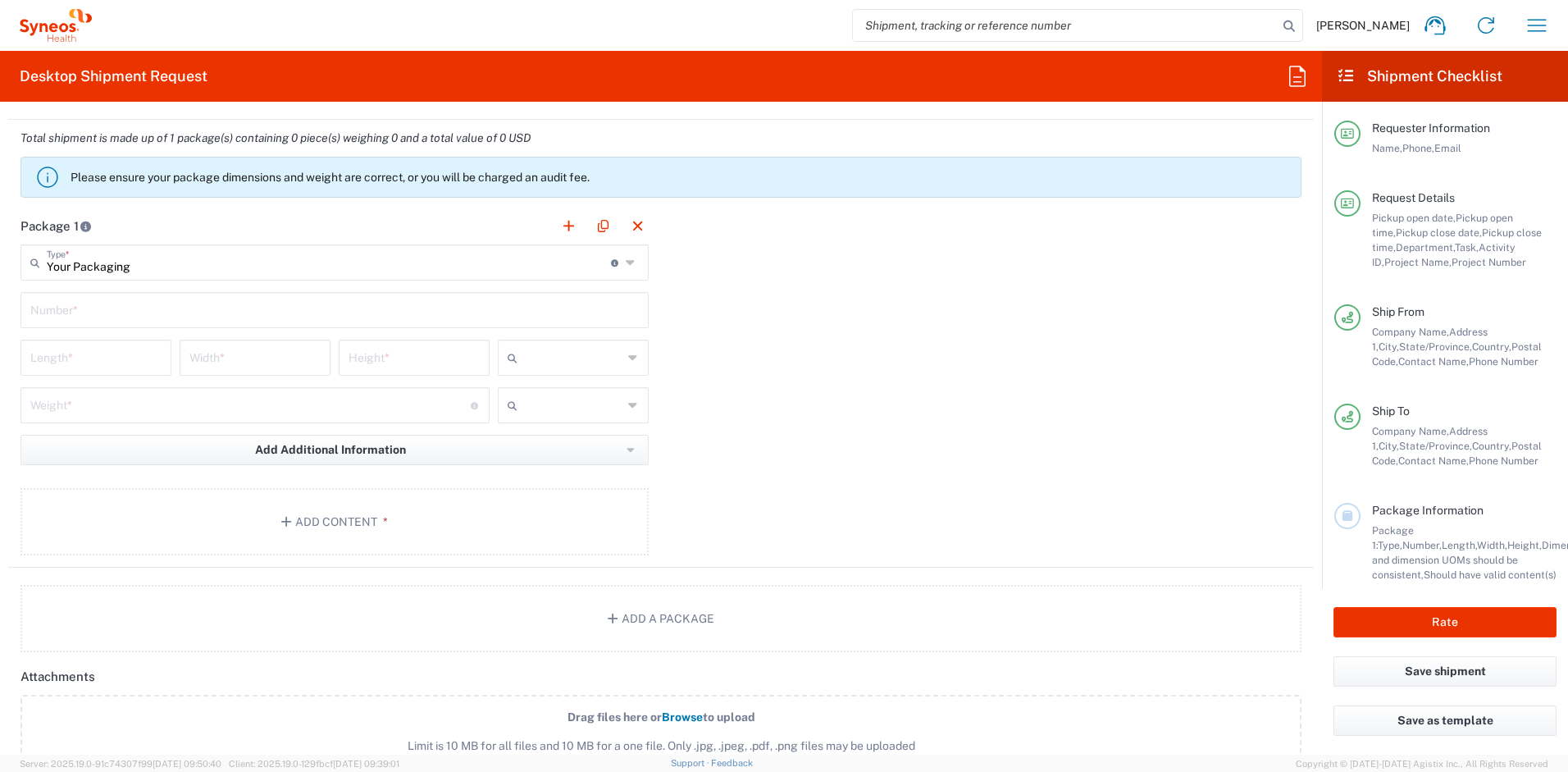
click at [135, 312] on input "text" at bounding box center [334, 308] width 608 height 29
type input "1"
click at [120, 357] on input "number" at bounding box center [95, 356] width 131 height 29
type input "13"
click at [255, 356] on input "number" at bounding box center [254, 356] width 131 height 29
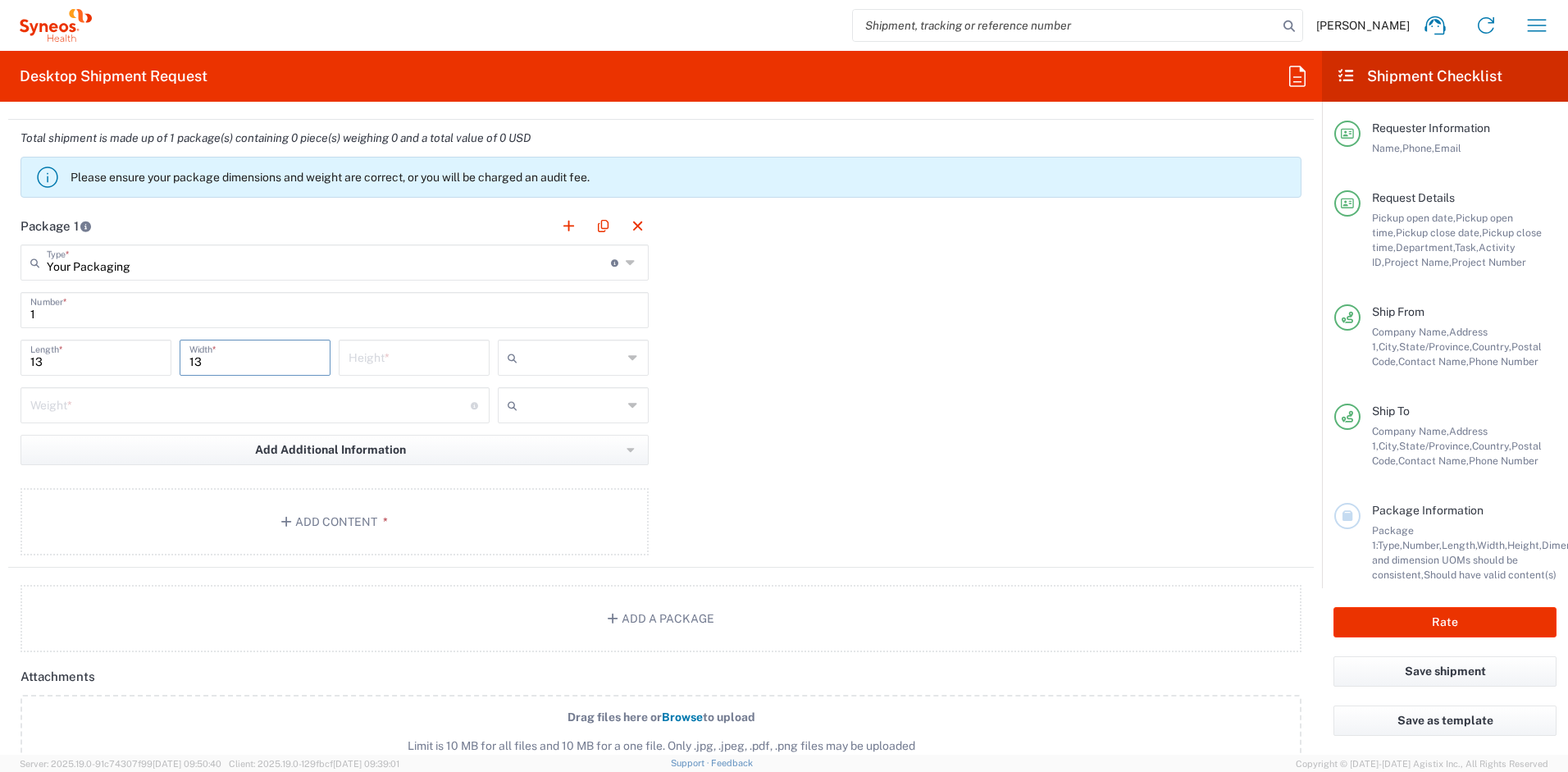
type input "13"
click at [393, 361] on input "number" at bounding box center [414, 356] width 131 height 29
type input "3"
click at [182, 404] on input "number" at bounding box center [250, 404] width 440 height 29
type input "6"
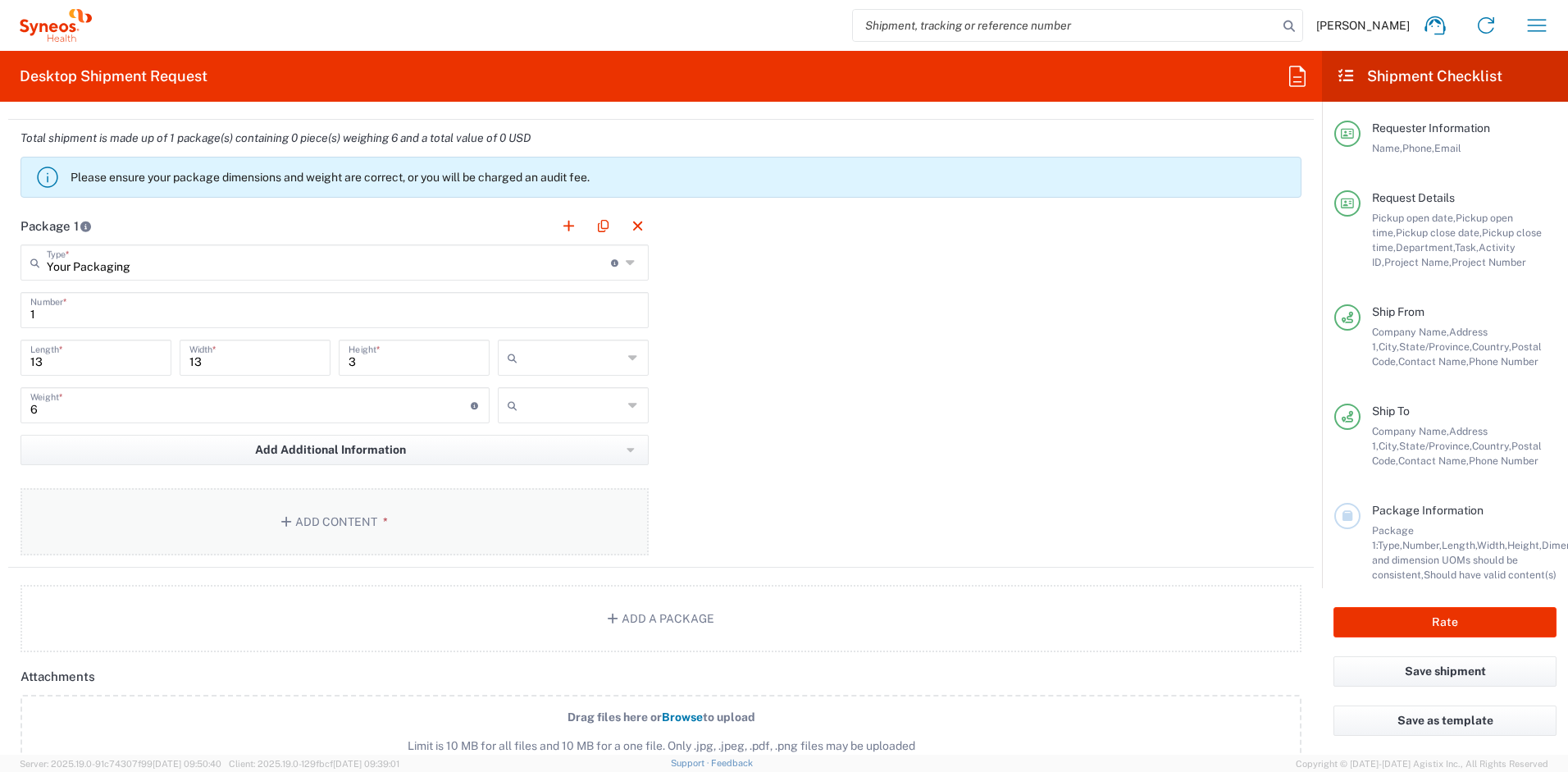
click at [265, 514] on button "Add Content *" at bounding box center [335, 521] width 629 height 67
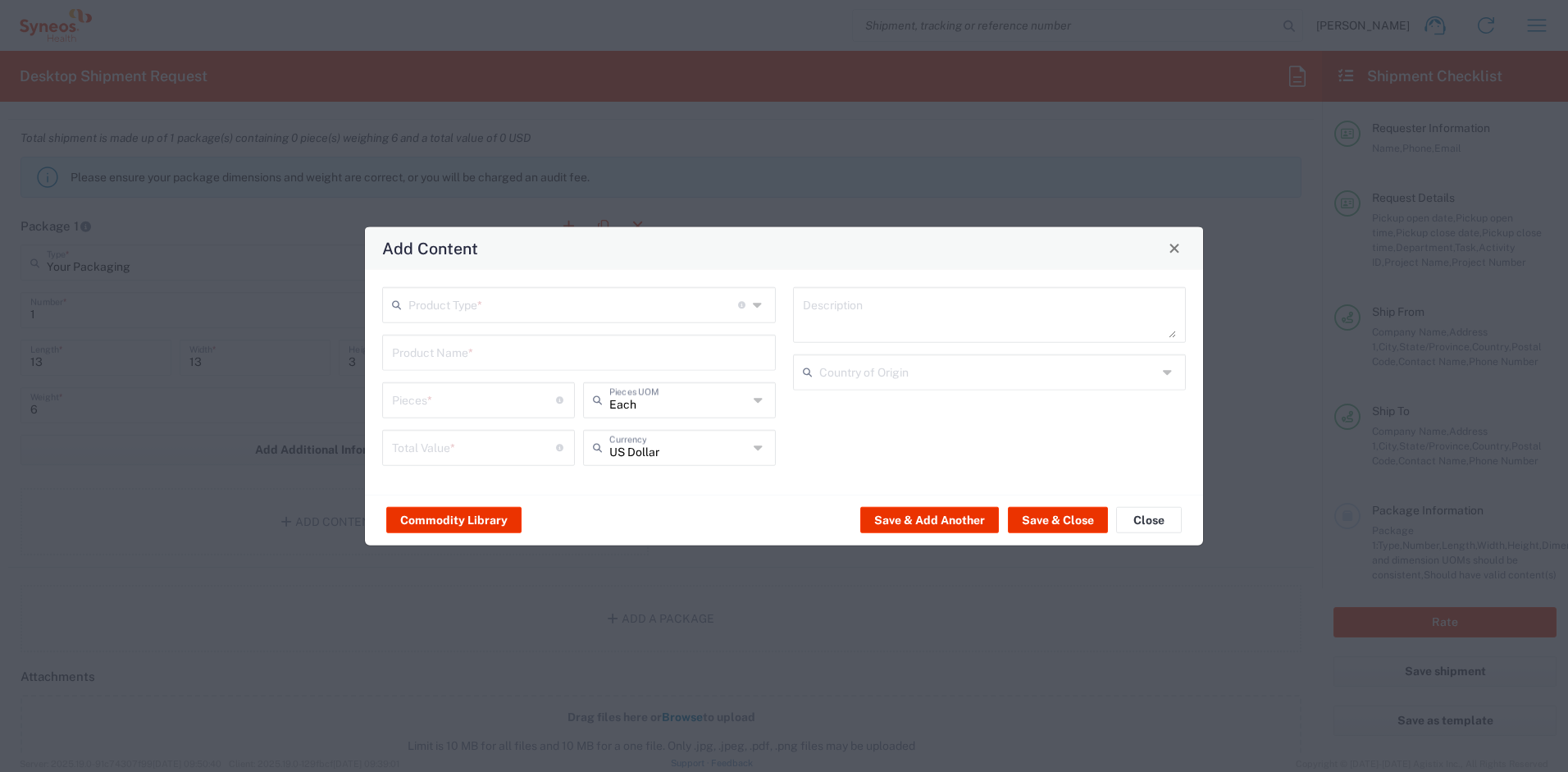
click at [497, 305] on input "text" at bounding box center [573, 303] width 329 height 29
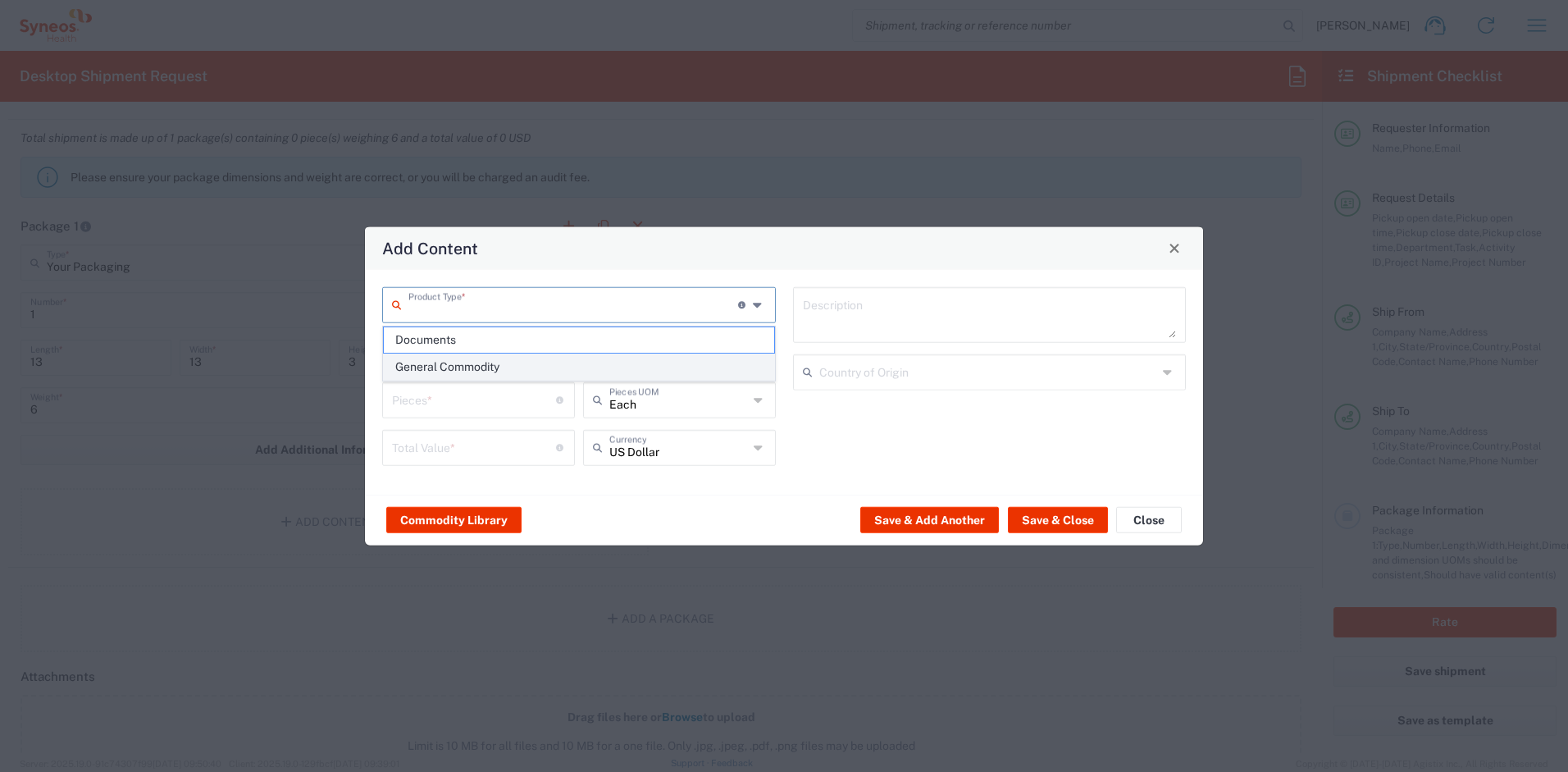
click at [473, 368] on span "General Commodity" at bounding box center [578, 366] width 390 height 26
type input "General Commodity"
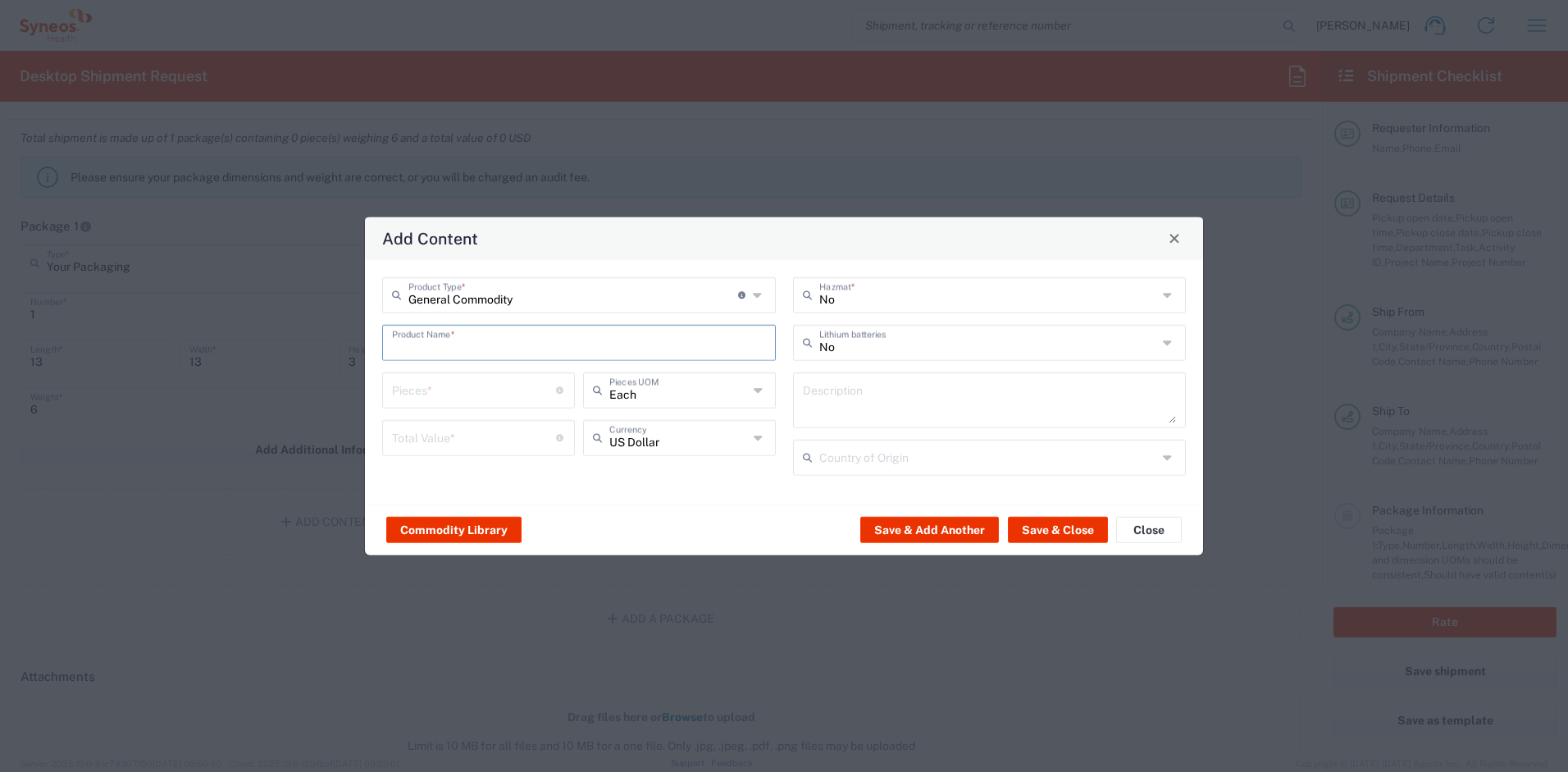
click at [457, 350] on input "text" at bounding box center [578, 341] width 374 height 29
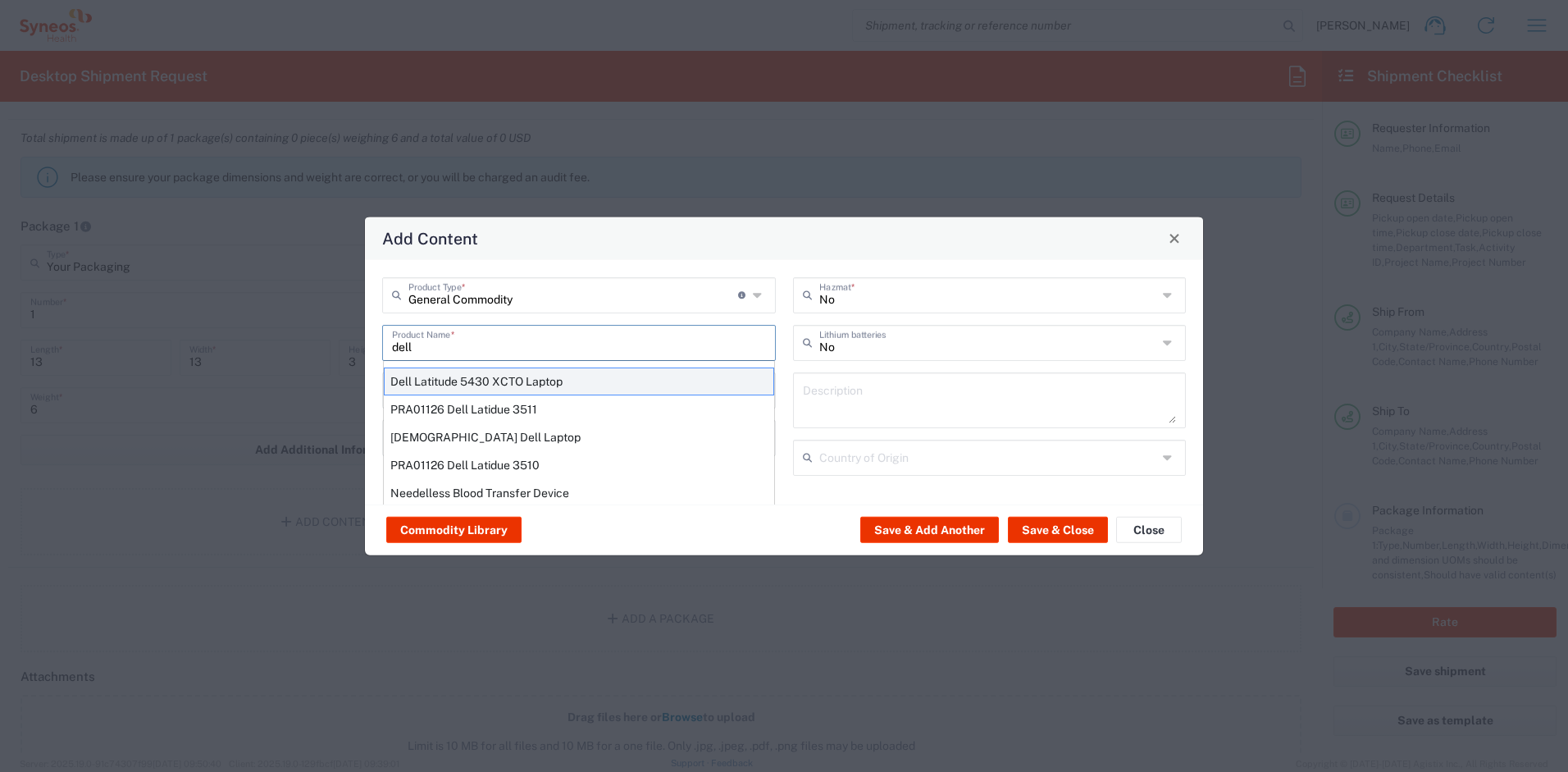
click at [480, 375] on div "Dell Latitude 5430 XCTO Laptop" at bounding box center [578, 380] width 390 height 28
type input "Dell Latitude 5430 XCTO Laptop"
type input "1"
type textarea "BaseIntel Core i7-1265U vProÂ® Processor - 14" 16 GB RAM - 512 GB SSD"
type input "[GEOGRAPHIC_DATA]"
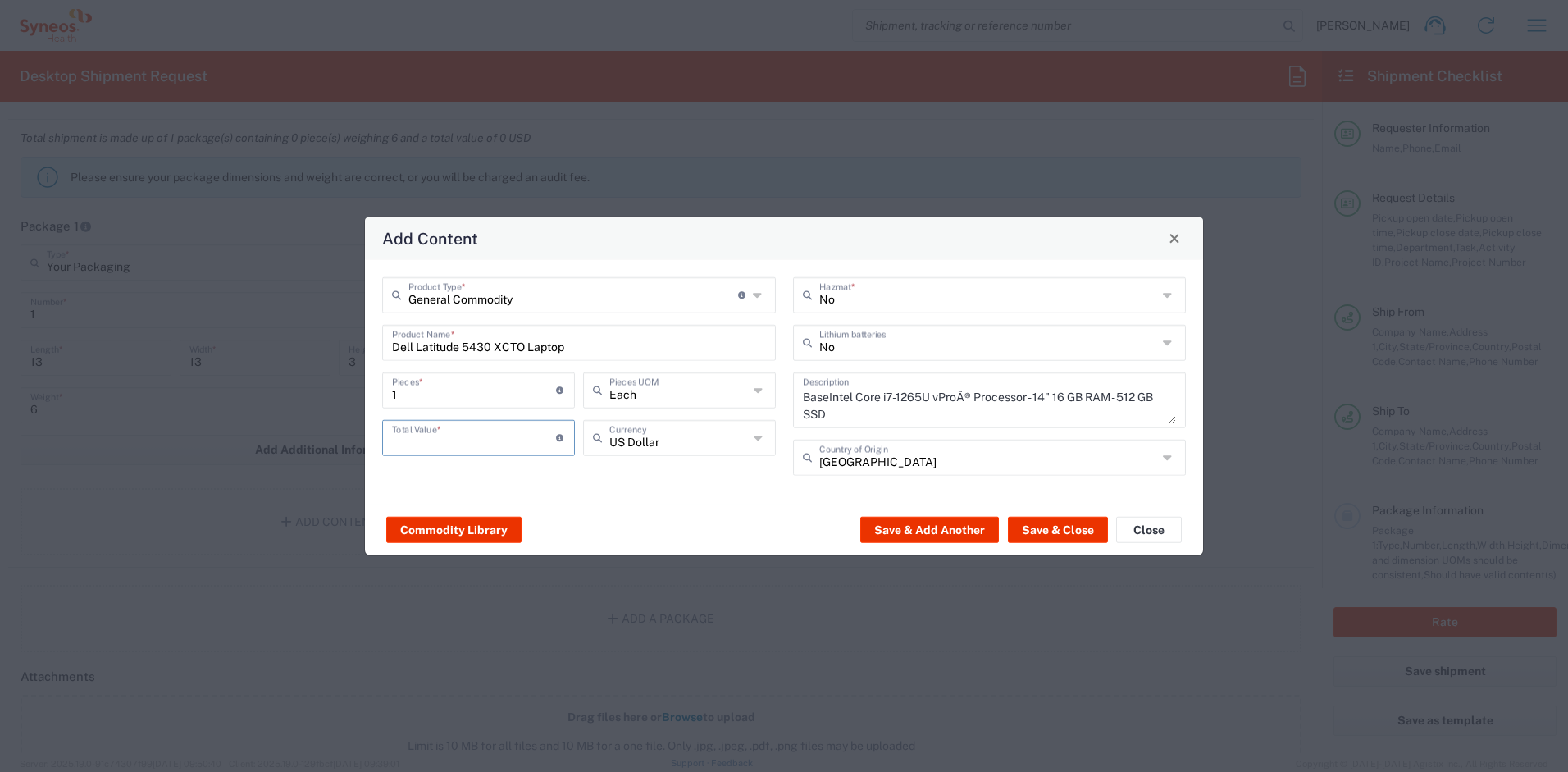
click at [467, 445] on input "number" at bounding box center [474, 436] width 164 height 29
type input "500"
click at [1065, 526] on button "Save & Close" at bounding box center [1058, 530] width 100 height 26
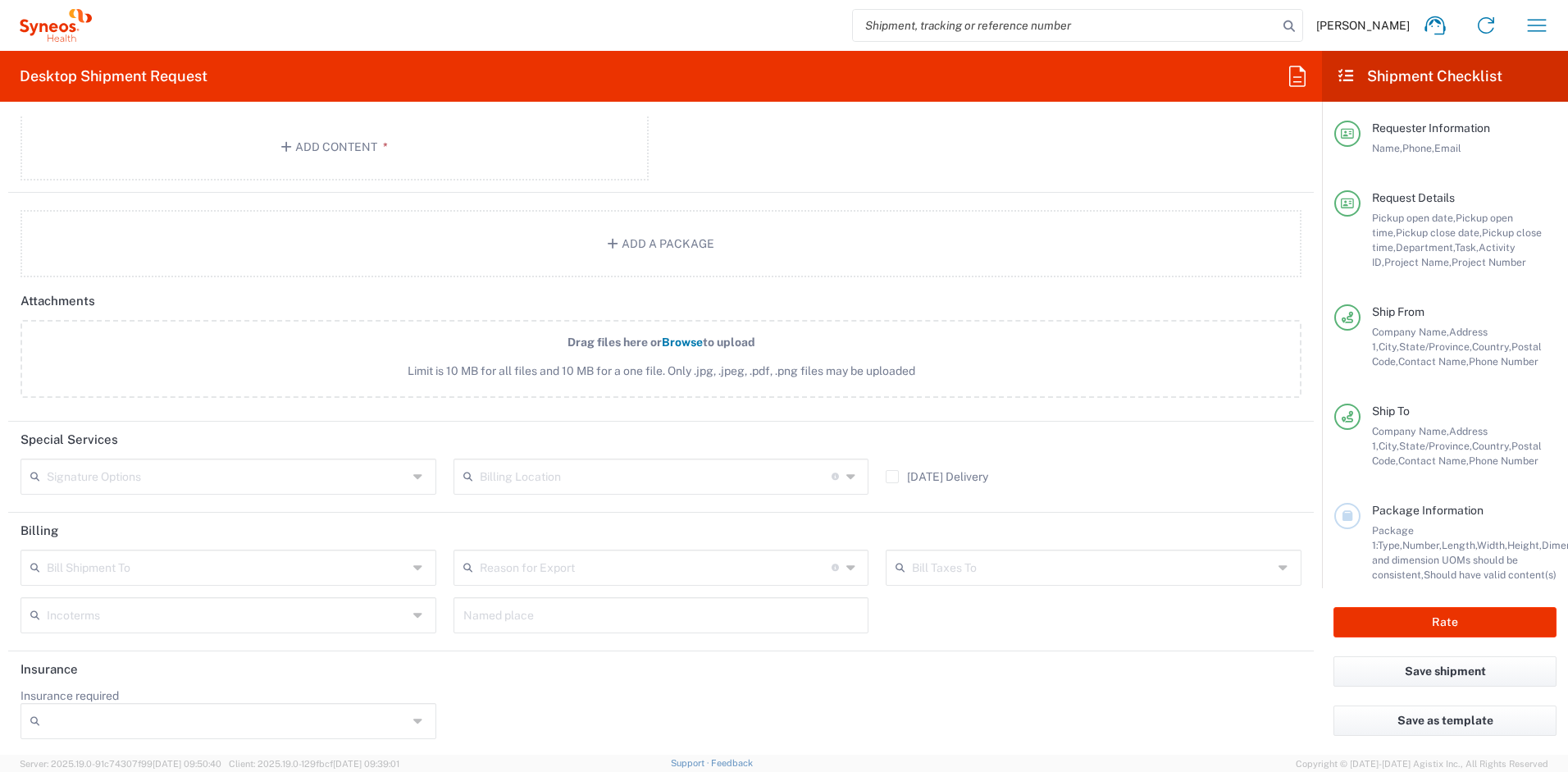
scroll to position [2001, 0]
click at [225, 482] on input "text" at bounding box center [227, 473] width 361 height 29
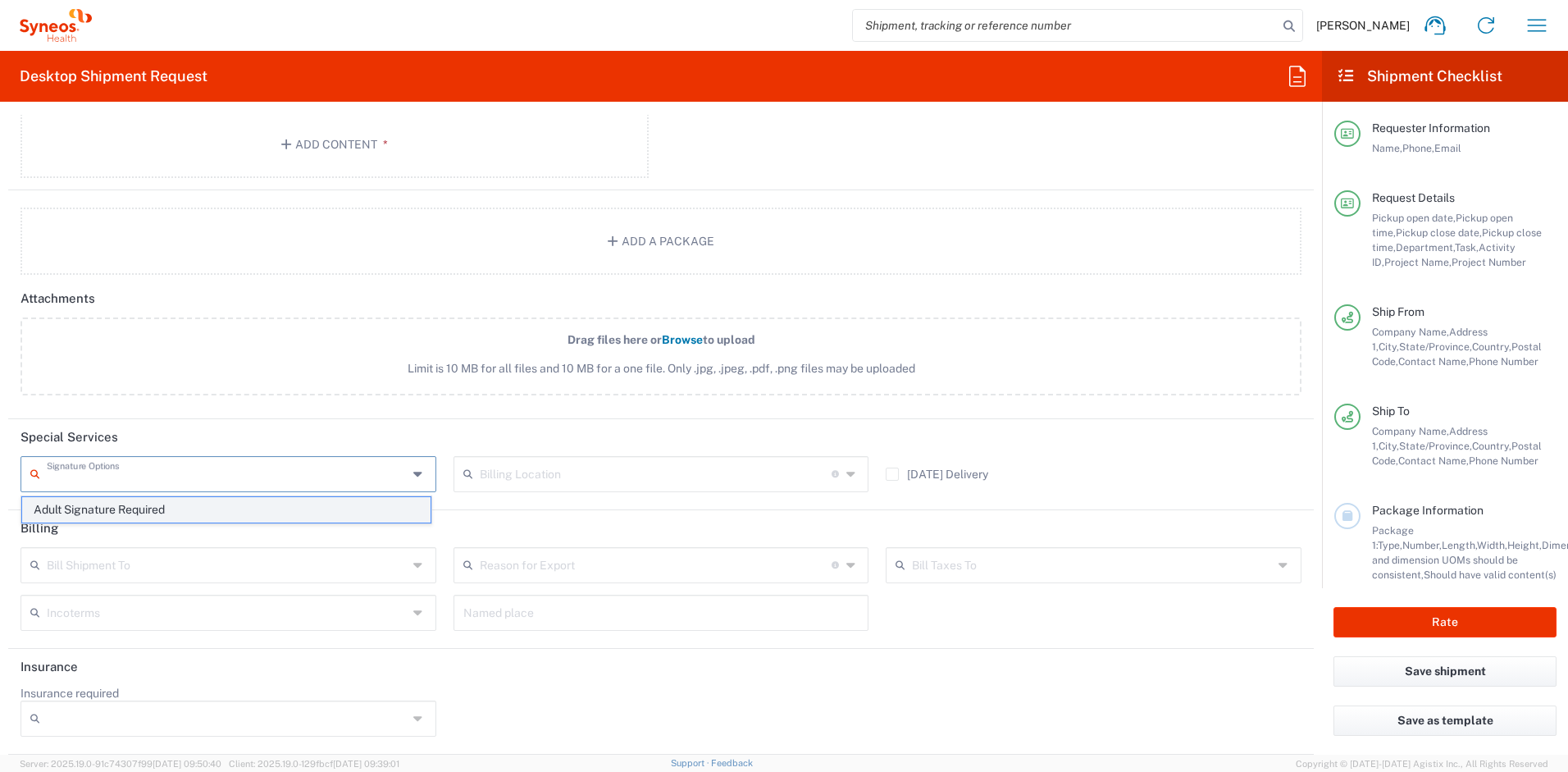
click at [194, 505] on span "Adult Signature Required" at bounding box center [226, 510] width 409 height 26
type input "Adult Signature Required"
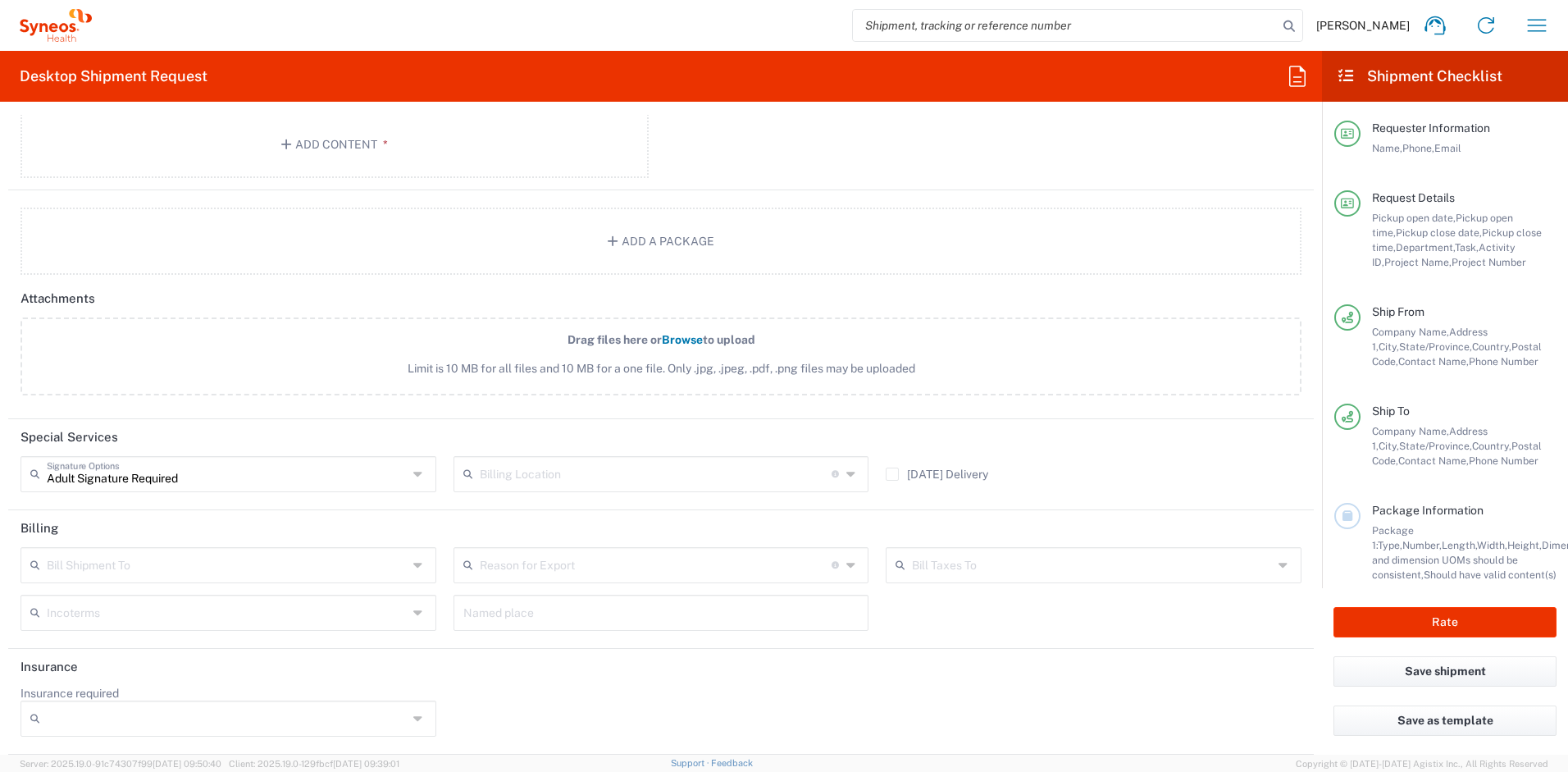
click at [455, 444] on header "Special Services" at bounding box center [660, 437] width 1306 height 37
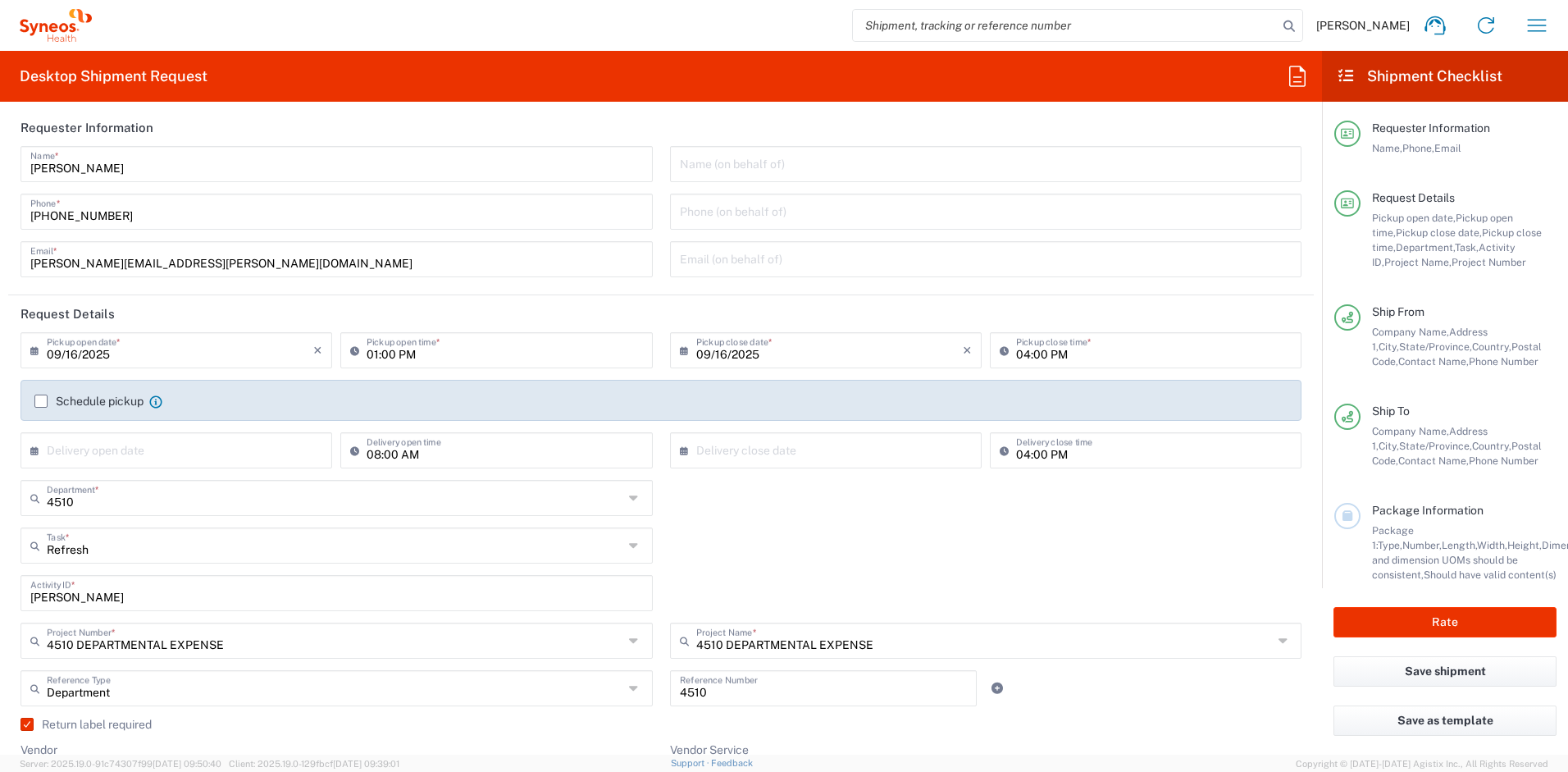
scroll to position [0, 0]
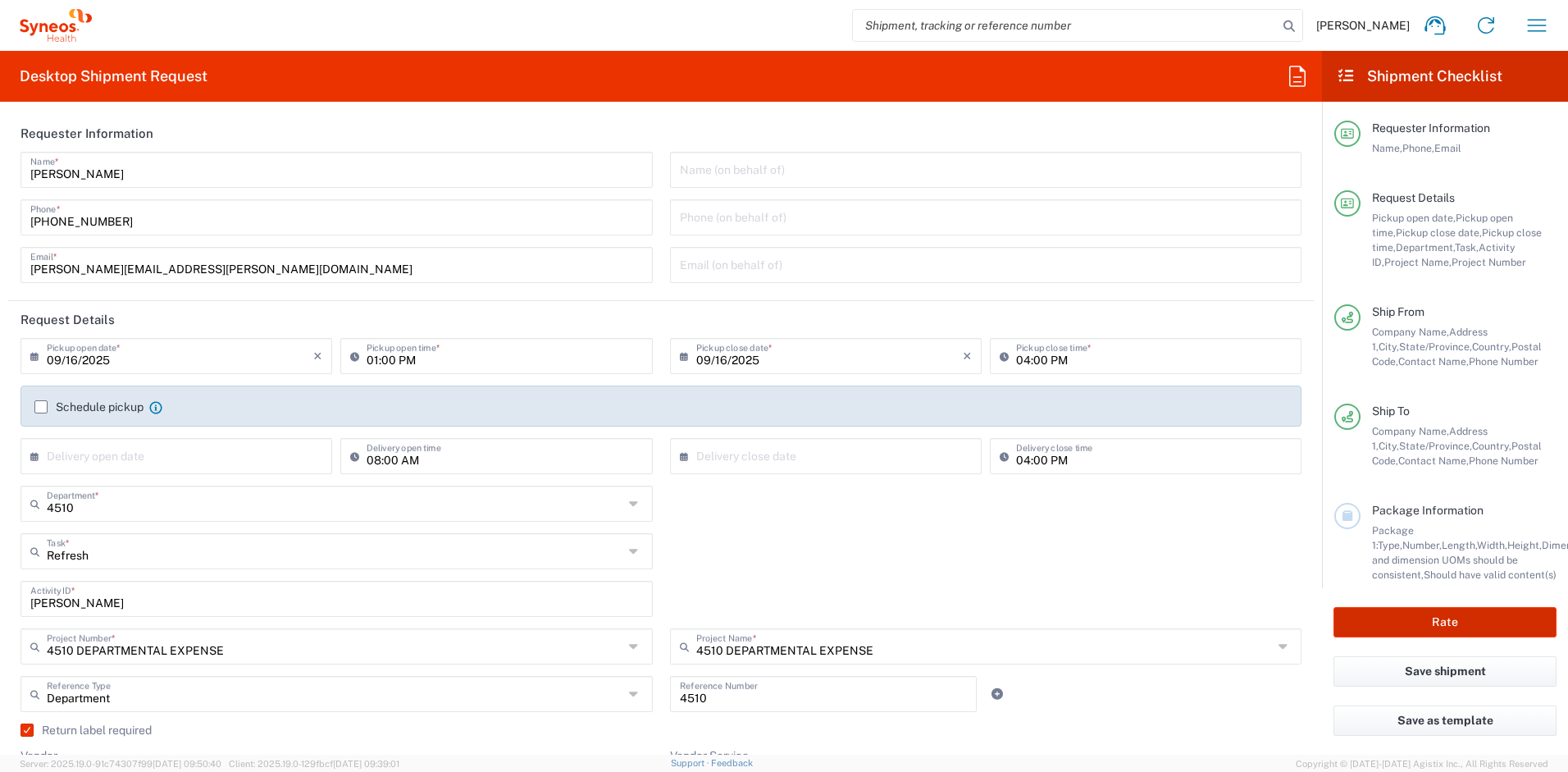
click at [1469, 630] on button "Rate" at bounding box center [1445, 621] width 223 height 30
type input "4510 DEPARTMENTAL EXPENSE"
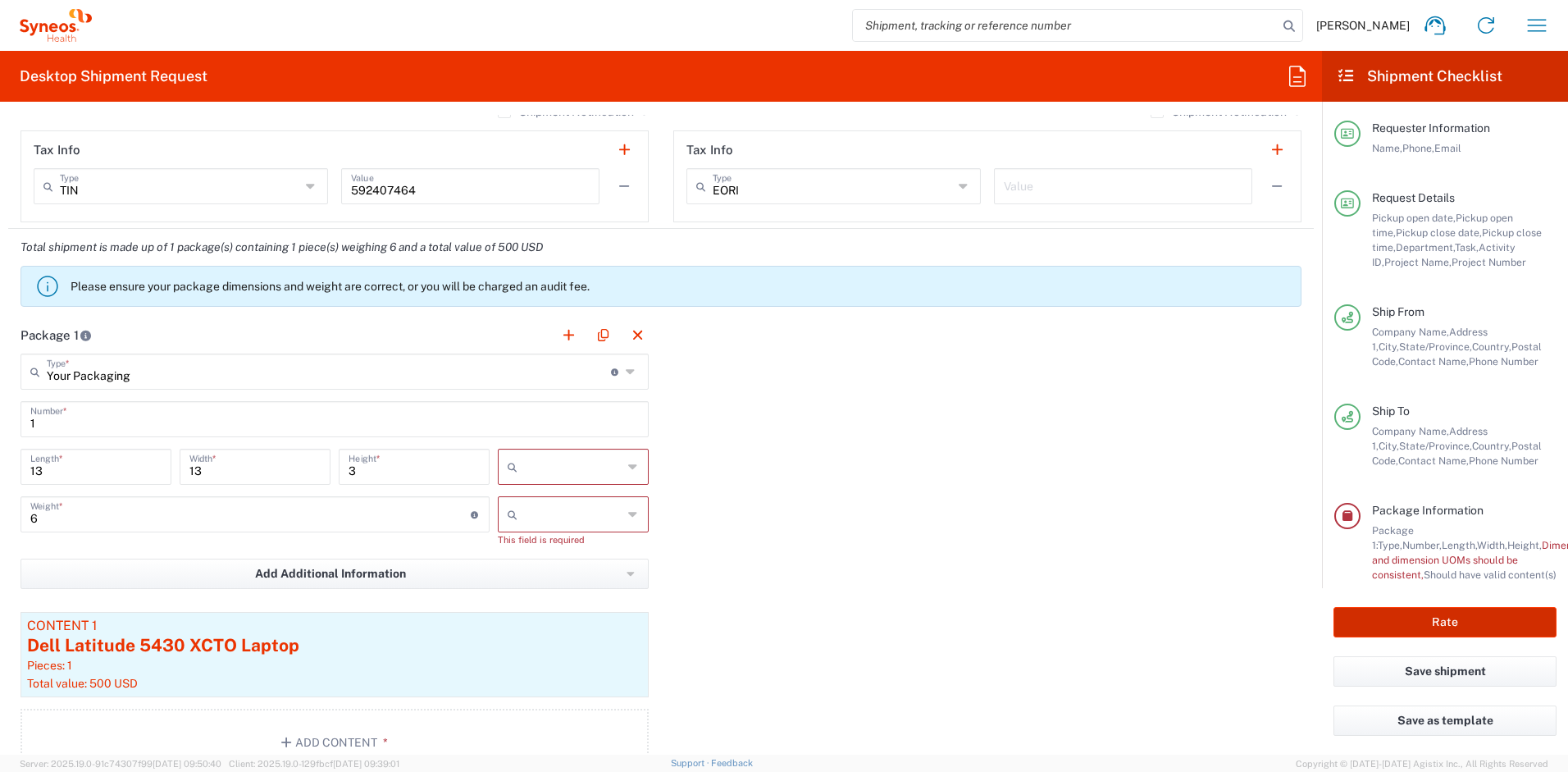
scroll to position [1481, 0]
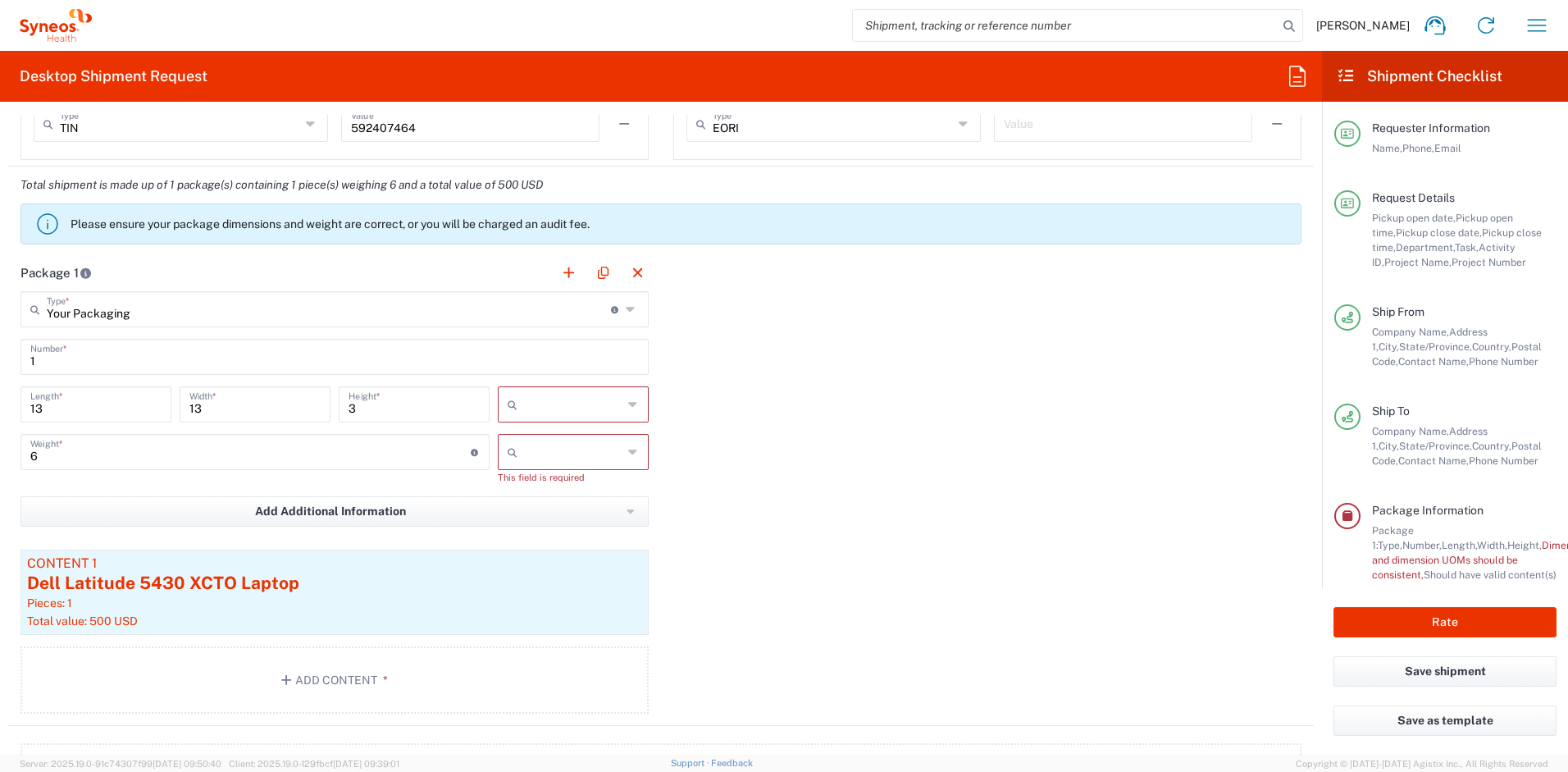
click at [593, 407] on input "text" at bounding box center [573, 404] width 99 height 26
click at [554, 489] on span "in" at bounding box center [568, 493] width 146 height 26
type input "in"
click at [561, 459] on input "text" at bounding box center [573, 452] width 99 height 26
click at [560, 518] on span "lbs" at bounding box center [568, 513] width 146 height 26
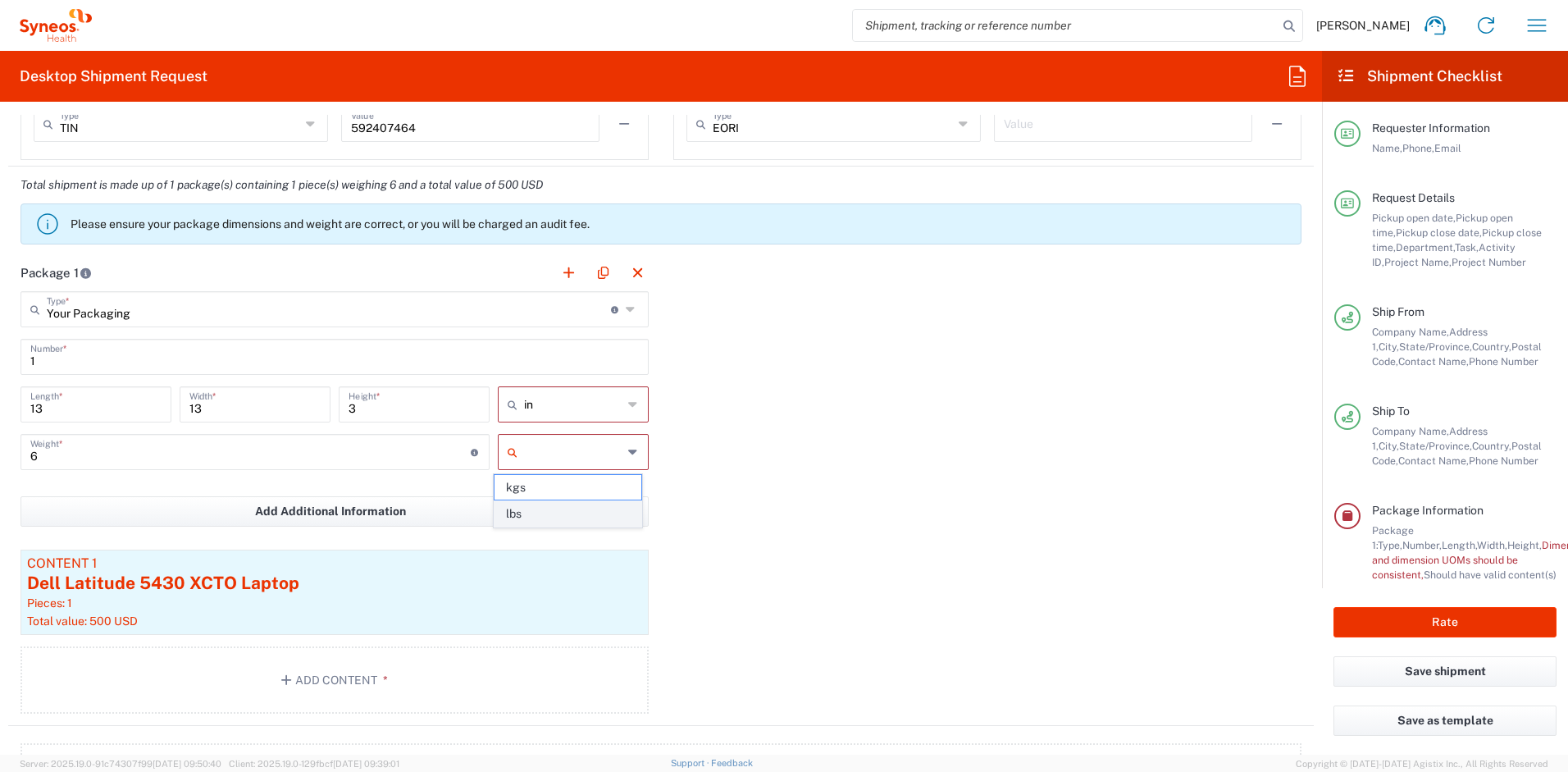
type input "lbs"
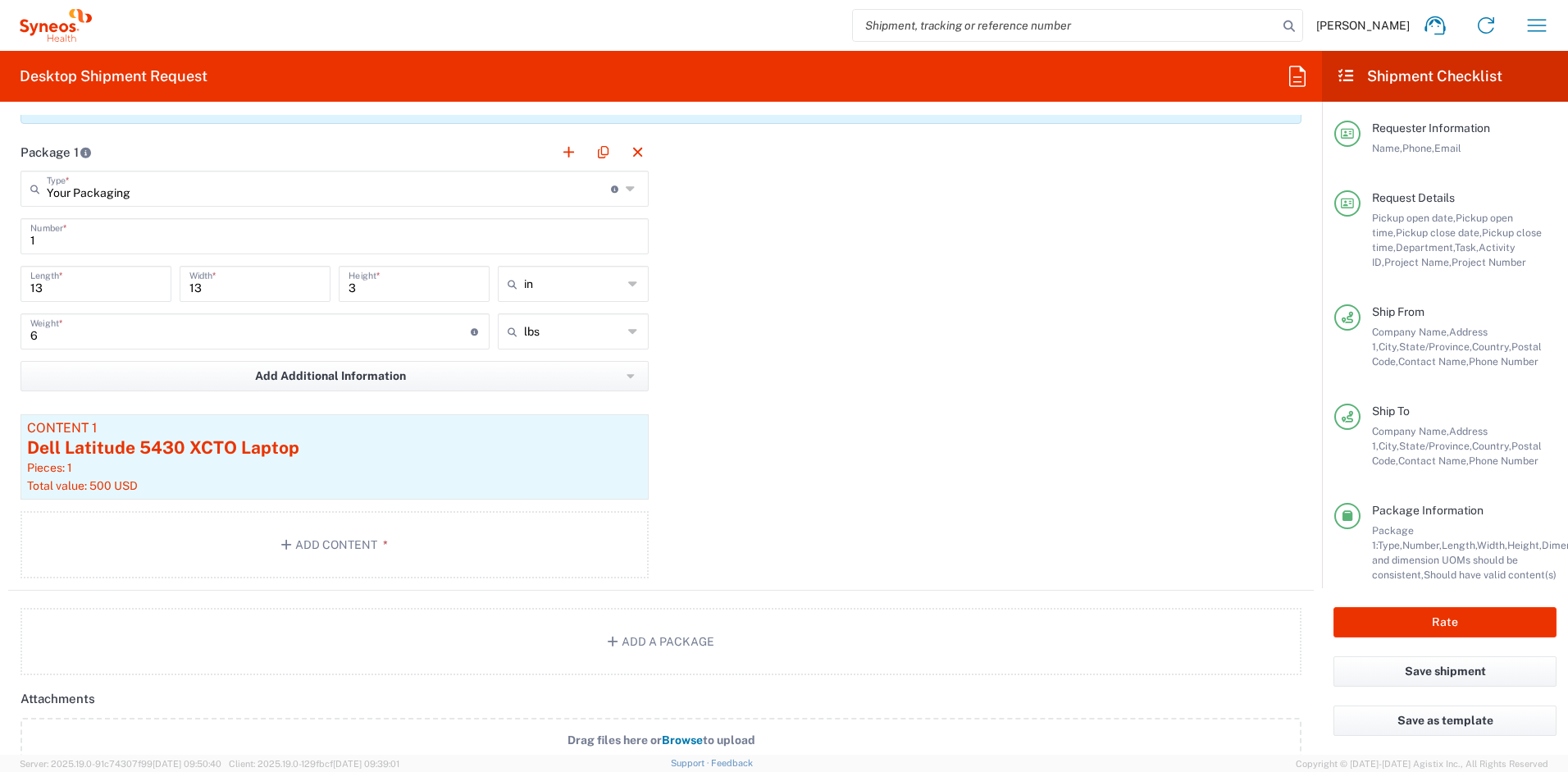
scroll to position [1789, 0]
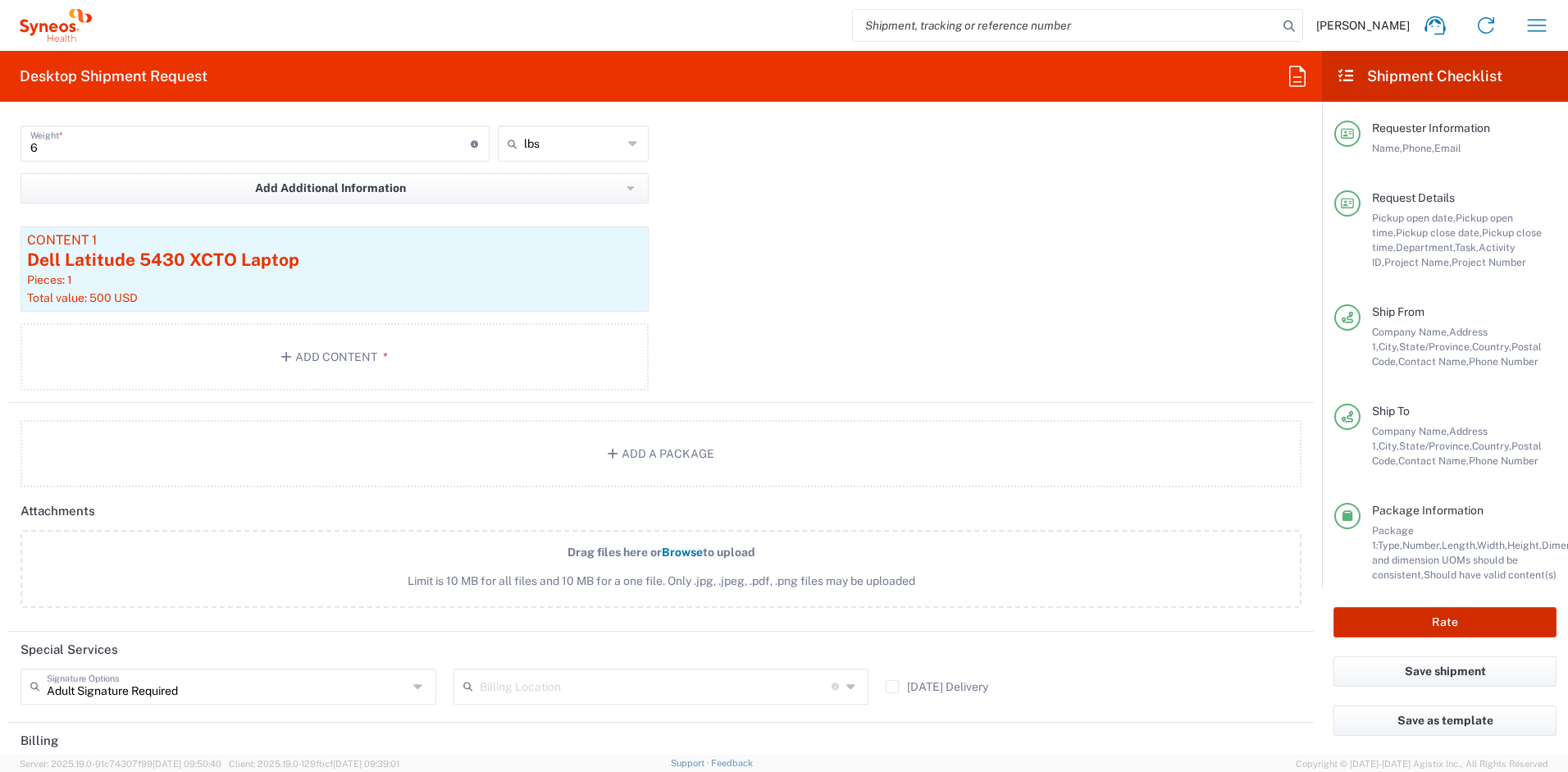
click at [1362, 615] on button "Rate" at bounding box center [1445, 621] width 223 height 30
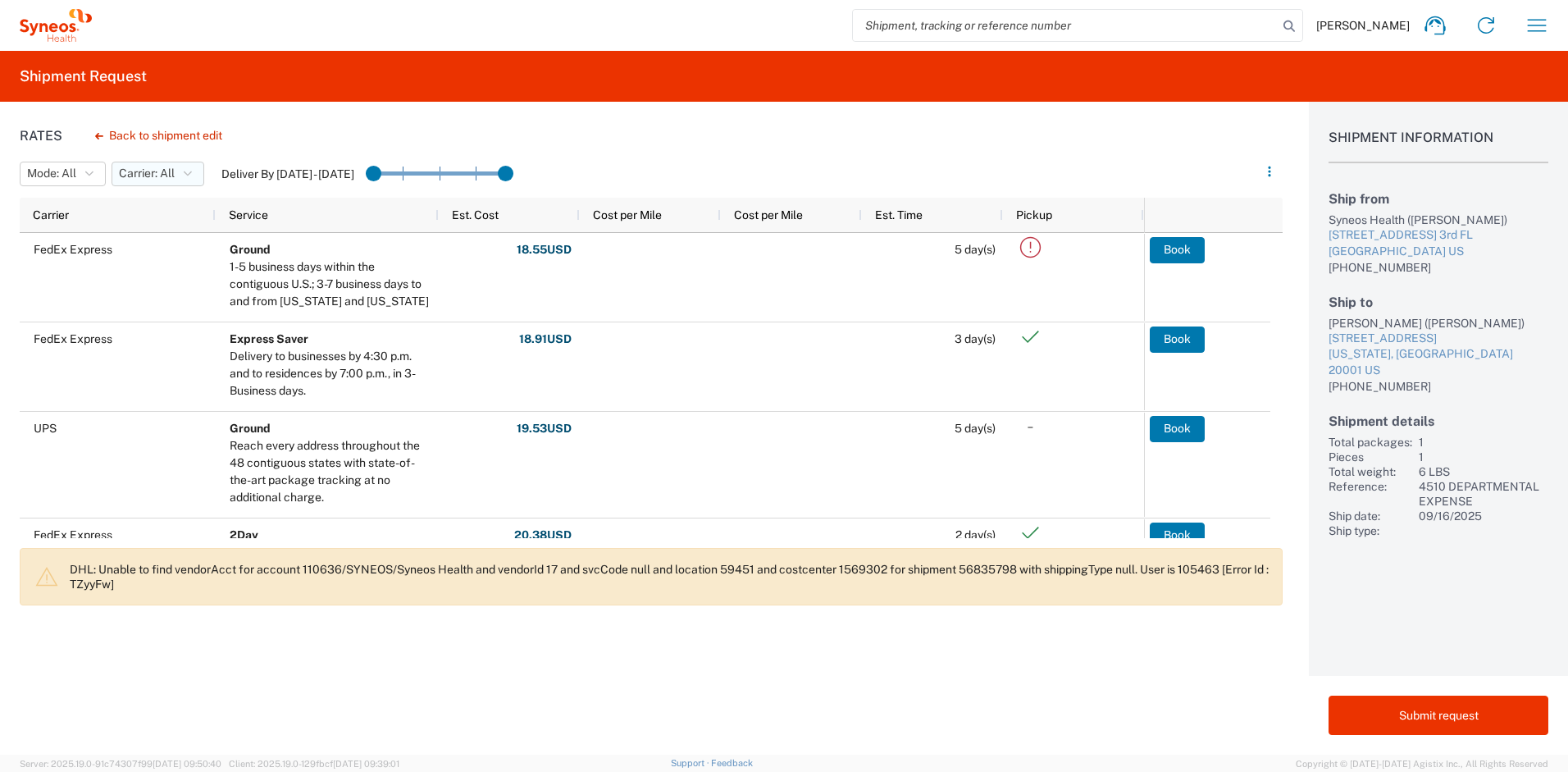
click at [193, 179] on button "Carrier: All" at bounding box center [158, 174] width 92 height 25
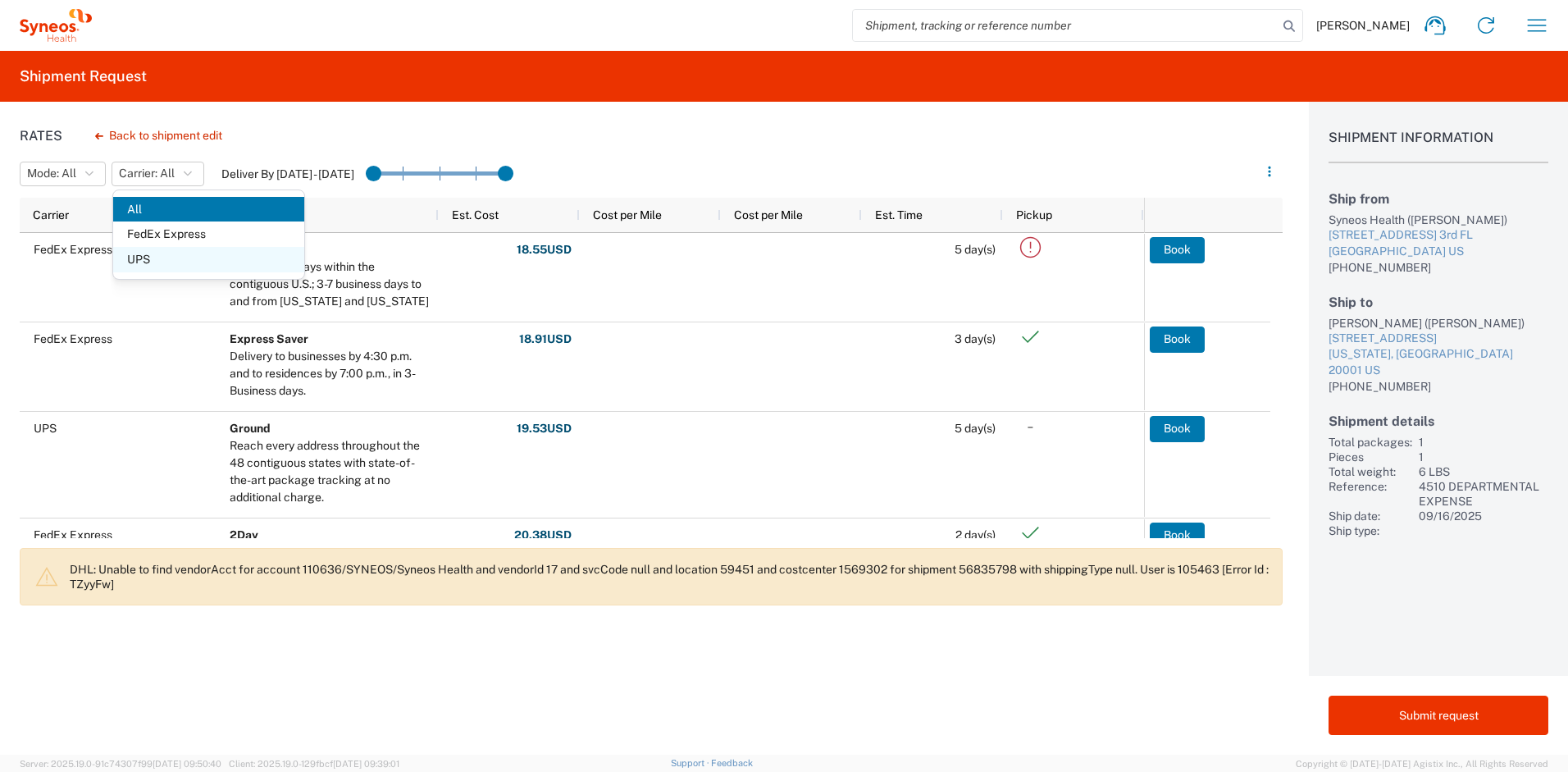
click at [175, 258] on span "UPS" at bounding box center [209, 259] width 191 height 26
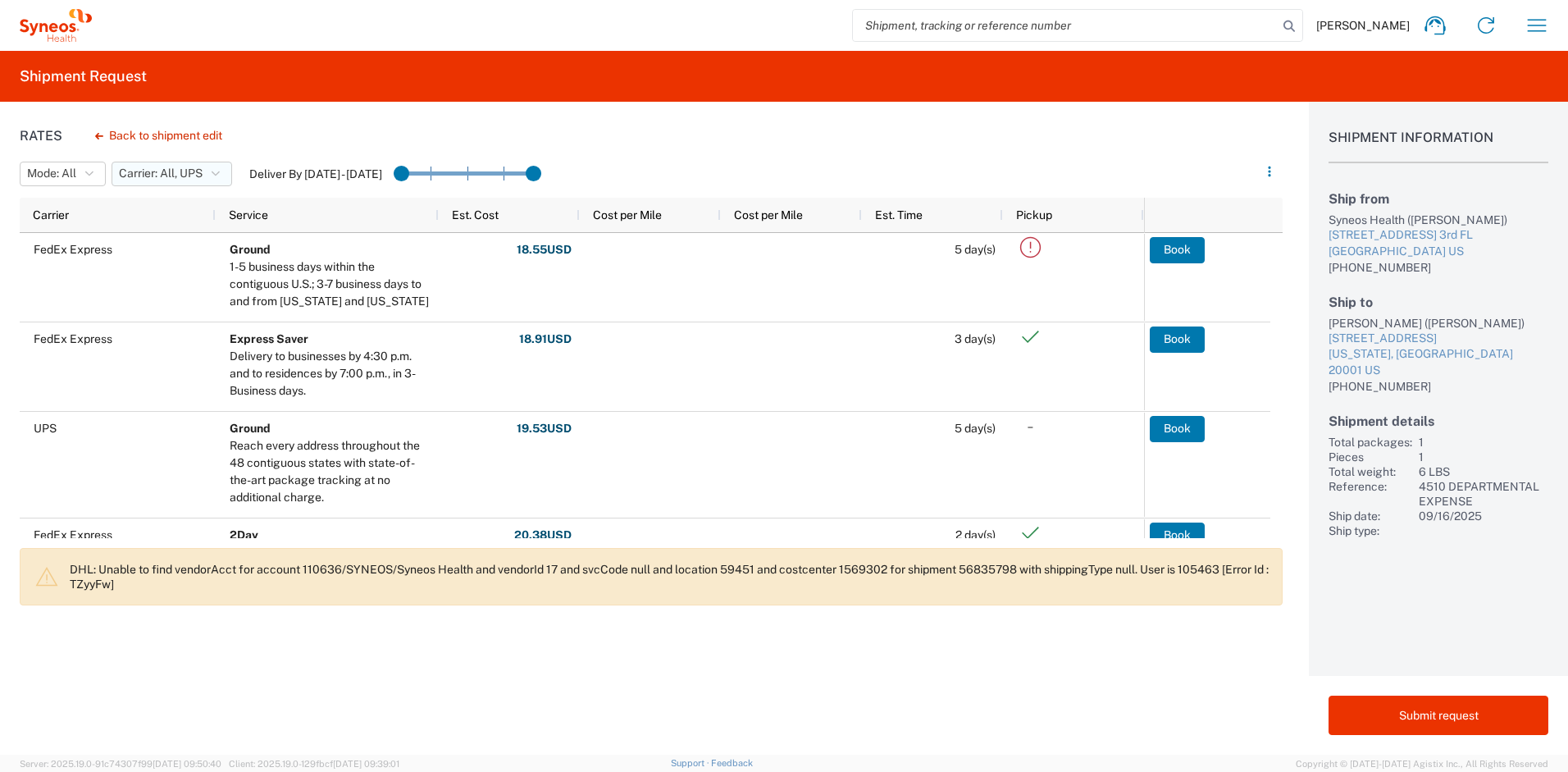
click at [177, 179] on span "Carrier: All, UPS" at bounding box center [160, 173] width 84 height 16
click at [168, 208] on span "All" at bounding box center [209, 210] width 191 height 26
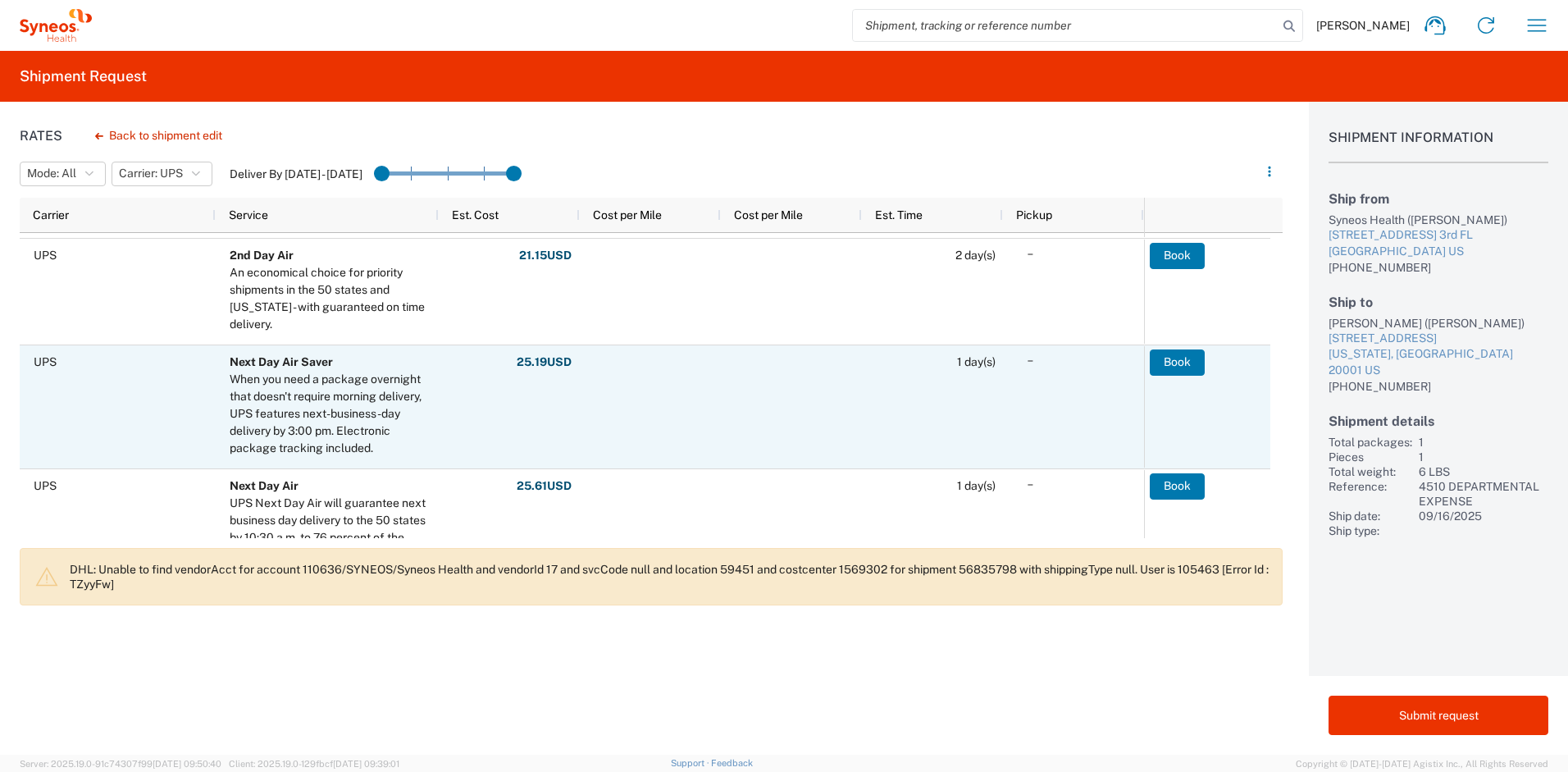
scroll to position [352, 0]
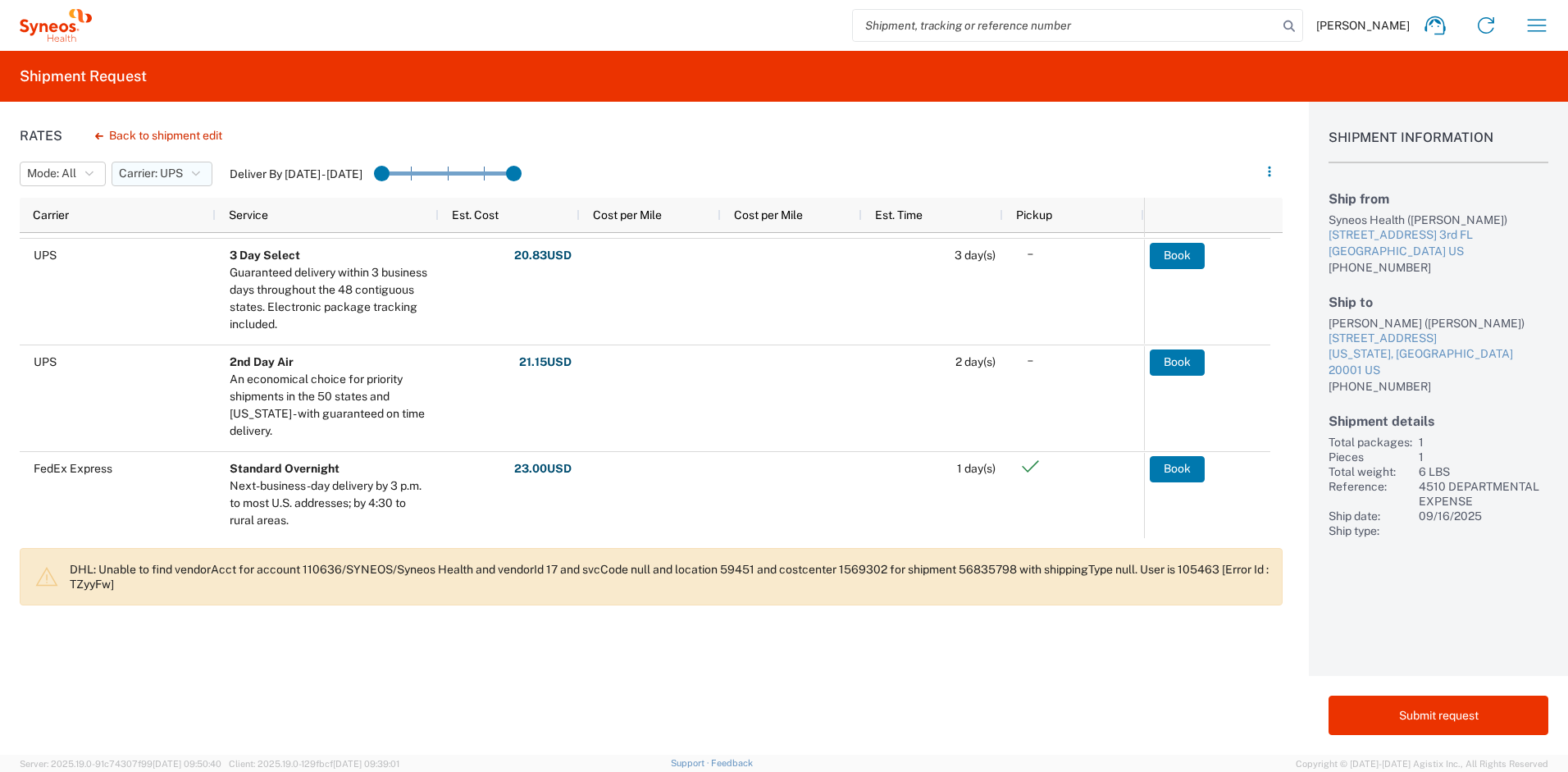
click at [176, 181] on button "Carrier: UPS" at bounding box center [162, 174] width 101 height 25
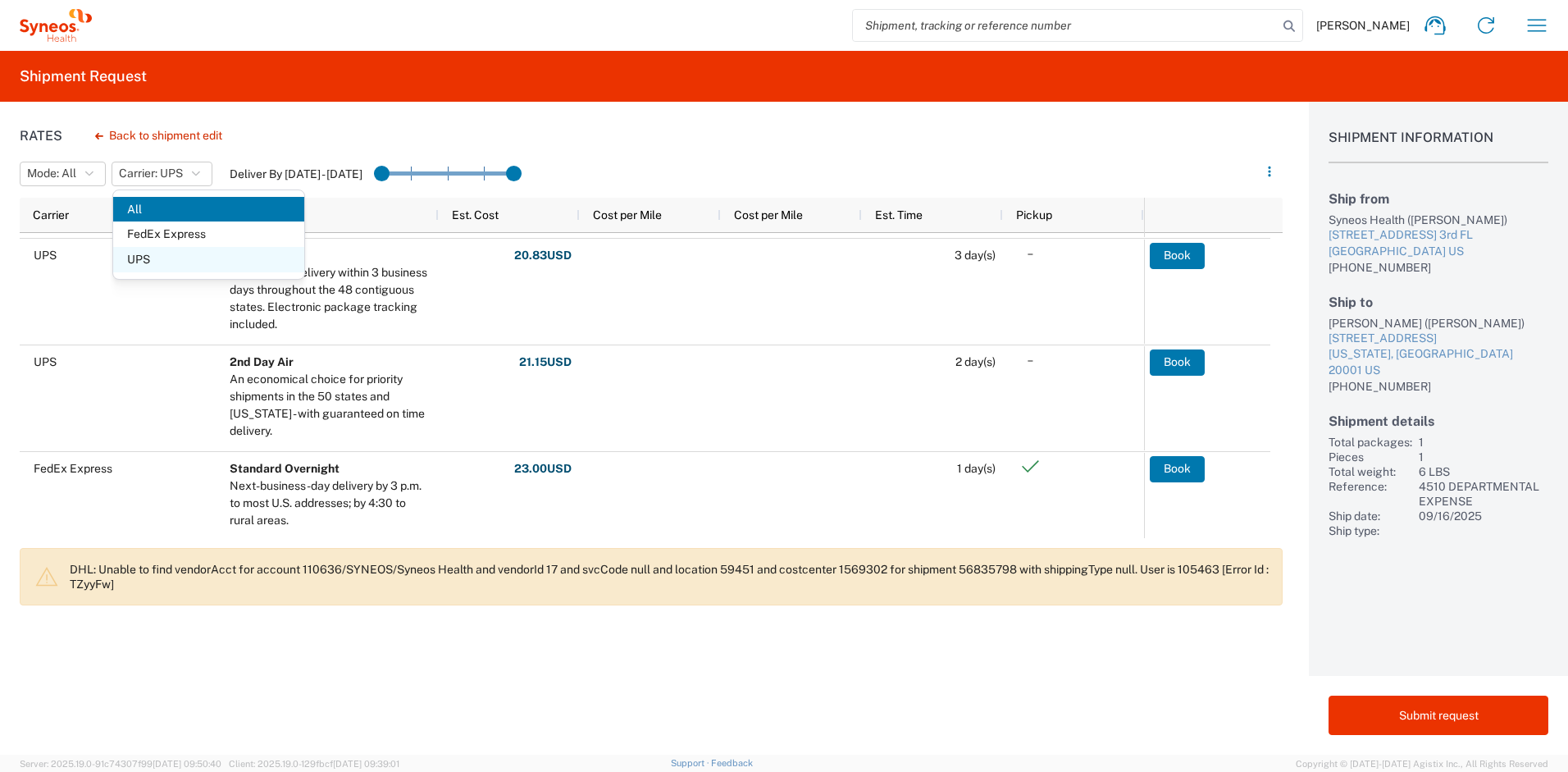
click at [174, 254] on span "UPS" at bounding box center [209, 259] width 191 height 26
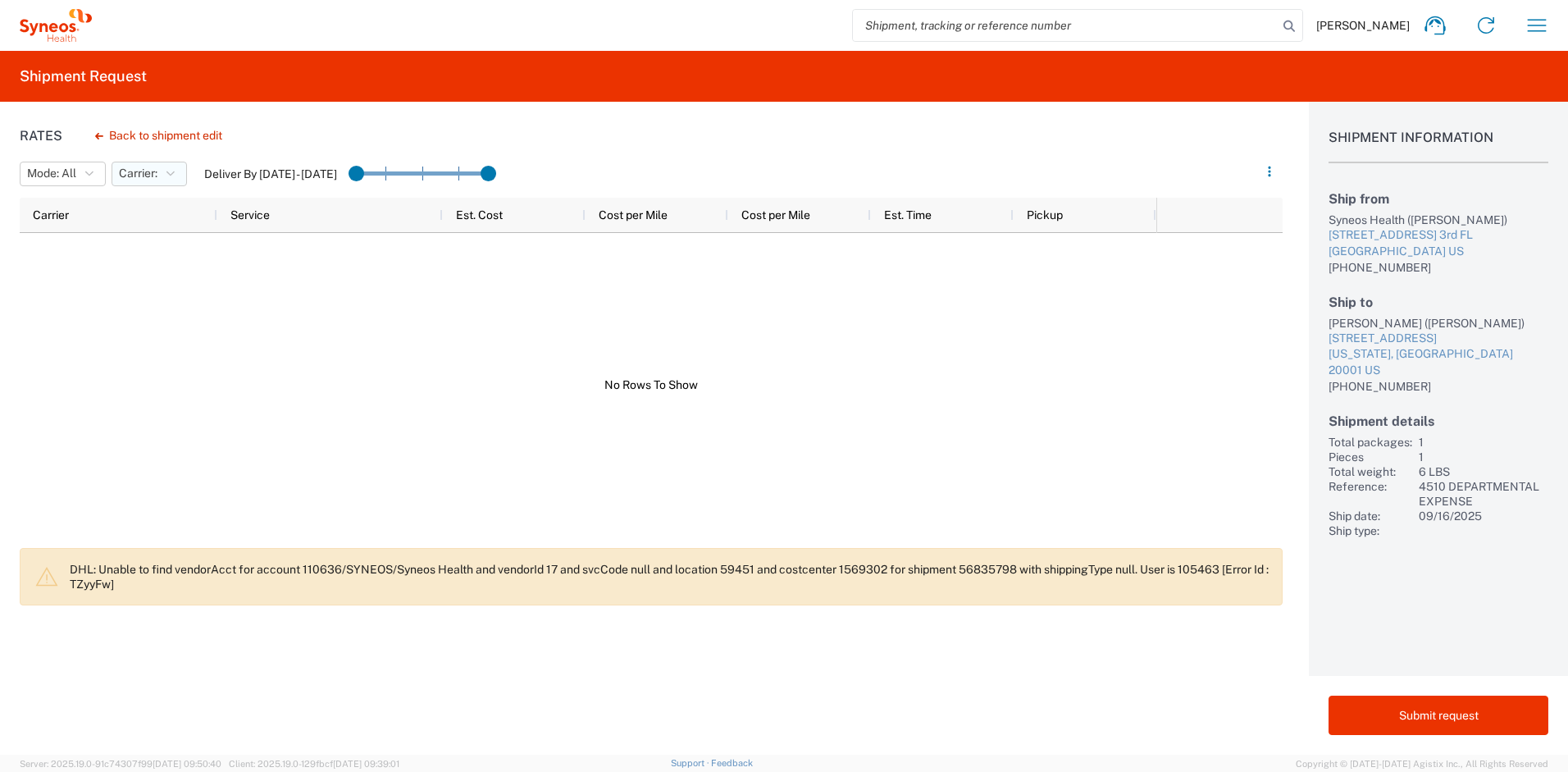
click at [173, 180] on button "Carrier:" at bounding box center [150, 174] width 76 height 25
click at [170, 253] on span "UPS" at bounding box center [209, 259] width 191 height 26
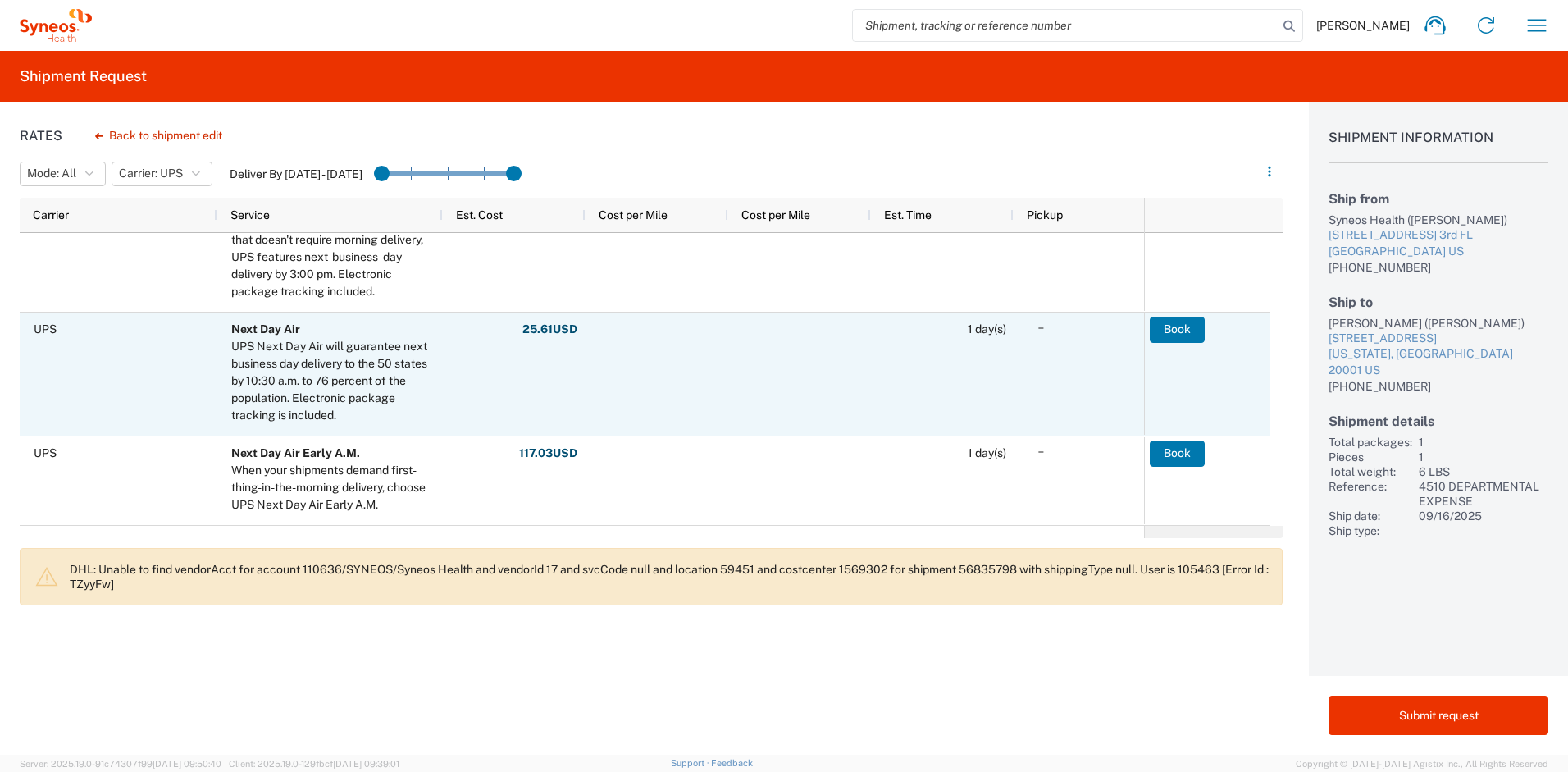
scroll to position [364, 0]
click at [1174, 329] on button "Book" at bounding box center [1177, 330] width 55 height 26
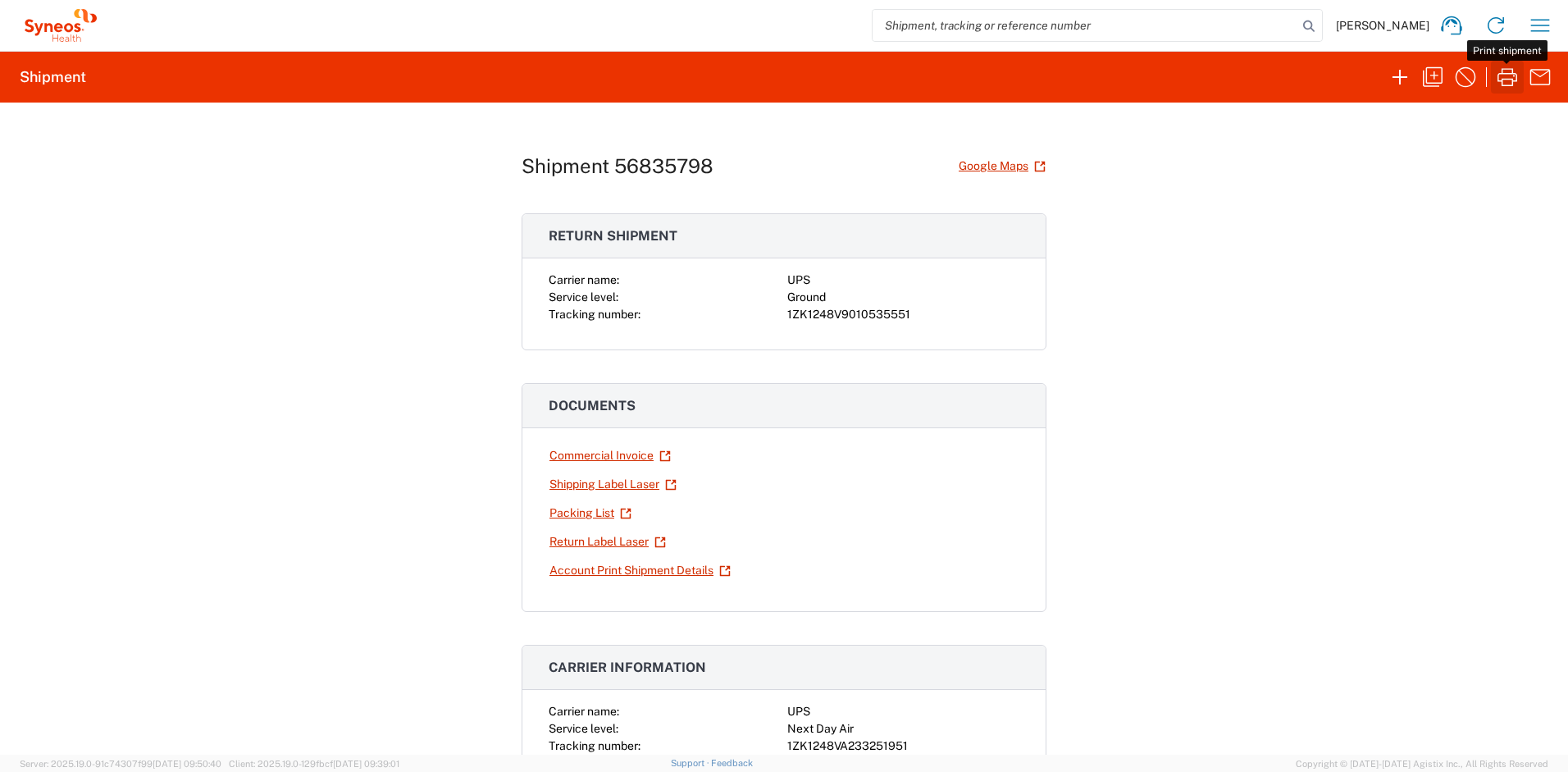
click at [1509, 78] on icon "button" at bounding box center [1507, 77] width 26 height 26
click at [599, 545] on link "Return Label Laser" at bounding box center [607, 541] width 118 height 29
